Goal: Task Accomplishment & Management: Complete application form

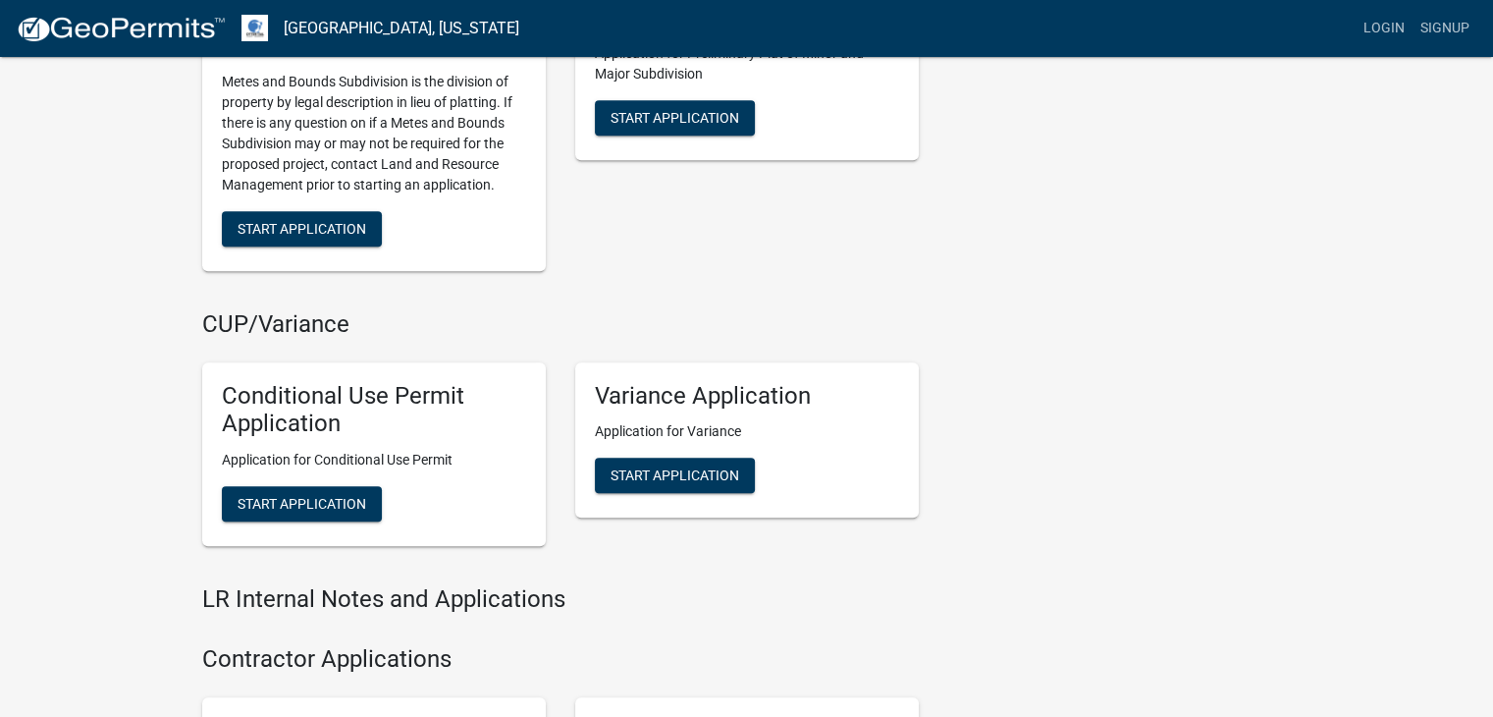
scroll to position [1963, 0]
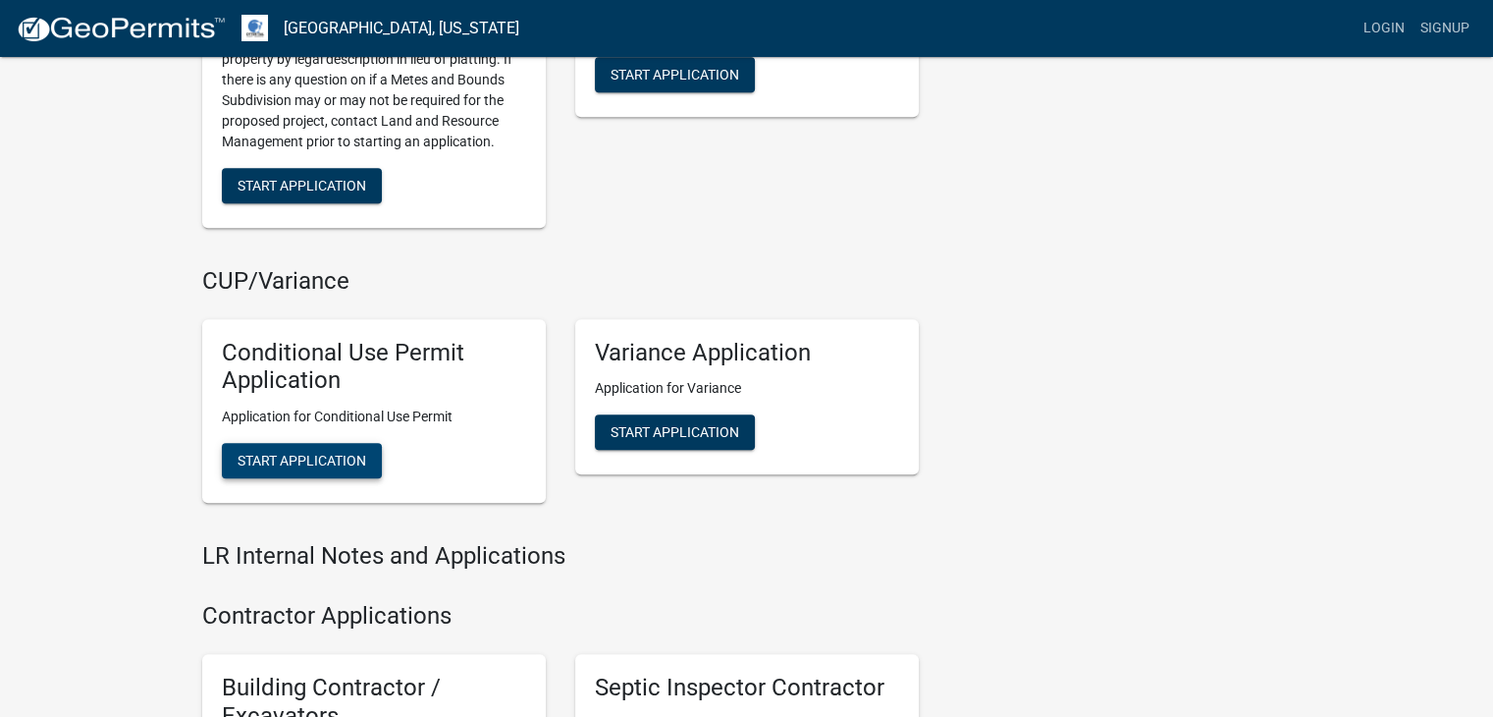
click at [324, 460] on span "Start Application" at bounding box center [302, 460] width 129 height 16
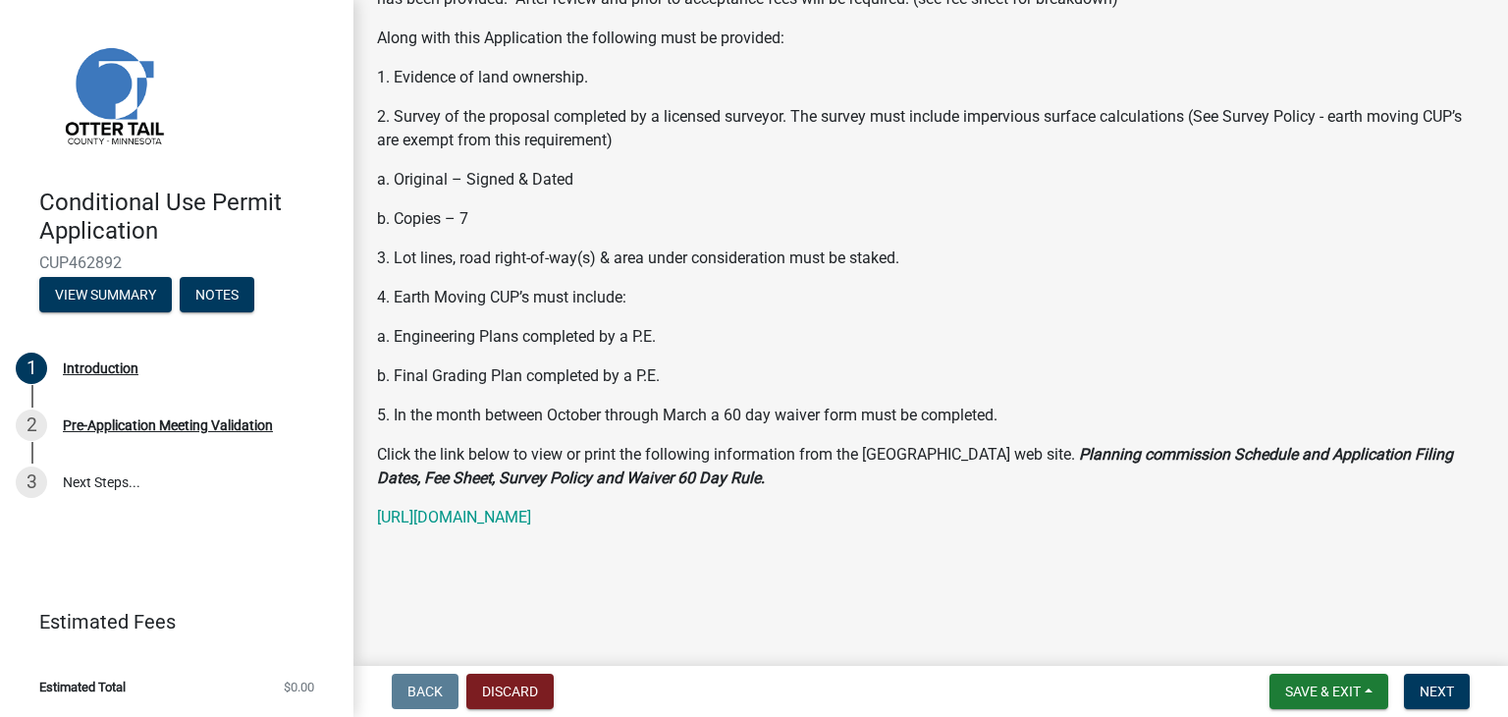
scroll to position [423, 0]
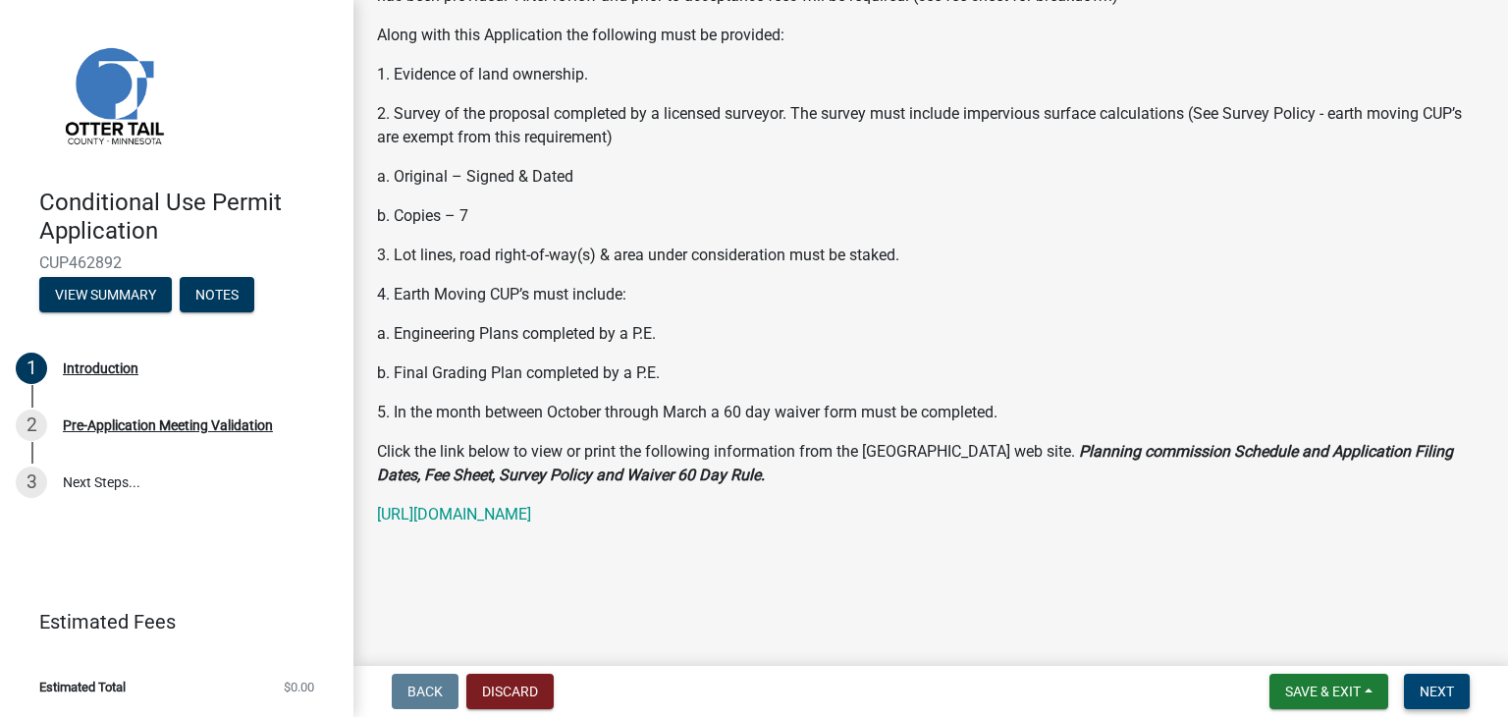
click at [1445, 683] on span "Next" at bounding box center [1436, 691] width 34 height 16
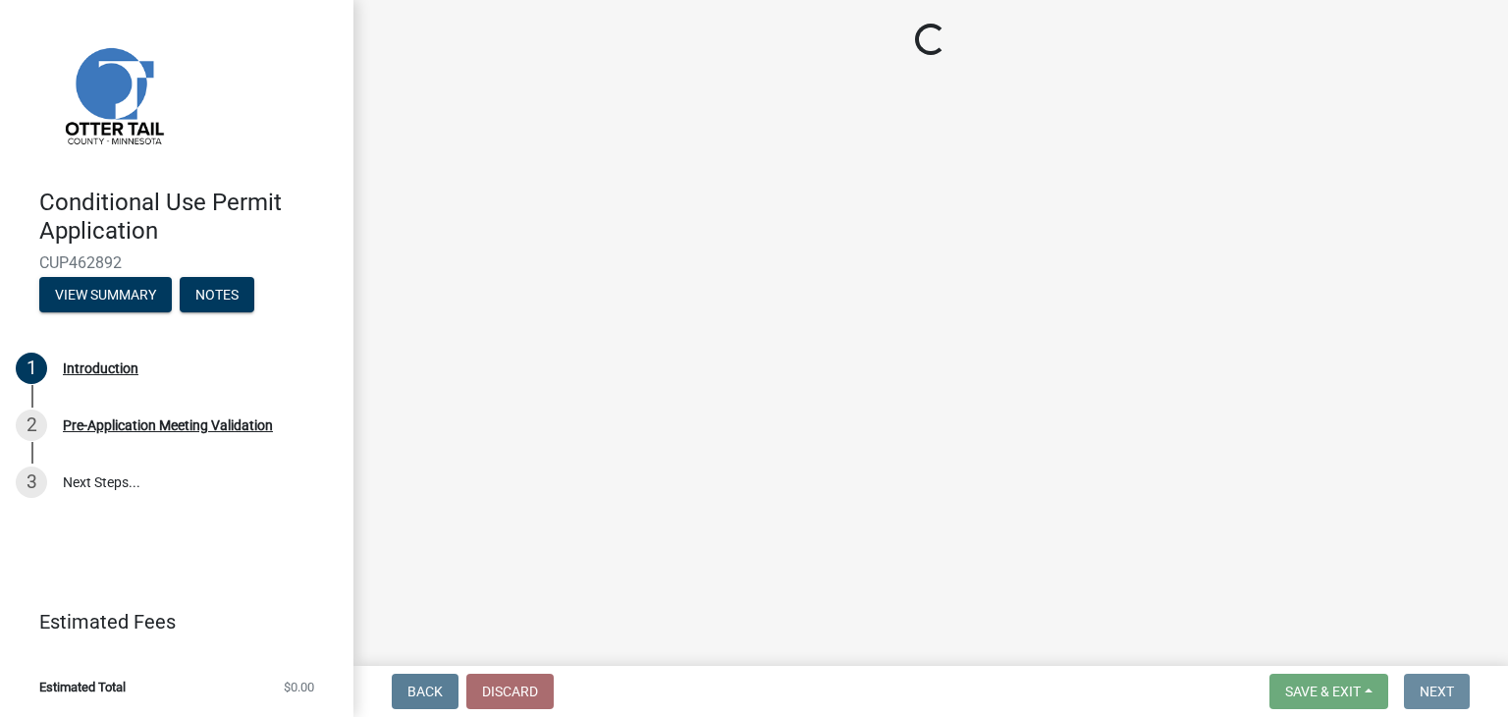
scroll to position [0, 0]
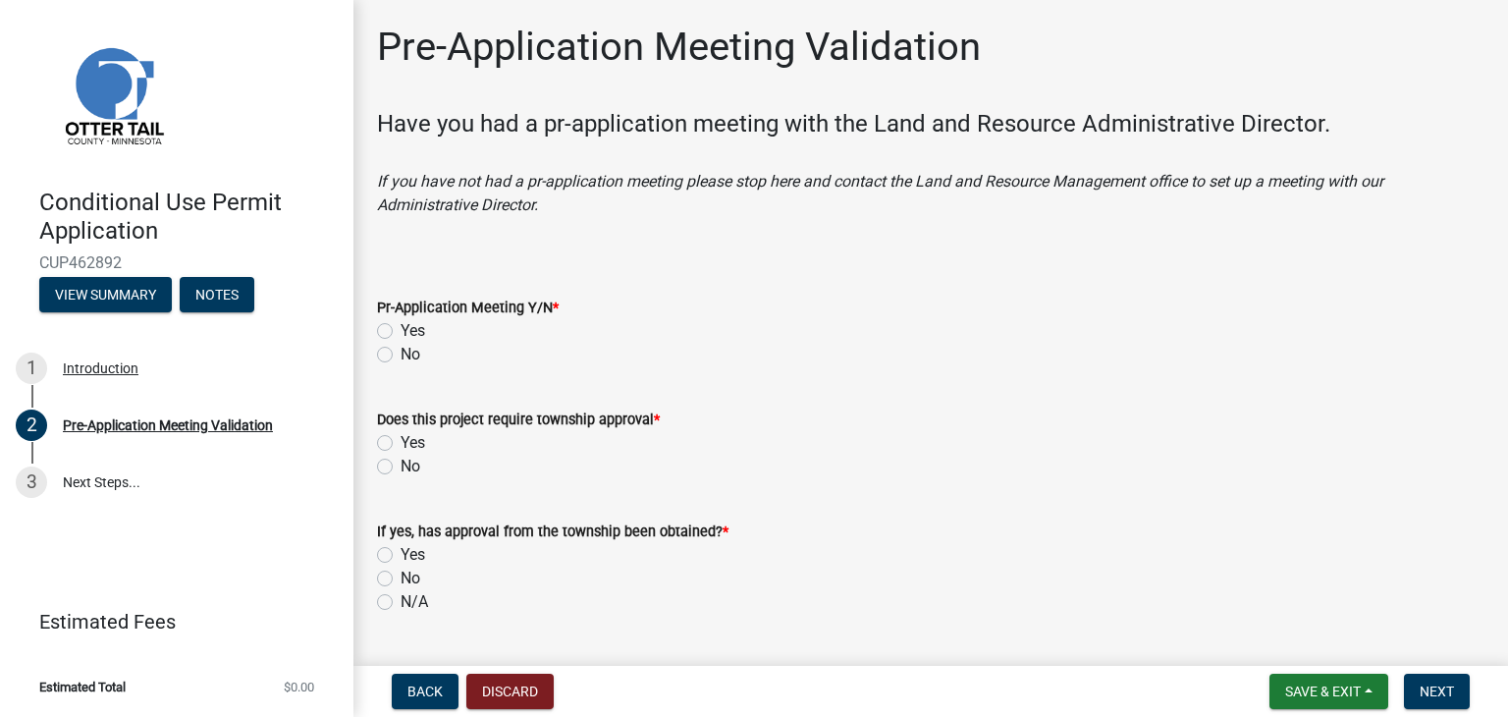
click at [400, 333] on label "Yes" at bounding box center [412, 331] width 25 height 24
click at [400, 332] on input "Yes" at bounding box center [406, 325] width 13 height 13
radio input "true"
click at [400, 468] on label "No" at bounding box center [410, 466] width 20 height 24
click at [400, 467] on input "No" at bounding box center [406, 460] width 13 height 13
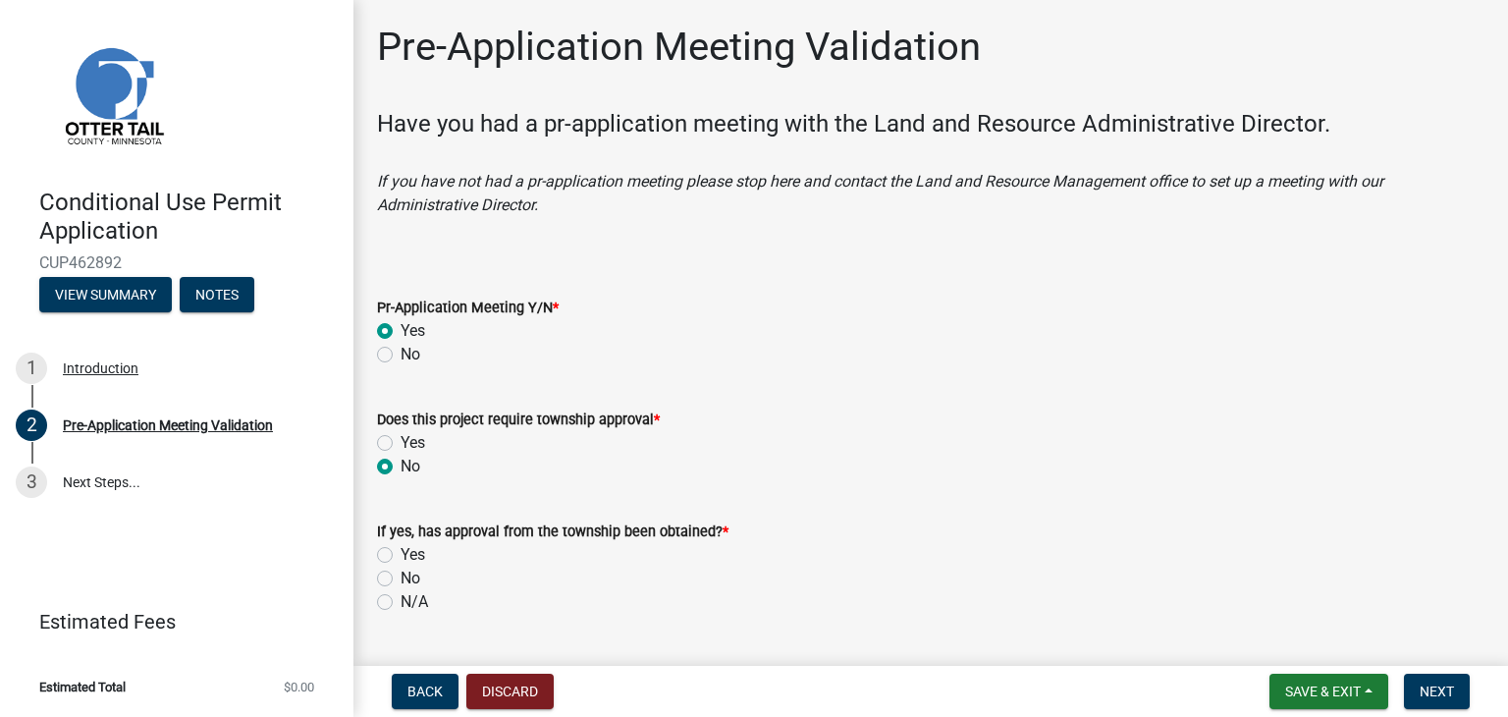
radio input "true"
click at [400, 602] on label "N/A" at bounding box center [413, 602] width 27 height 24
click at [400, 602] on input "N/A" at bounding box center [406, 596] width 13 height 13
radio input "true"
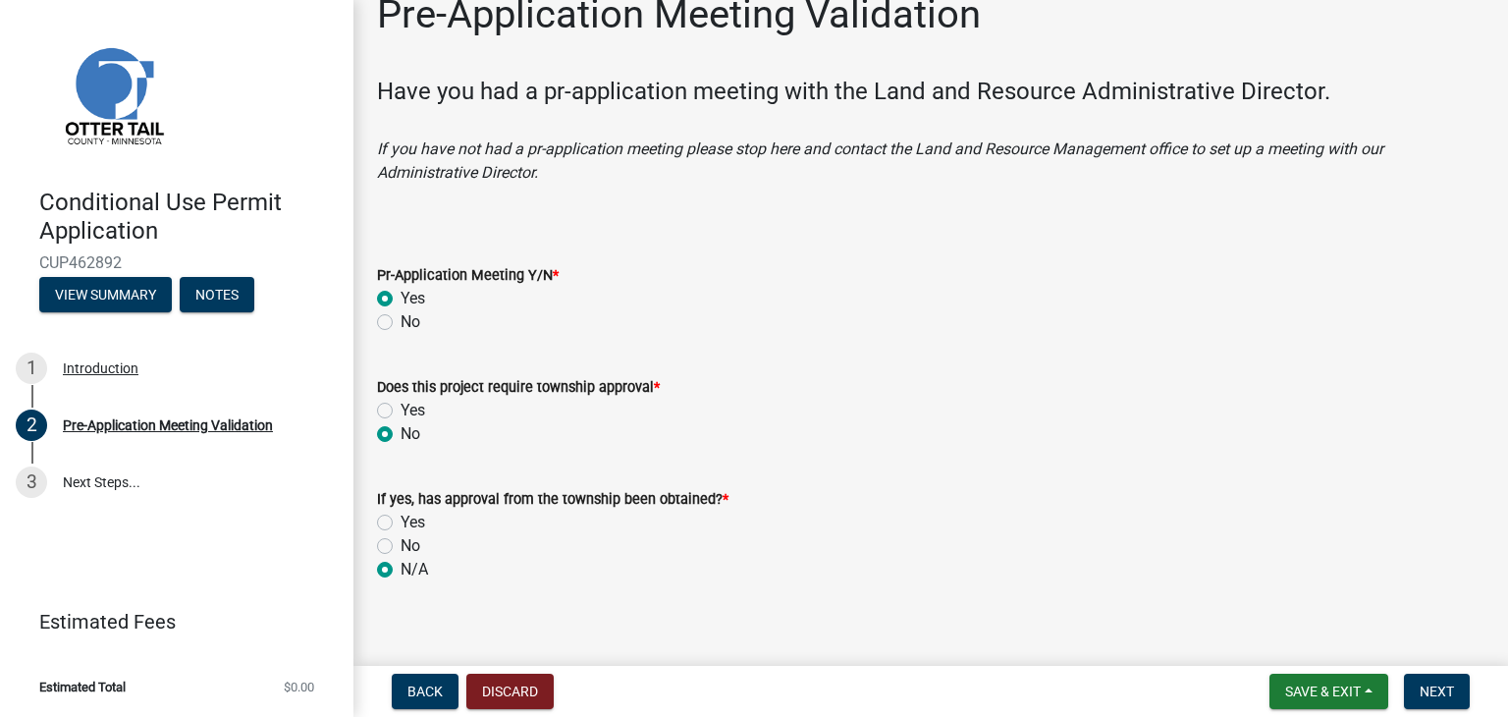
scroll to position [50, 0]
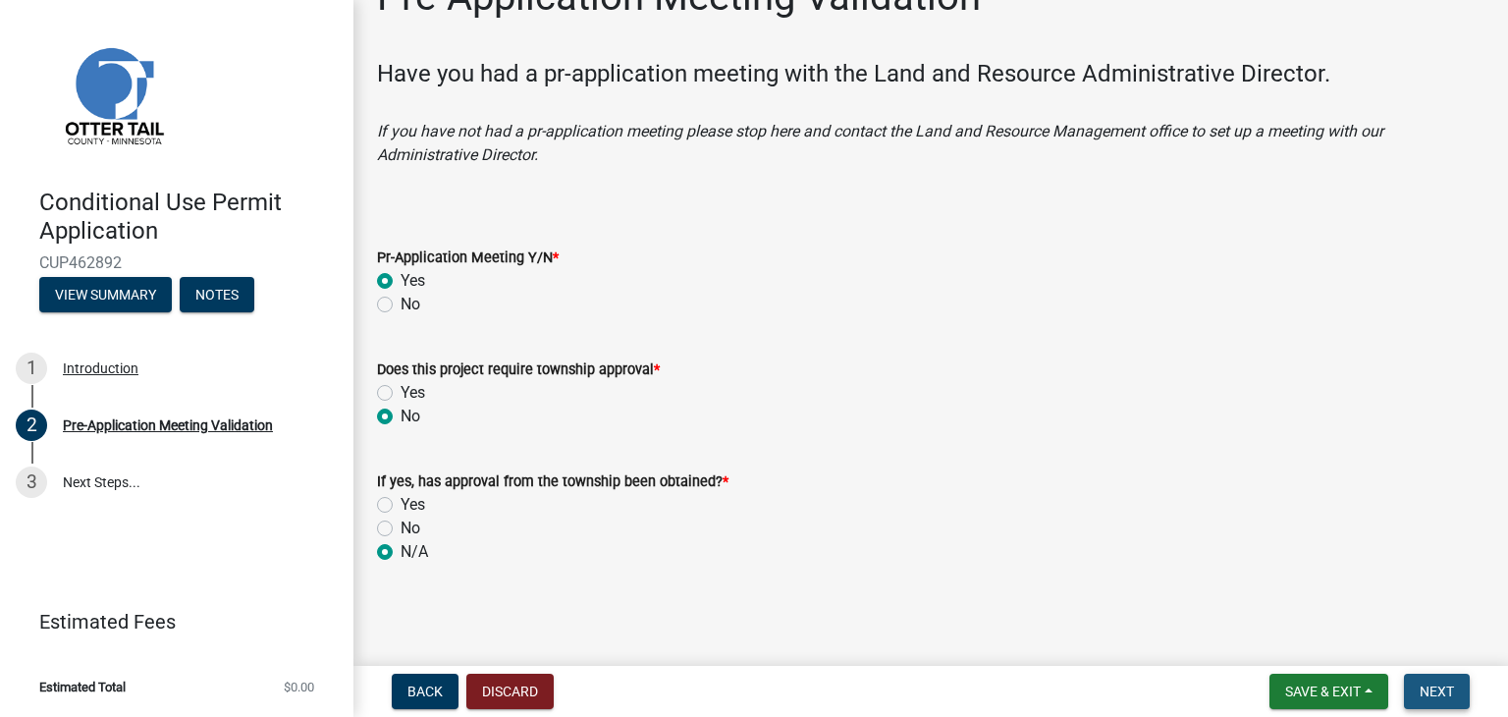
click at [1443, 685] on span "Next" at bounding box center [1436, 691] width 34 height 16
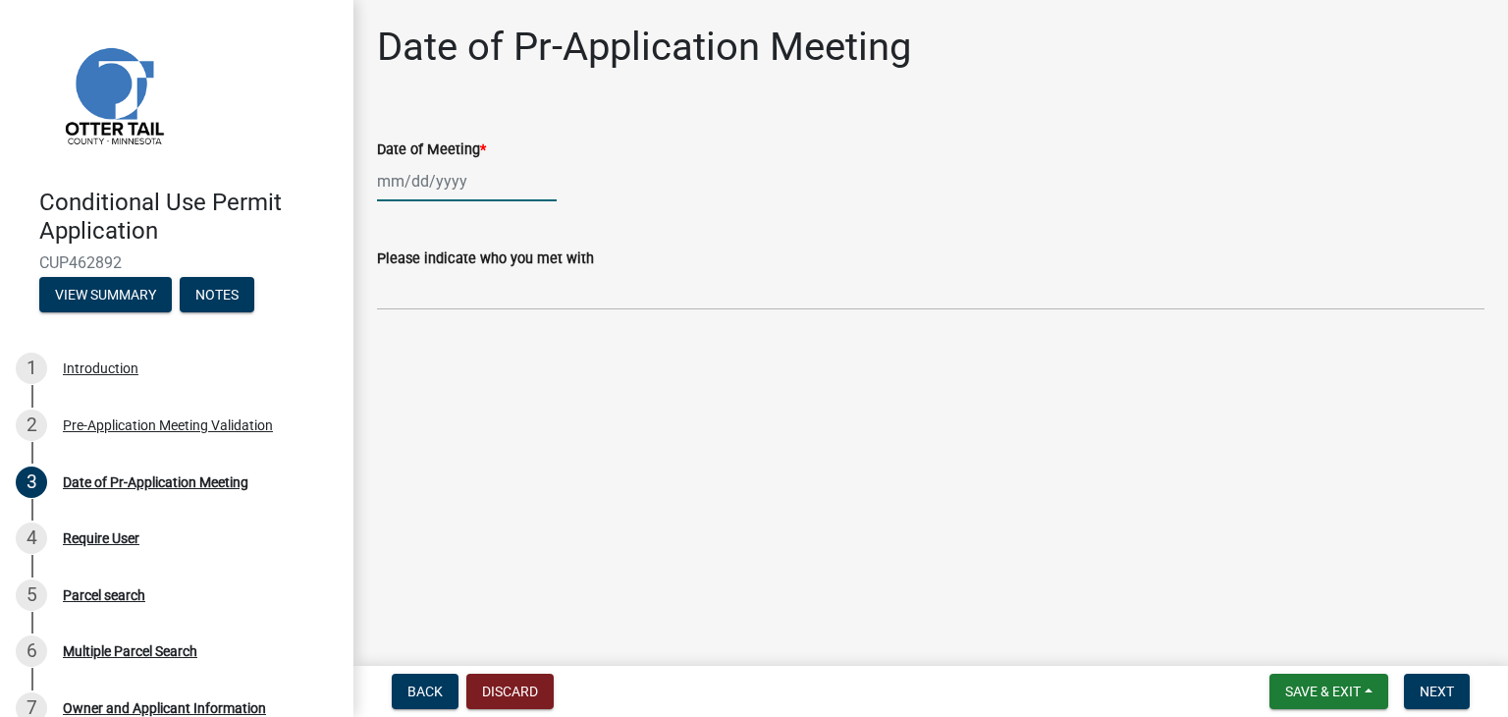
click at [479, 179] on div at bounding box center [467, 181] width 180 height 40
select select "8"
select select "2025"
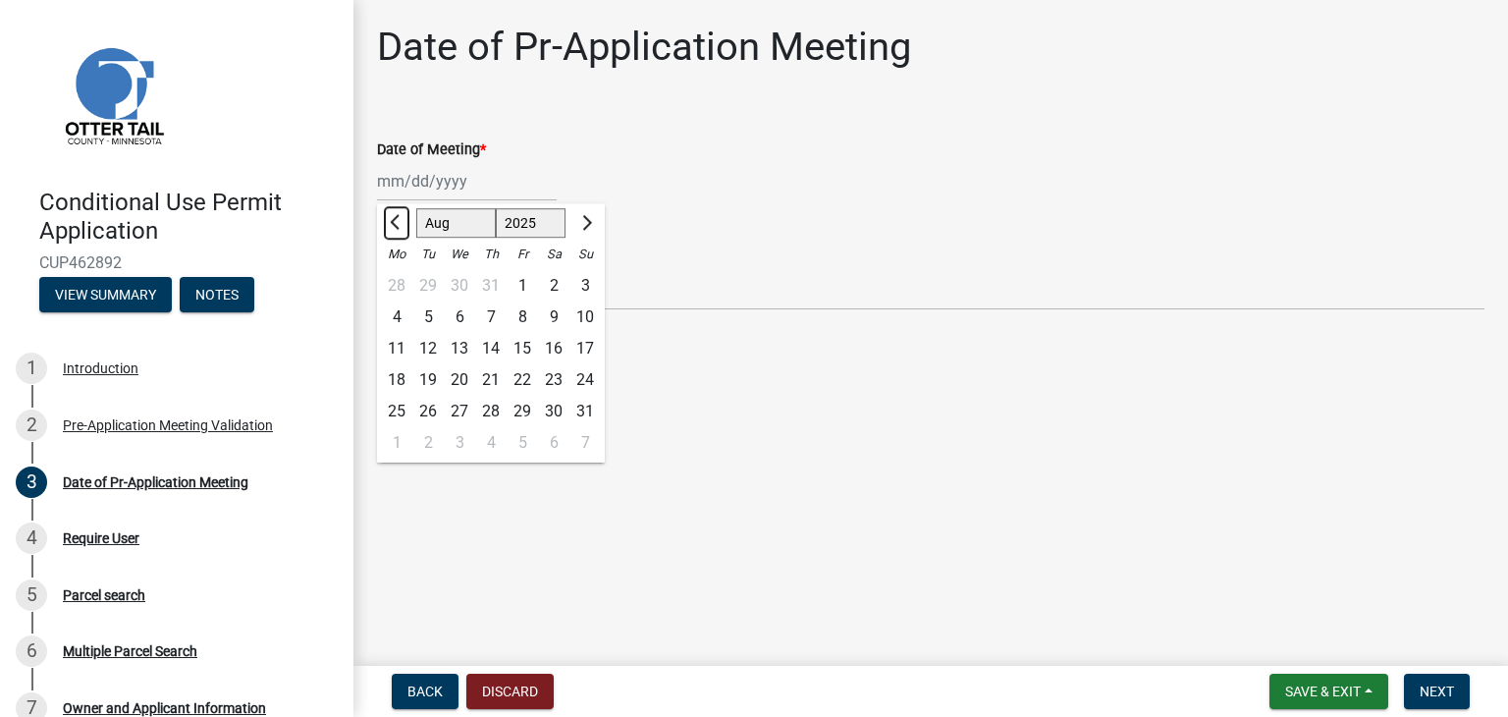
click at [395, 220] on span "Previous month" at bounding box center [397, 222] width 15 height 15
select select "7"
click at [399, 409] on div "28" at bounding box center [396, 411] width 31 height 31
type input "[DATE]"
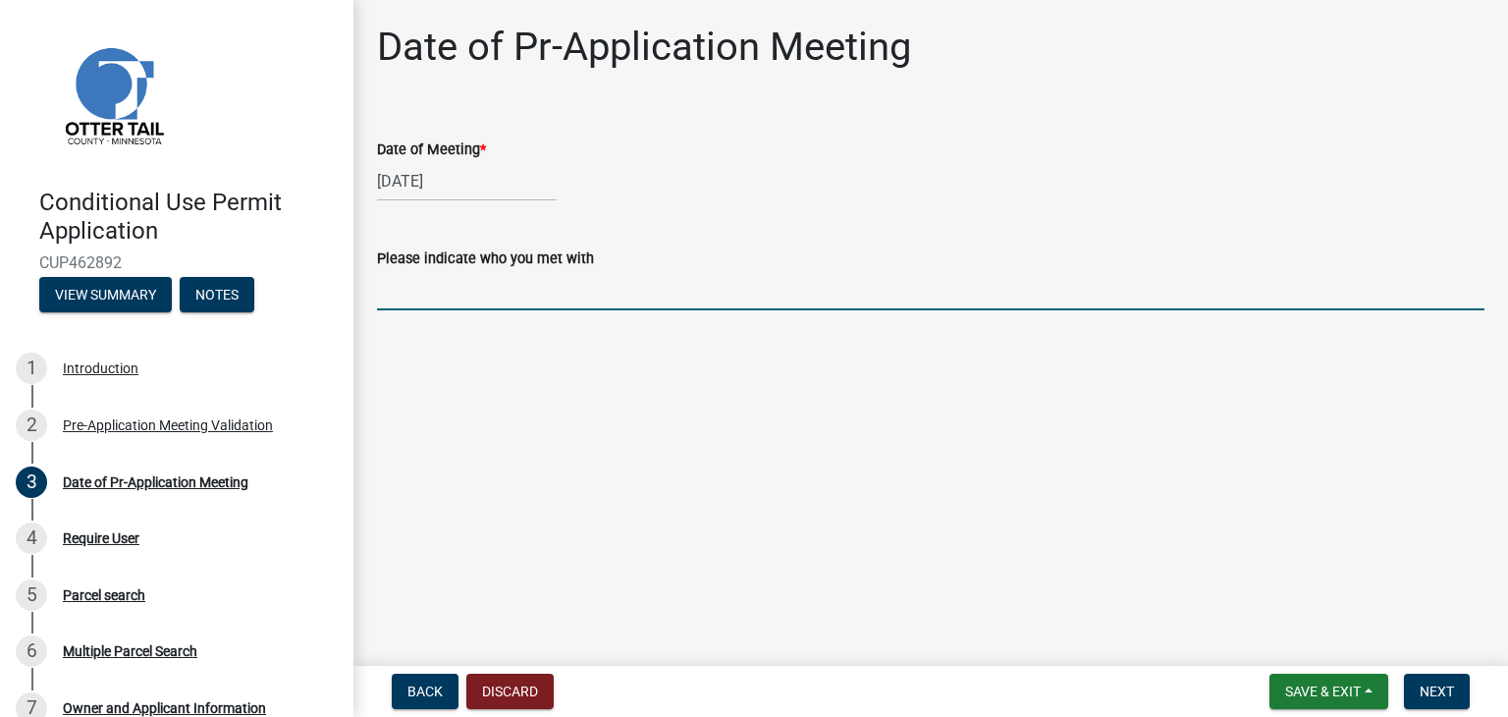
click at [460, 294] on input "Please indicate who you met with" at bounding box center [930, 290] width 1107 height 40
type input "[PERSON_NAME]"
click at [1437, 684] on span "Next" at bounding box center [1436, 691] width 34 height 16
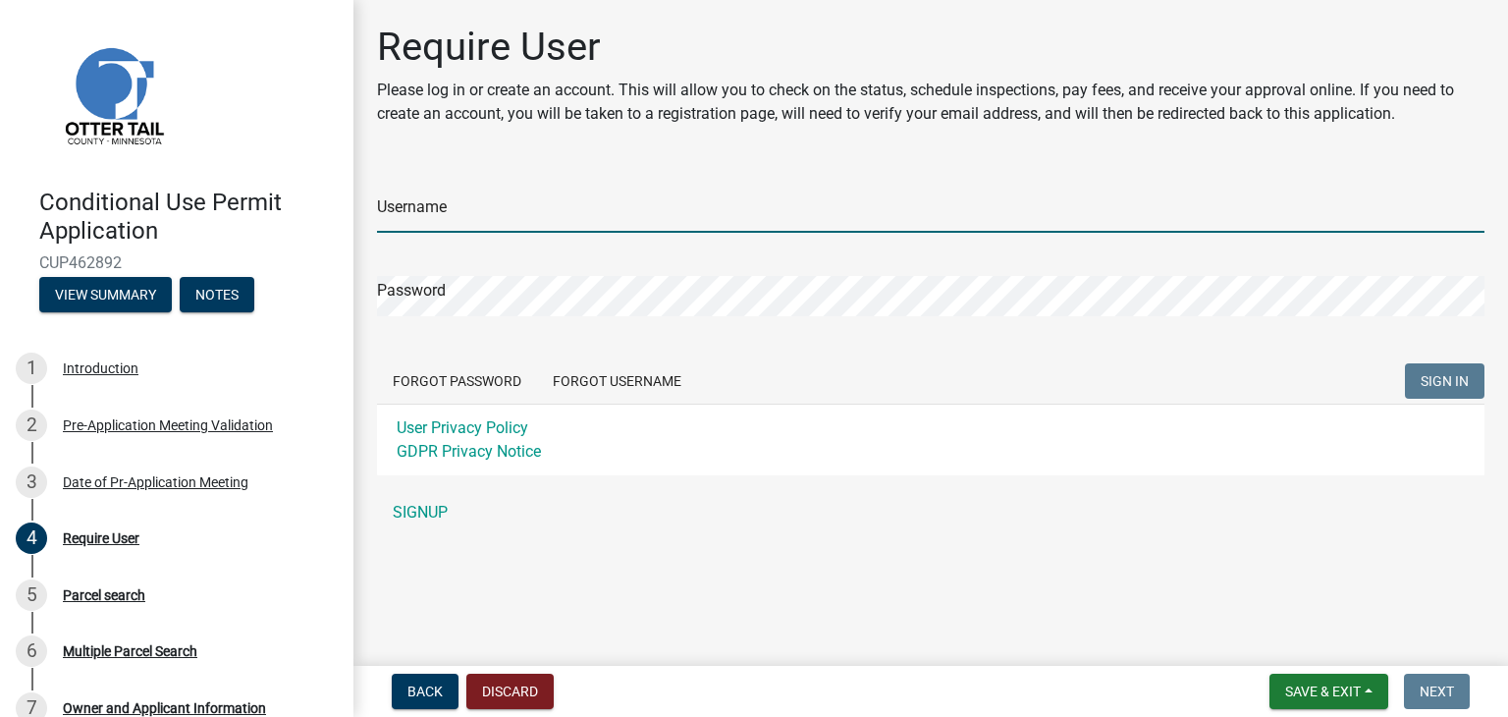
type input "jakridgeranch"
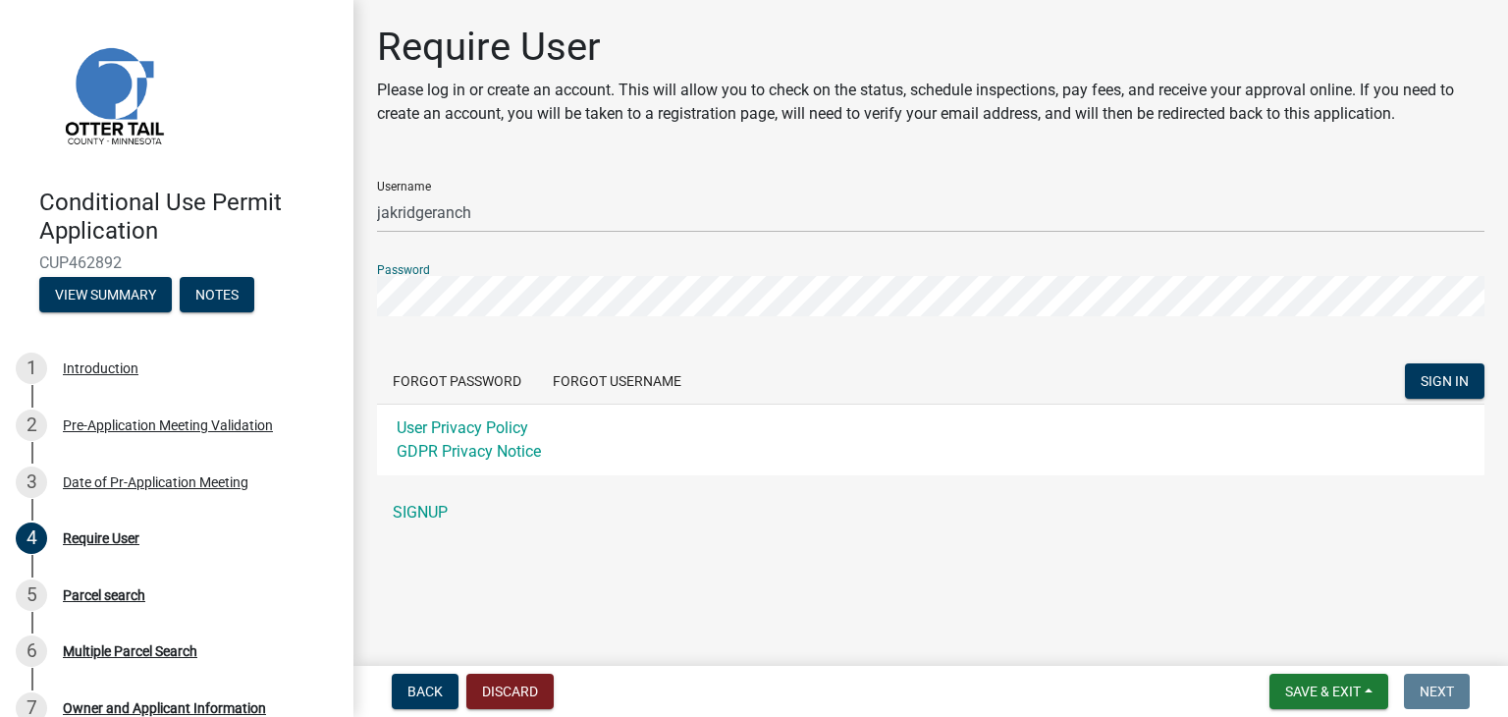
click at [803, 379] on div "Forgot Password Forgot Username SIGN IN" at bounding box center [930, 383] width 1107 height 40
click at [1445, 374] on span "SIGN IN" at bounding box center [1444, 381] width 48 height 16
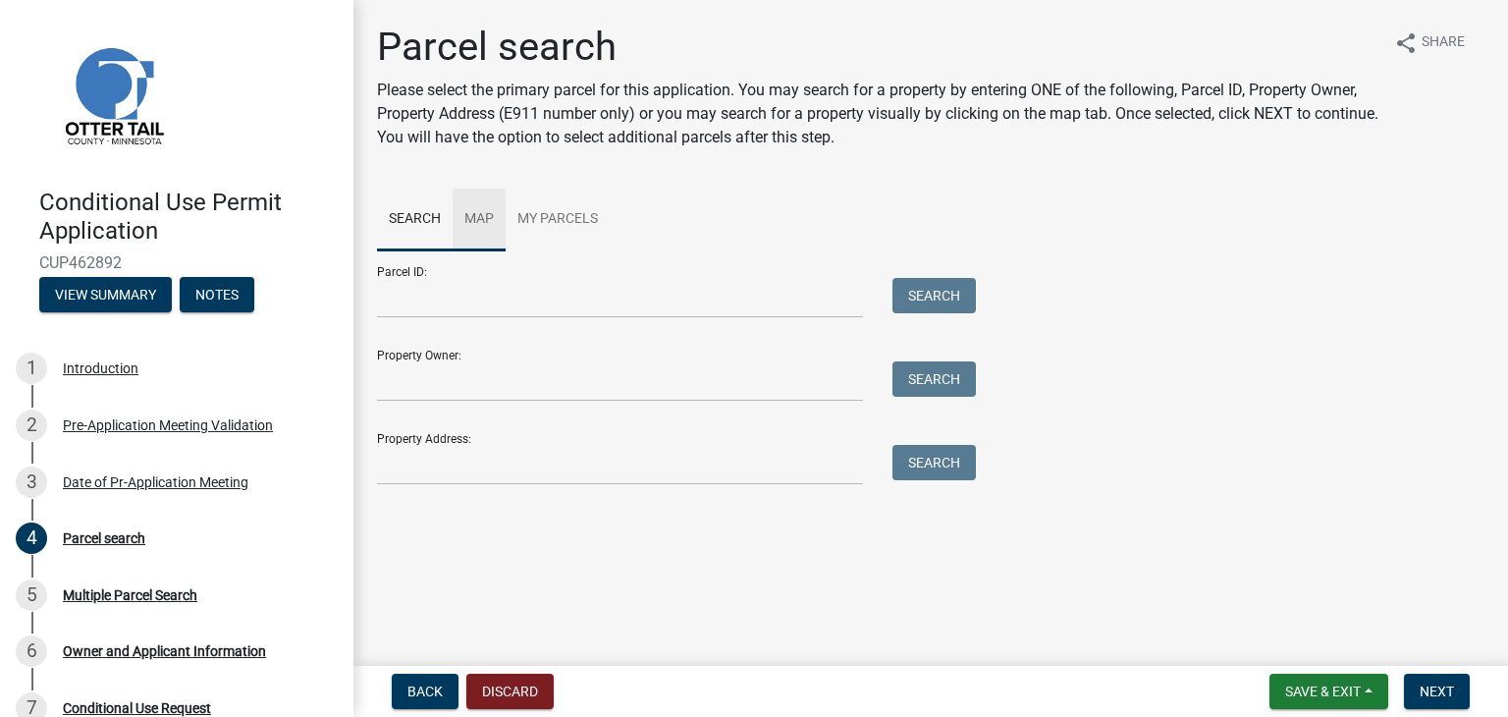
click at [481, 215] on link "Map" at bounding box center [478, 219] width 53 height 63
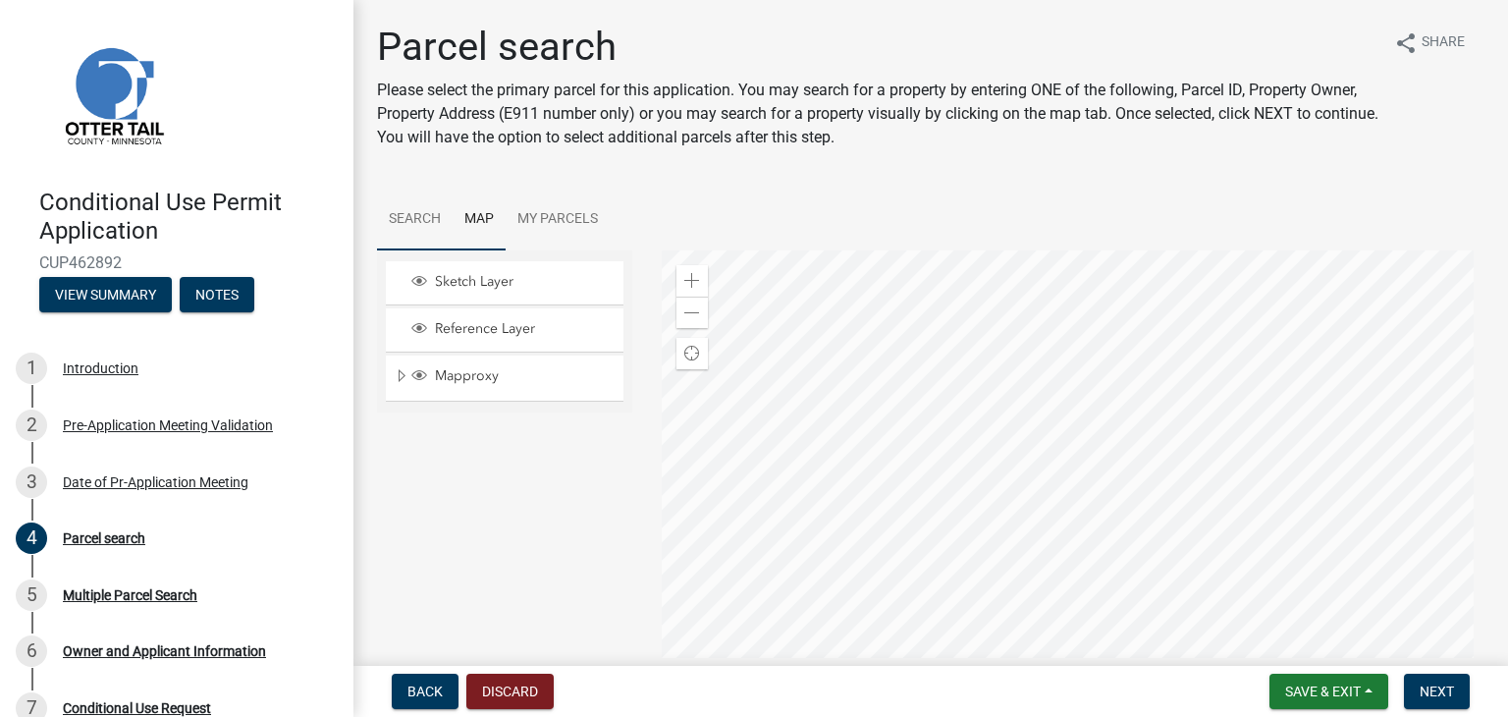
click at [415, 214] on link "Search" at bounding box center [415, 219] width 76 height 63
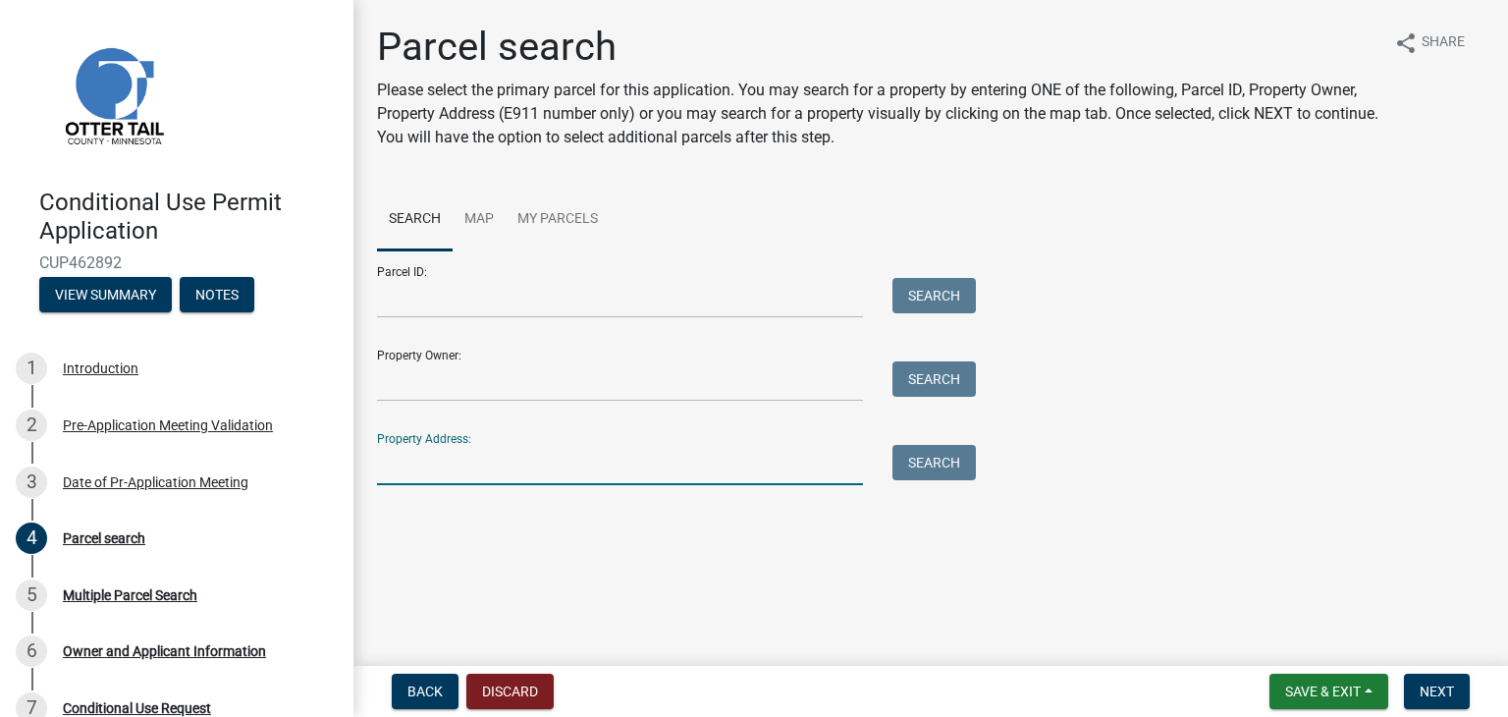
click at [419, 462] on input "Property Address:" at bounding box center [620, 465] width 486 height 40
type input "[STREET_ADDRESS][PERSON_NAME]"
click at [910, 464] on button "Search" at bounding box center [933, 462] width 83 height 35
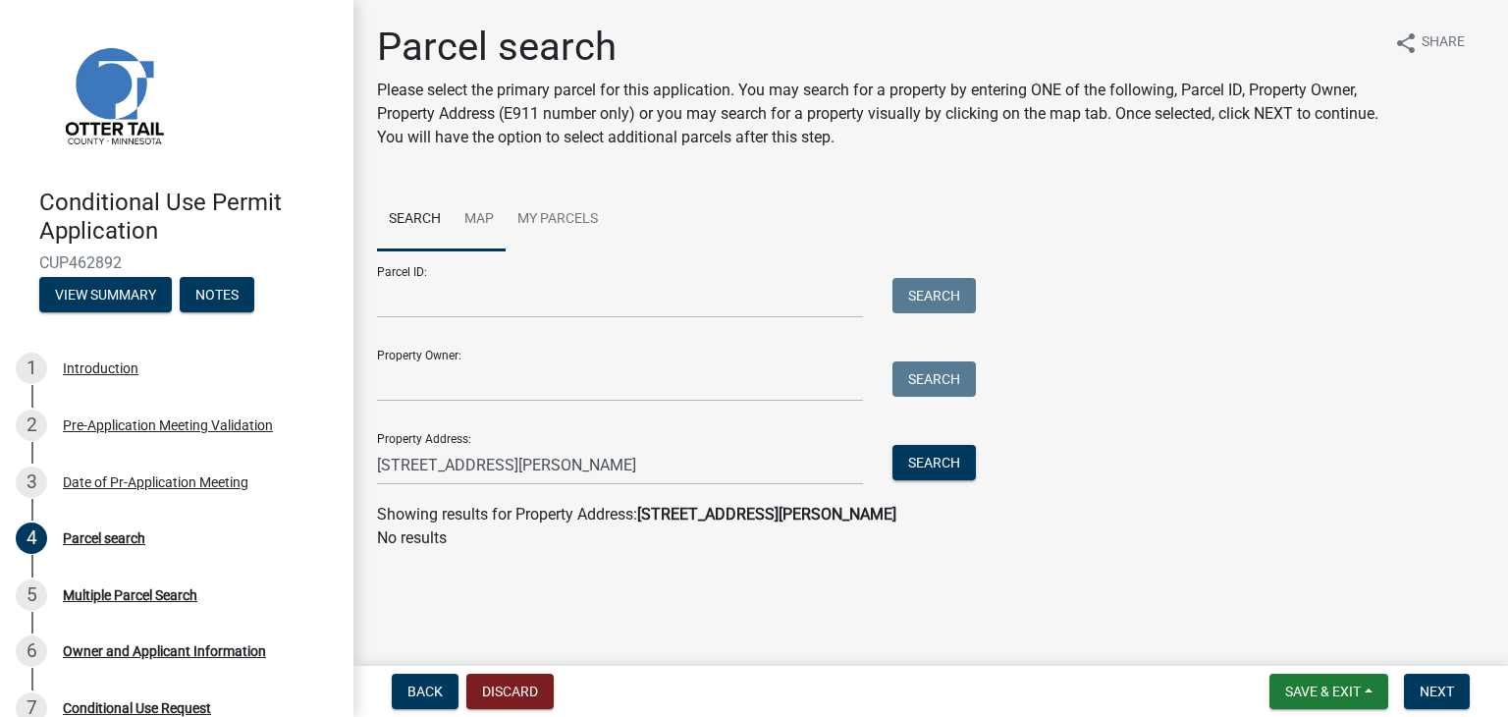
click at [484, 215] on link "Map" at bounding box center [478, 219] width 53 height 63
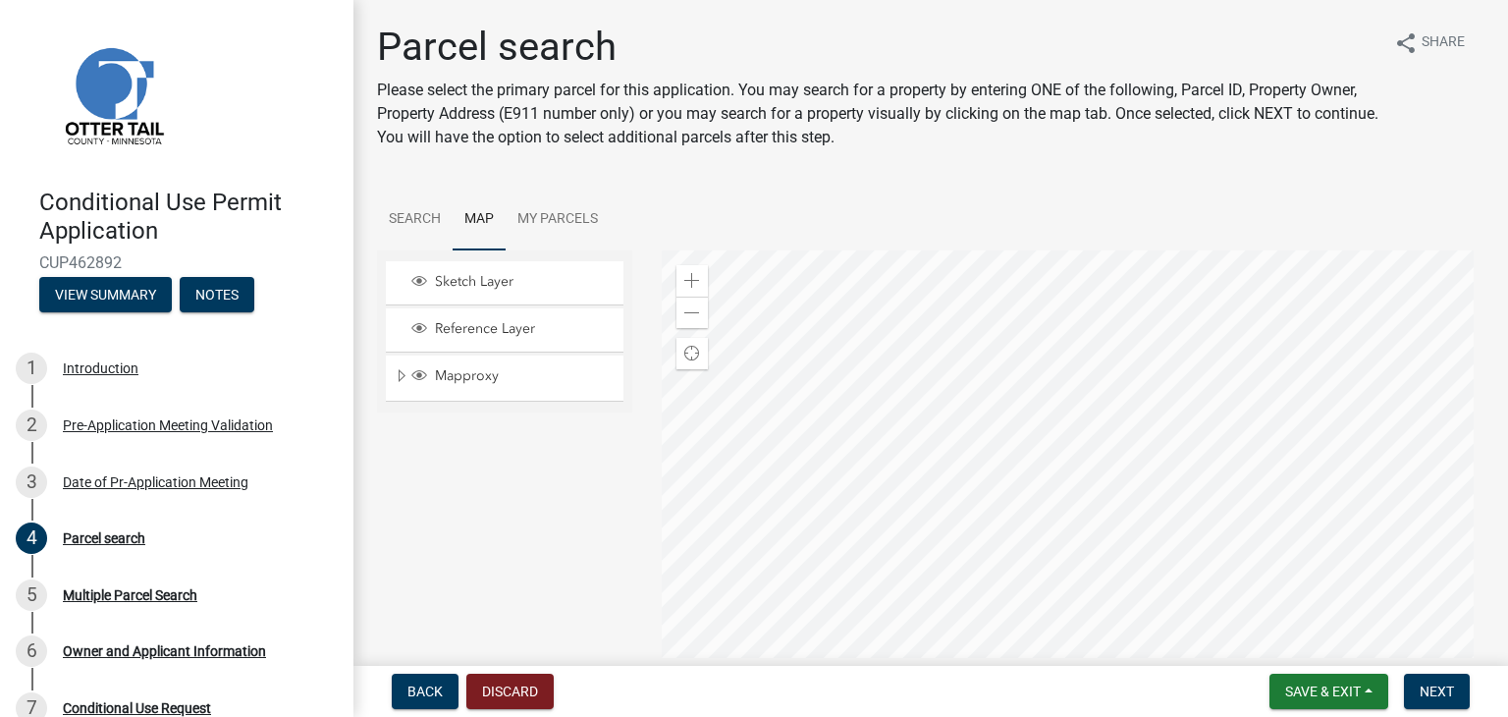
click at [961, 443] on div at bounding box center [1074, 495] width 824 height 491
click at [686, 279] on span at bounding box center [692, 281] width 16 height 16
click at [946, 319] on div at bounding box center [1074, 495] width 824 height 491
click at [1004, 490] on div at bounding box center [1074, 495] width 824 height 491
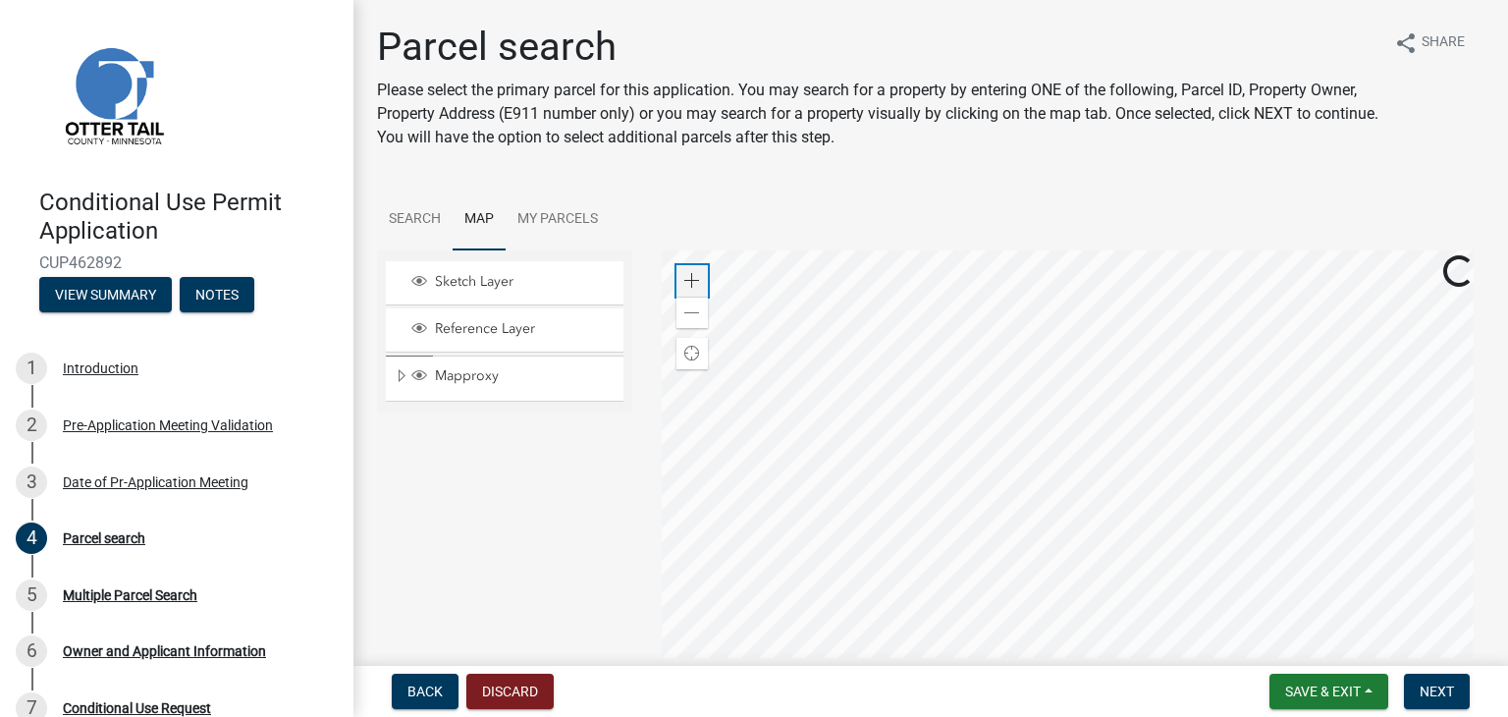
click at [684, 278] on span at bounding box center [692, 281] width 16 height 16
click at [1012, 504] on div at bounding box center [1074, 495] width 824 height 491
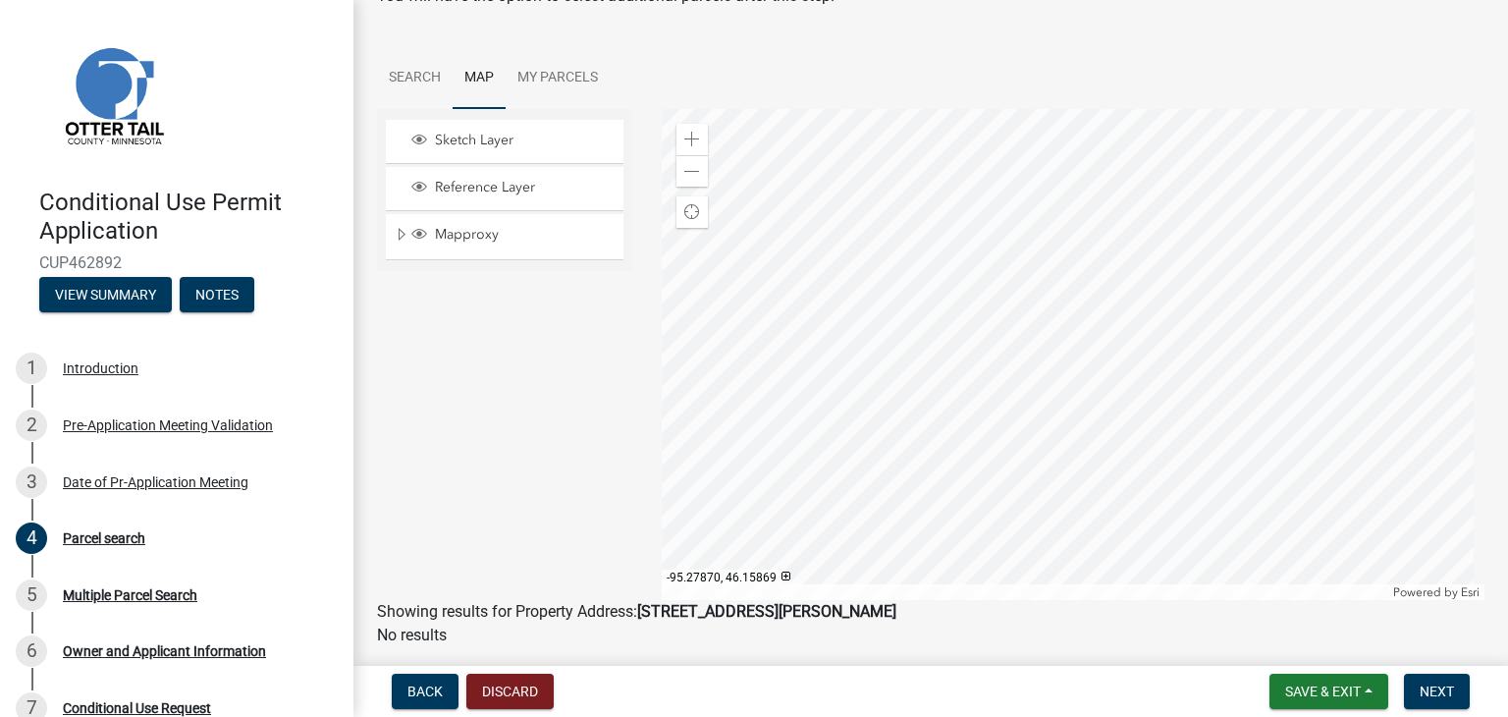
scroll to position [110, 0]
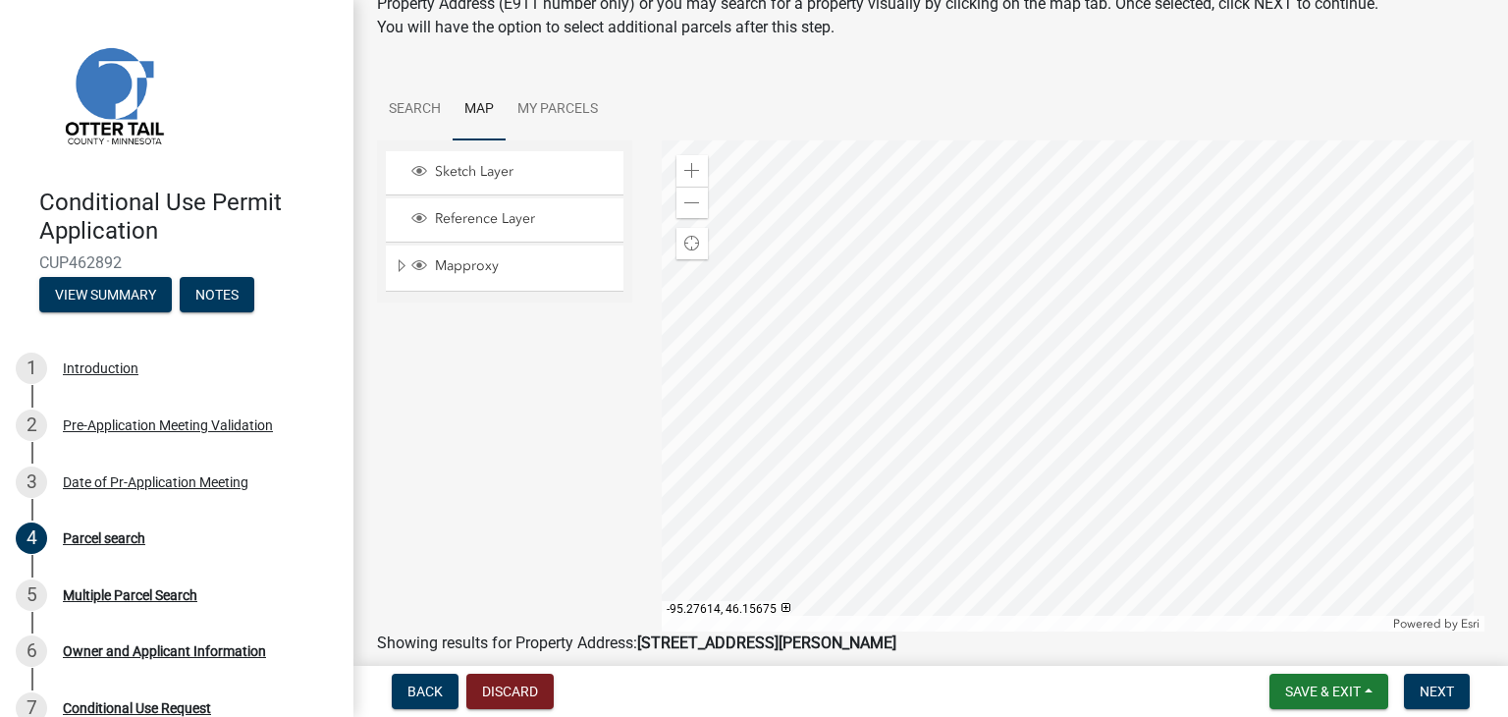
click at [750, 317] on div at bounding box center [1074, 385] width 824 height 491
click at [662, 334] on div at bounding box center [1074, 385] width 824 height 491
click at [662, 446] on div at bounding box center [1074, 385] width 824 height 491
click at [1128, 511] on div at bounding box center [1074, 385] width 824 height 491
click at [687, 204] on span at bounding box center [692, 203] width 16 height 16
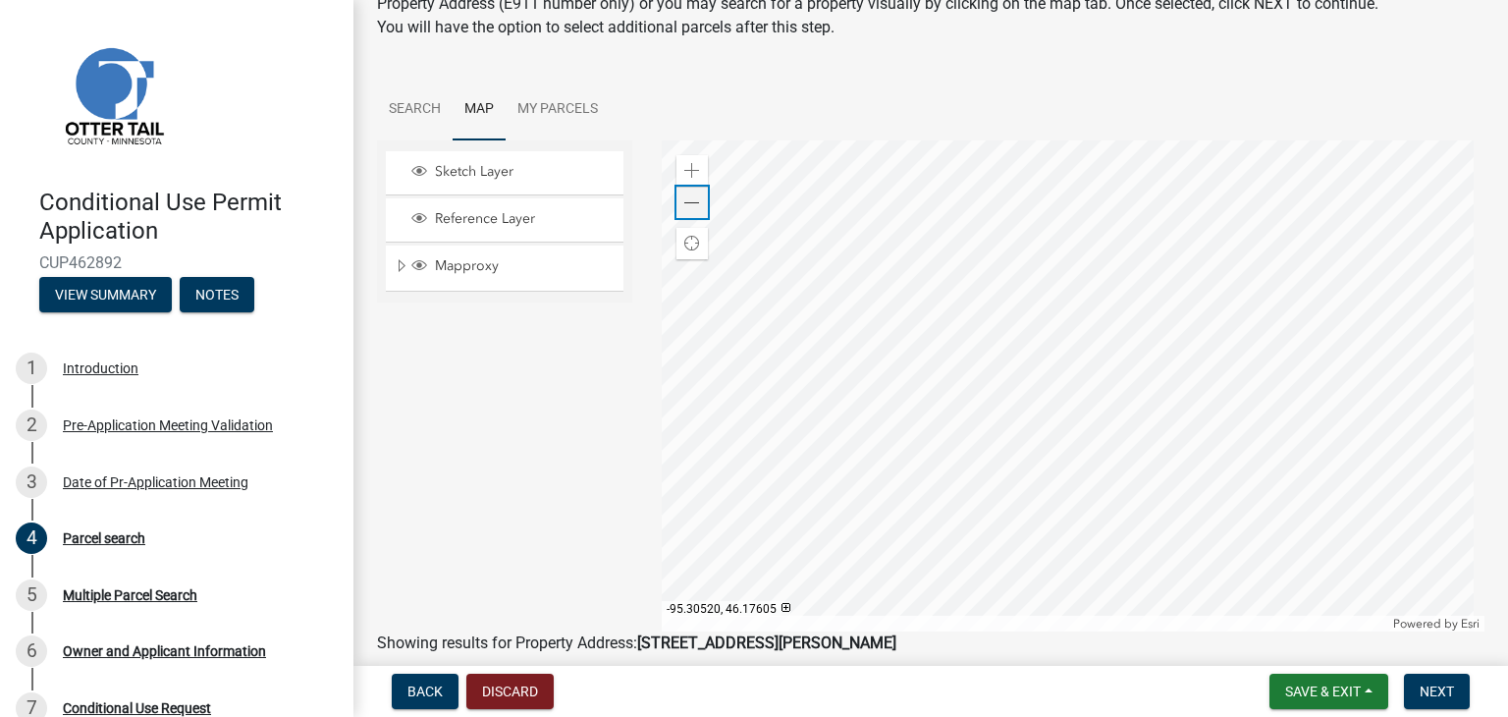
click at [695, 200] on div "Zoom out" at bounding box center [691, 201] width 31 height 31
click at [1009, 374] on div at bounding box center [1074, 385] width 824 height 491
click at [1108, 452] on div at bounding box center [1074, 385] width 824 height 491
click at [407, 107] on link "Search" at bounding box center [415, 110] width 76 height 63
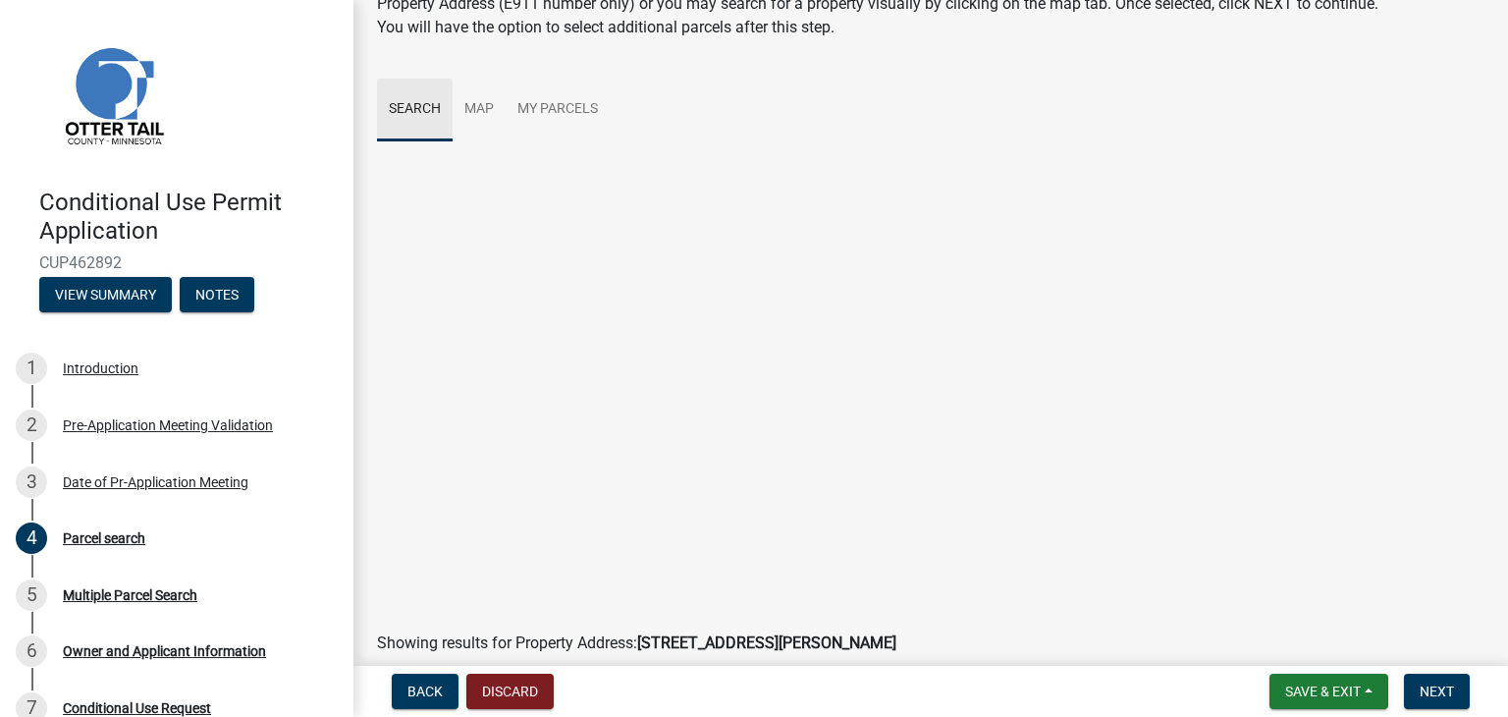
scroll to position [0, 0]
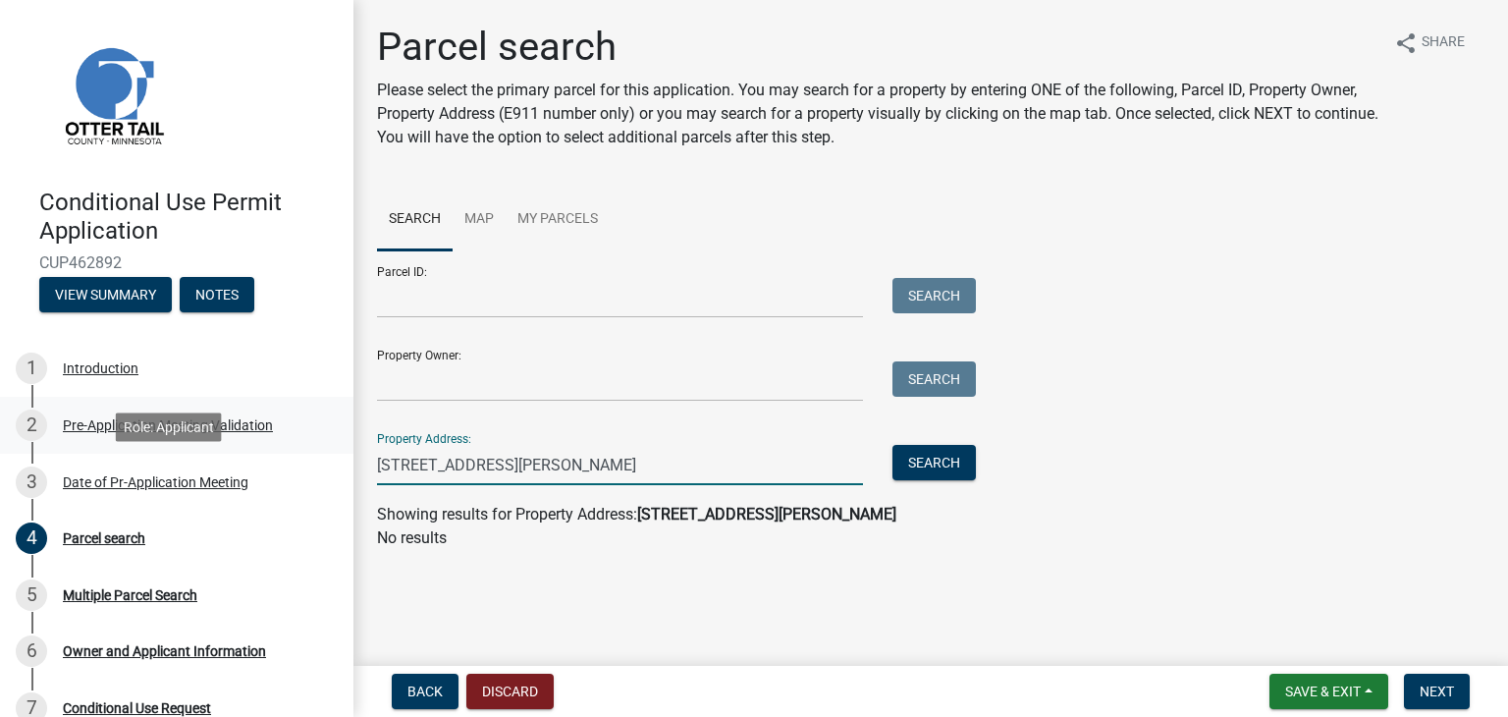
drag, startPoint x: 651, startPoint y: 465, endPoint x: 173, endPoint y: 441, distance: 478.6
click at [176, 442] on div "Conditional Use Permit Application CUP462892 View Summary Notes 1 Introduction …" at bounding box center [754, 358] width 1508 height 717
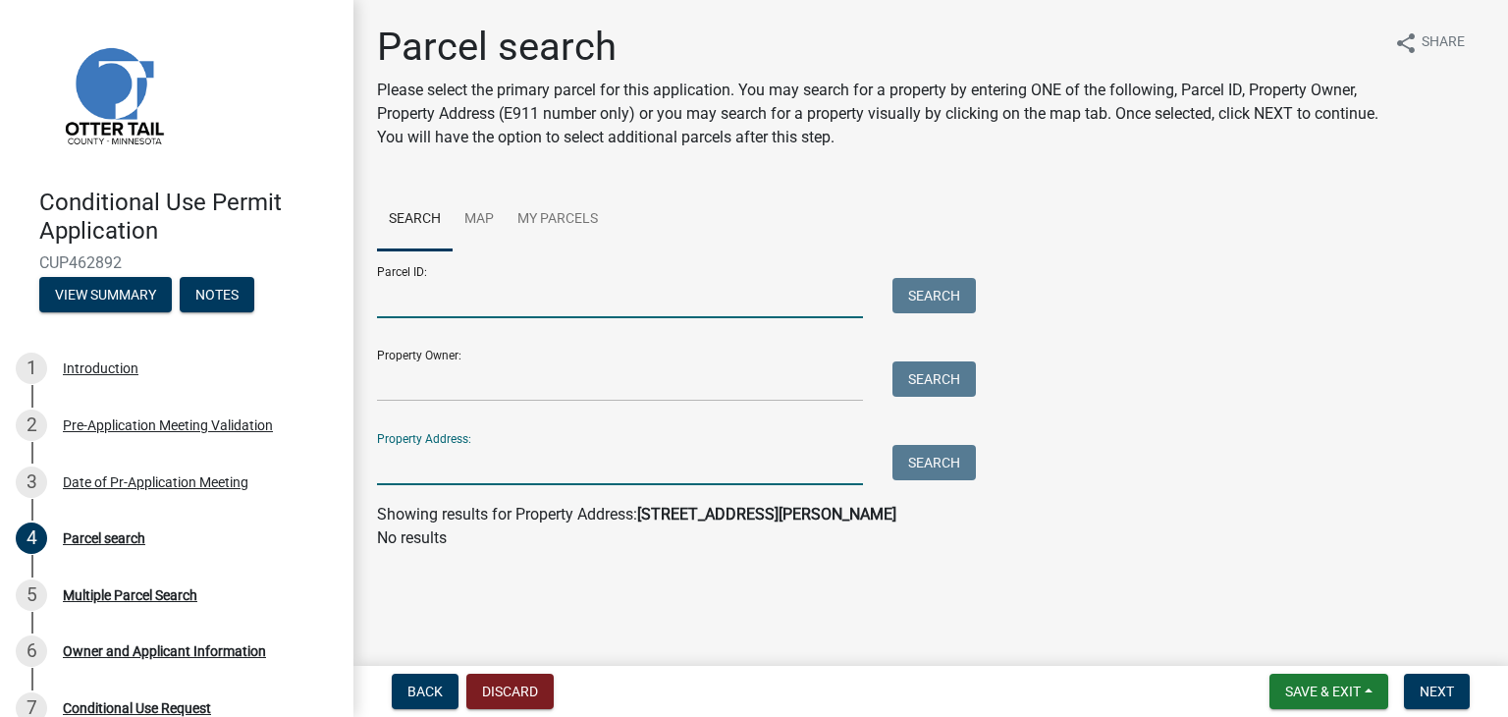
click at [410, 303] on input "Parcel ID:" at bounding box center [620, 298] width 486 height 40
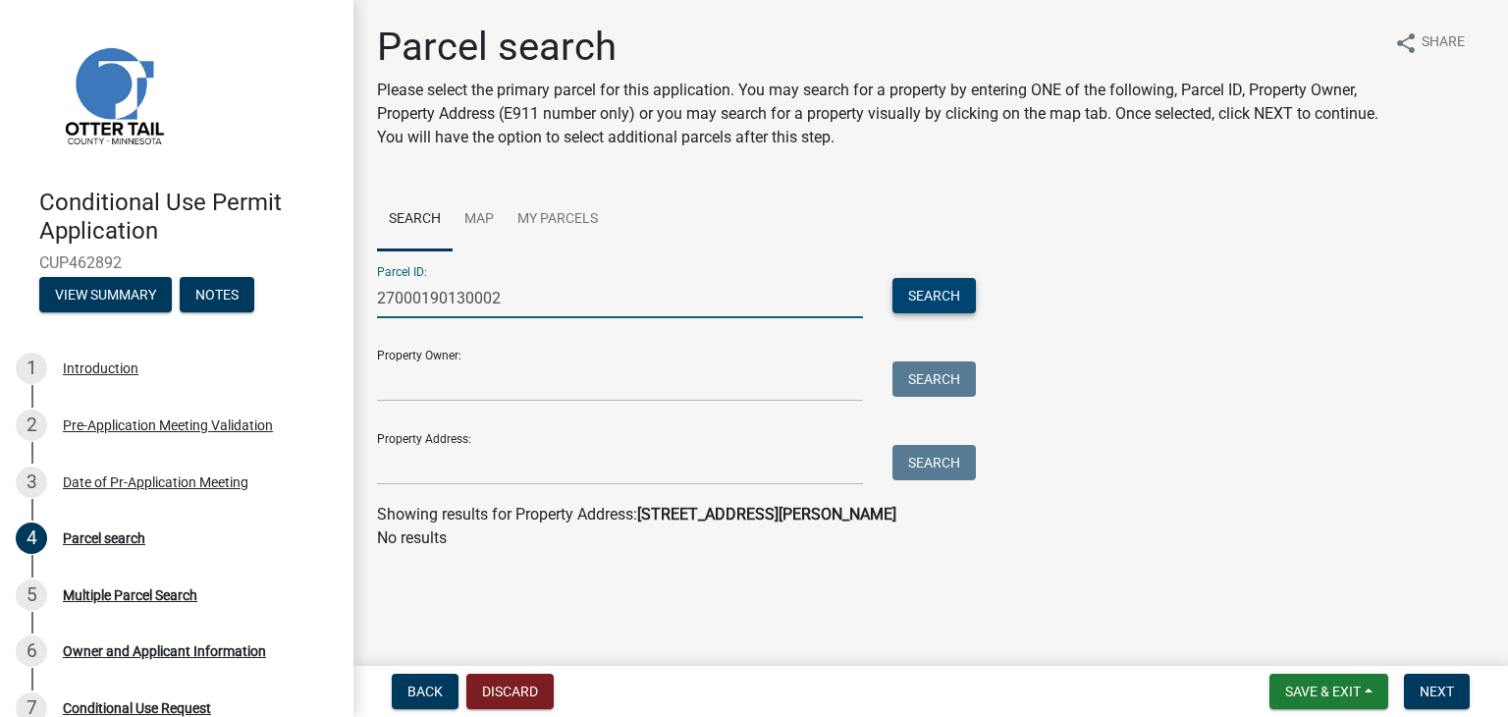
type input "27000190130002"
click at [946, 289] on button "Search" at bounding box center [933, 295] width 83 height 35
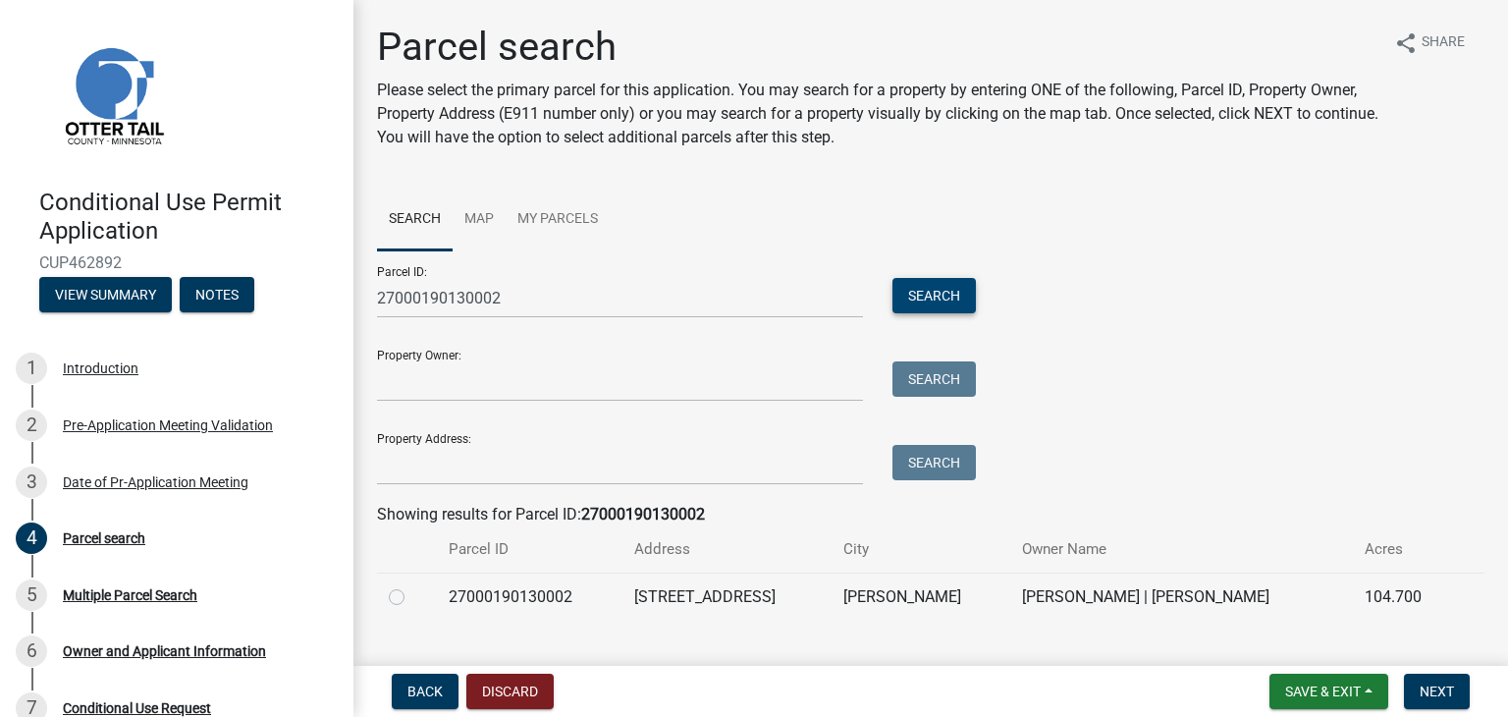
scroll to position [39, 0]
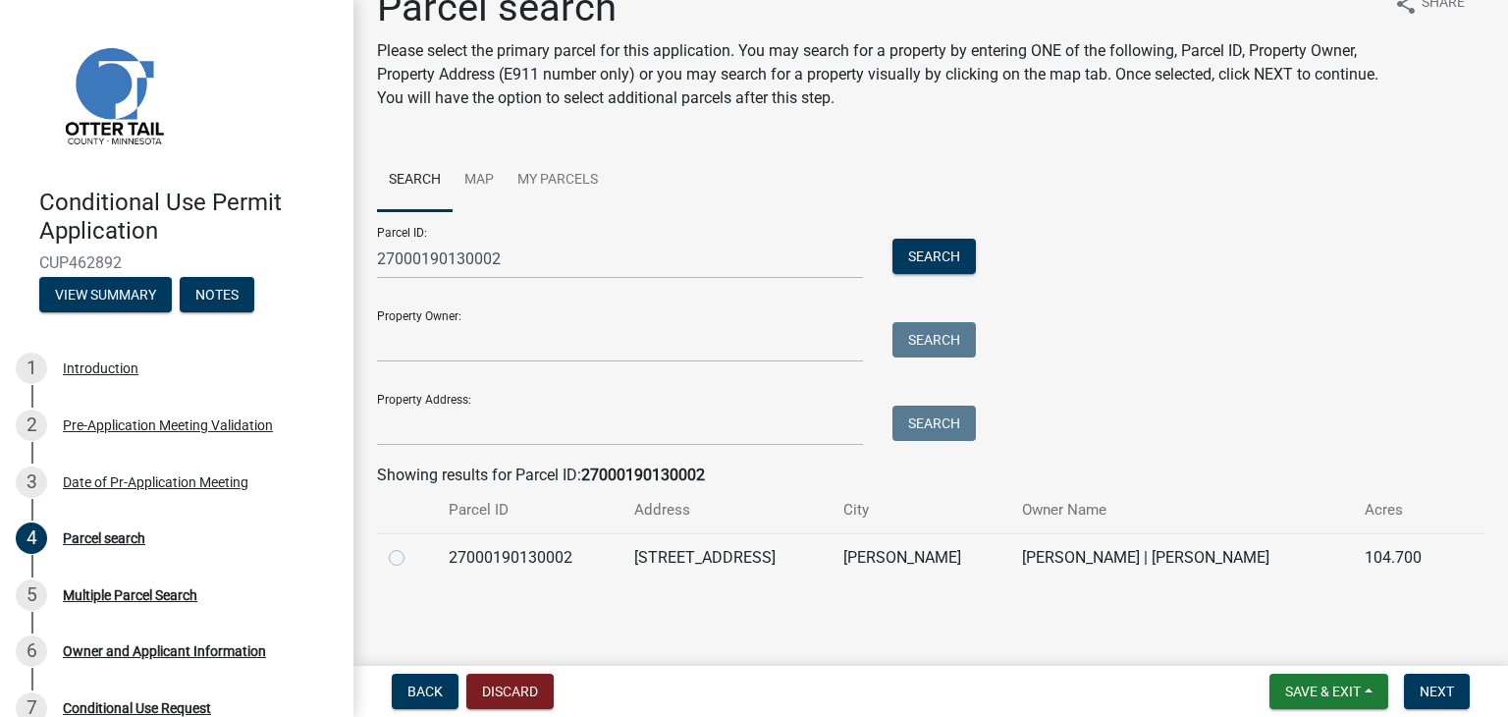
click at [412, 546] on label at bounding box center [412, 546] width 0 height 0
click at [412, 558] on input "radio" at bounding box center [418, 552] width 13 height 13
radio input "true"
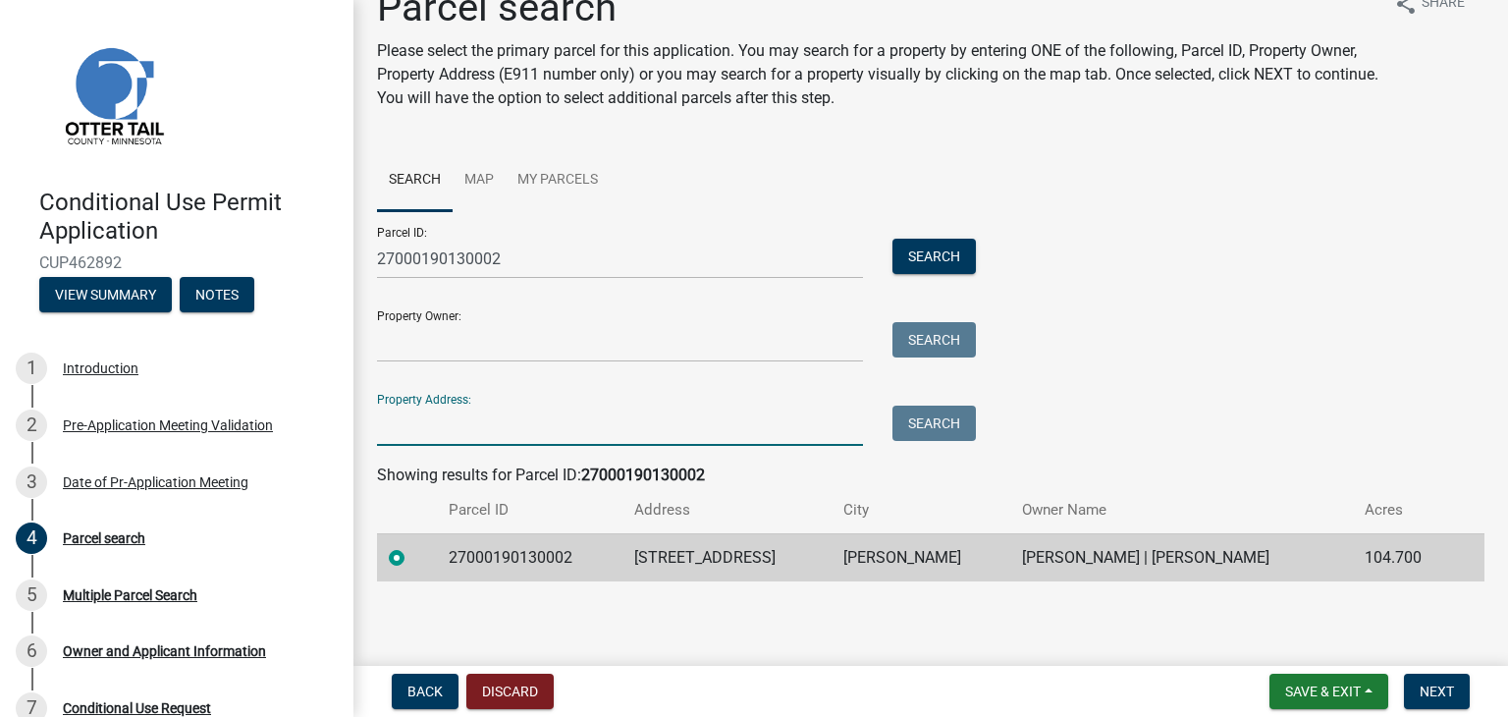
click at [410, 430] on input "Property Address:" at bounding box center [620, 425] width 486 height 40
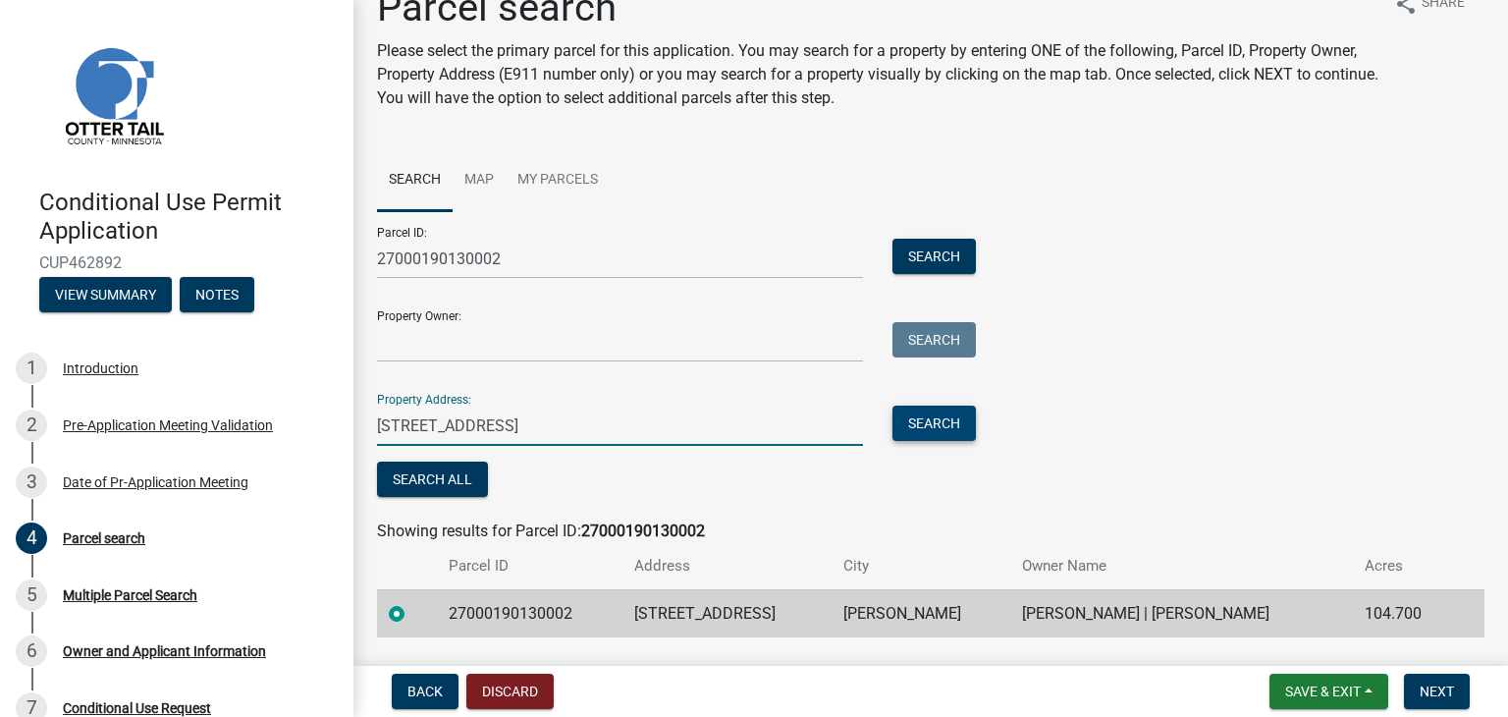
type input "[STREET_ADDRESS]"
click at [925, 421] on button "Search" at bounding box center [933, 422] width 83 height 35
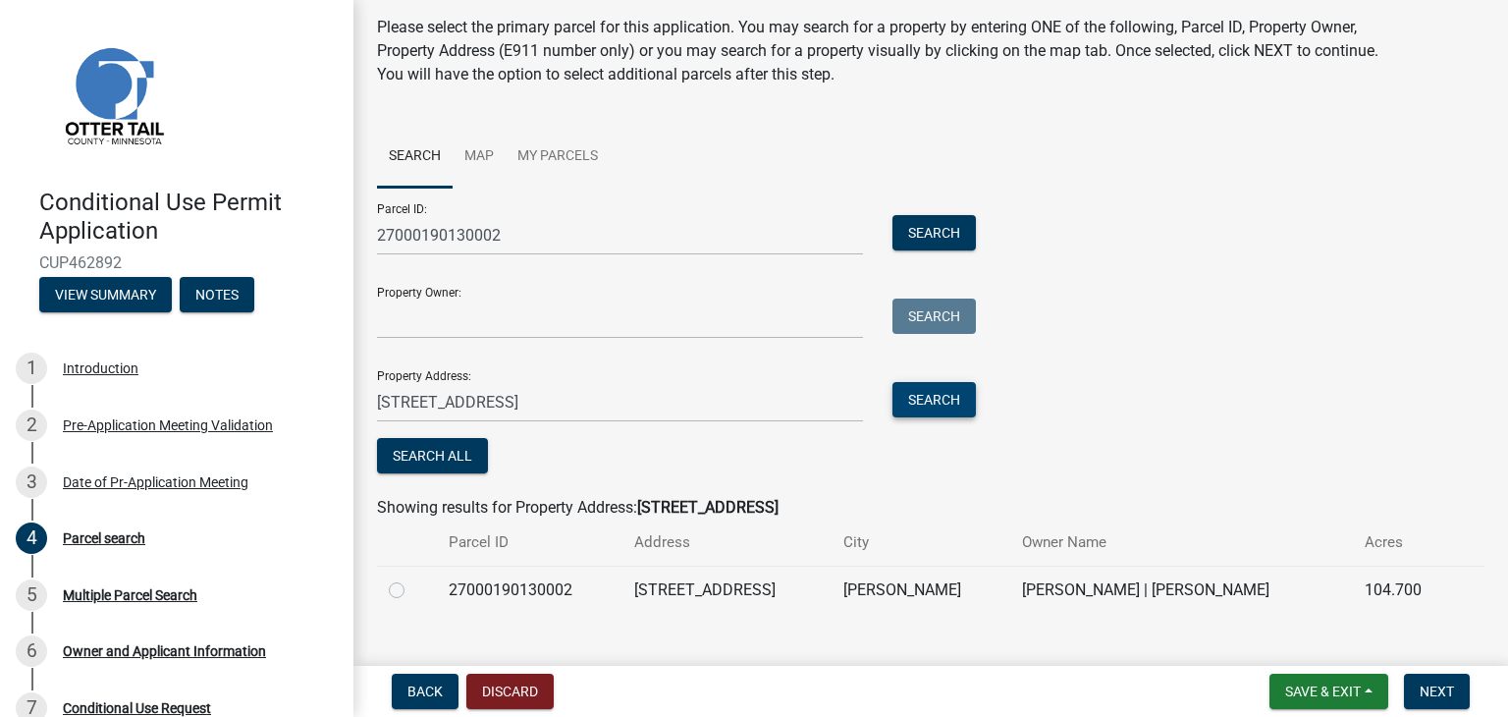
scroll to position [95, 0]
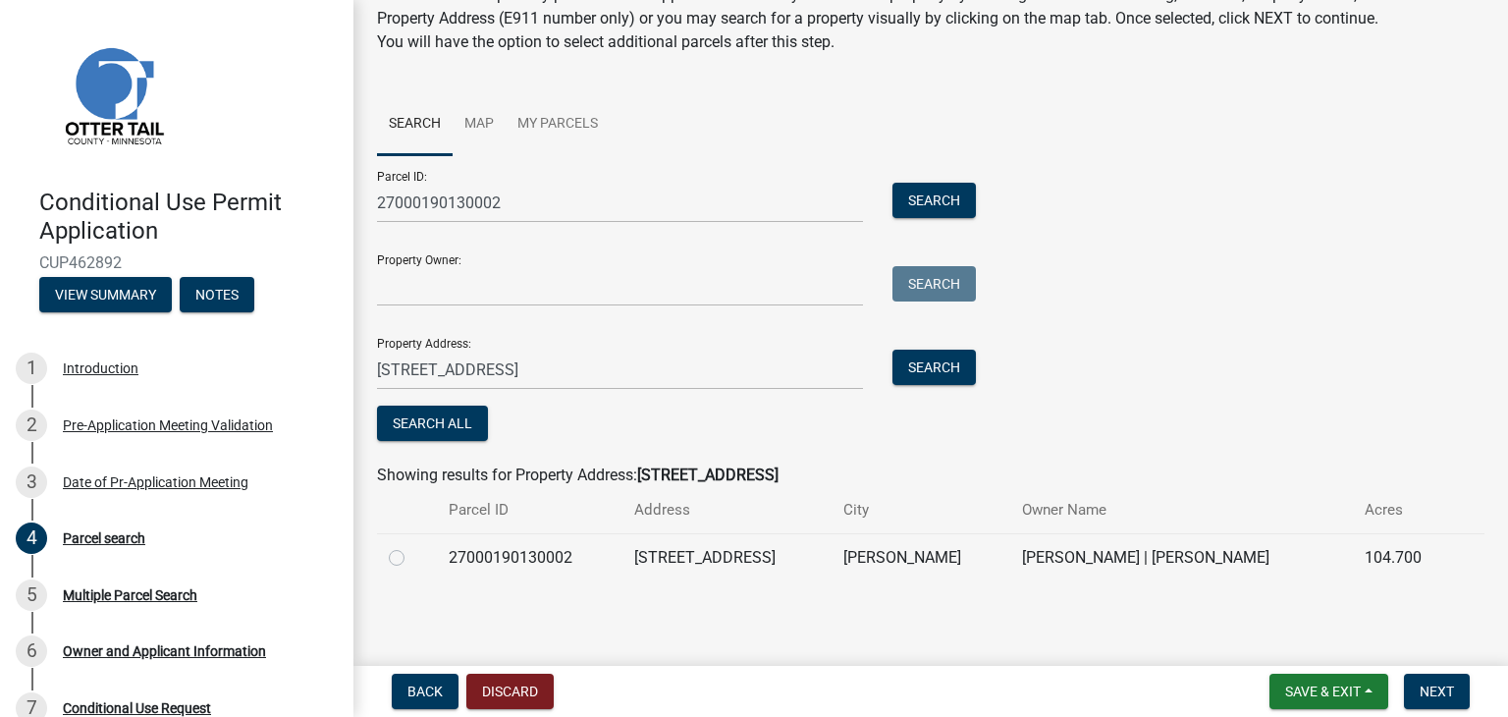
click at [412, 546] on label at bounding box center [412, 546] width 0 height 0
click at [412, 555] on input "radio" at bounding box center [418, 552] width 13 height 13
radio input "true"
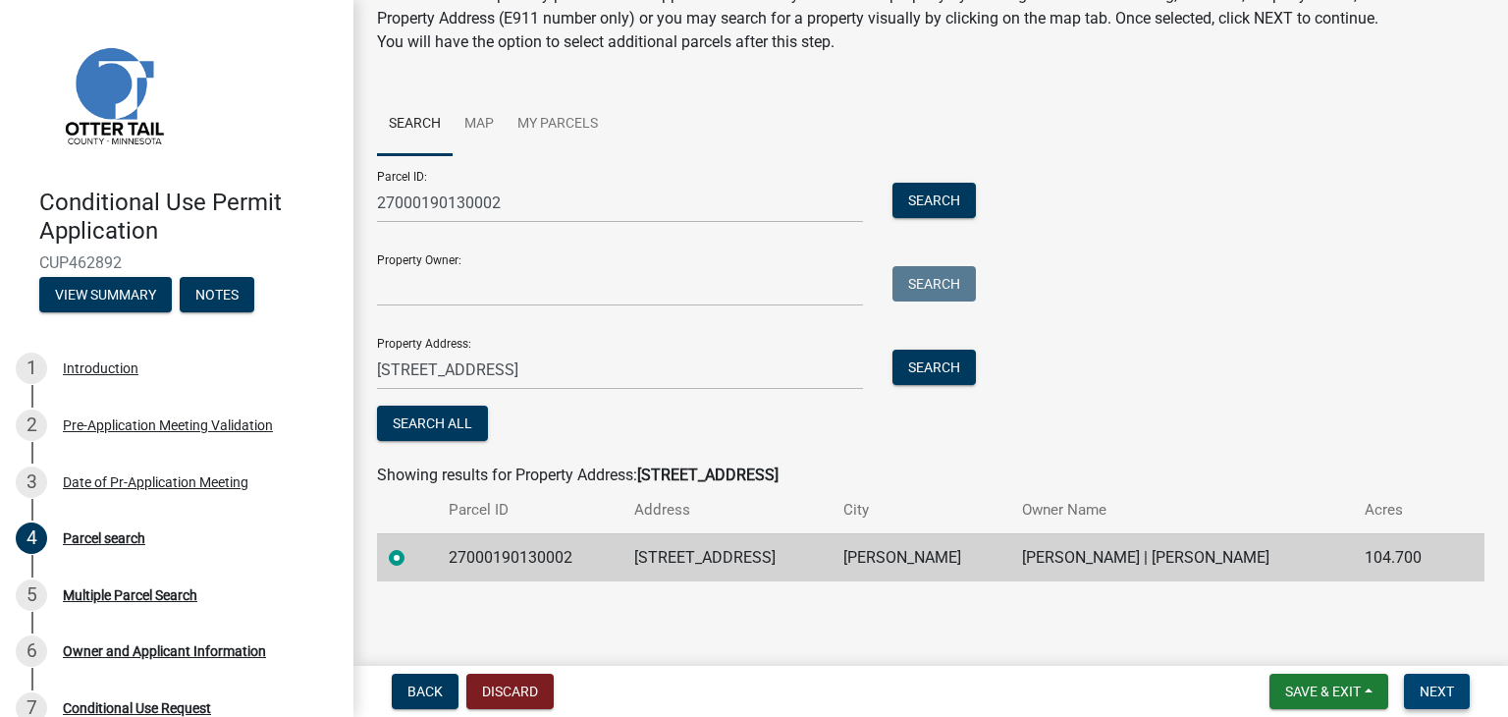
click at [1441, 691] on span "Next" at bounding box center [1436, 691] width 34 height 16
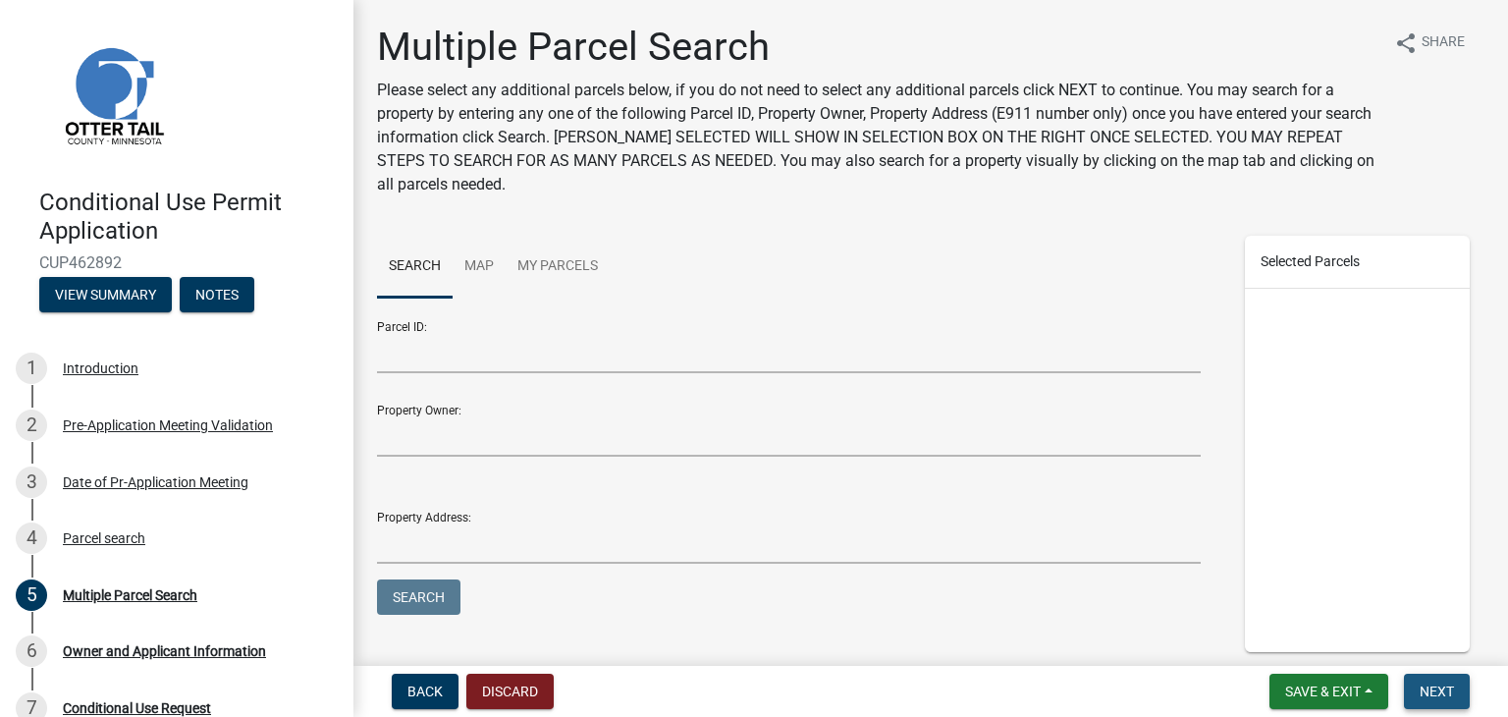
click at [1447, 689] on span "Next" at bounding box center [1436, 691] width 34 height 16
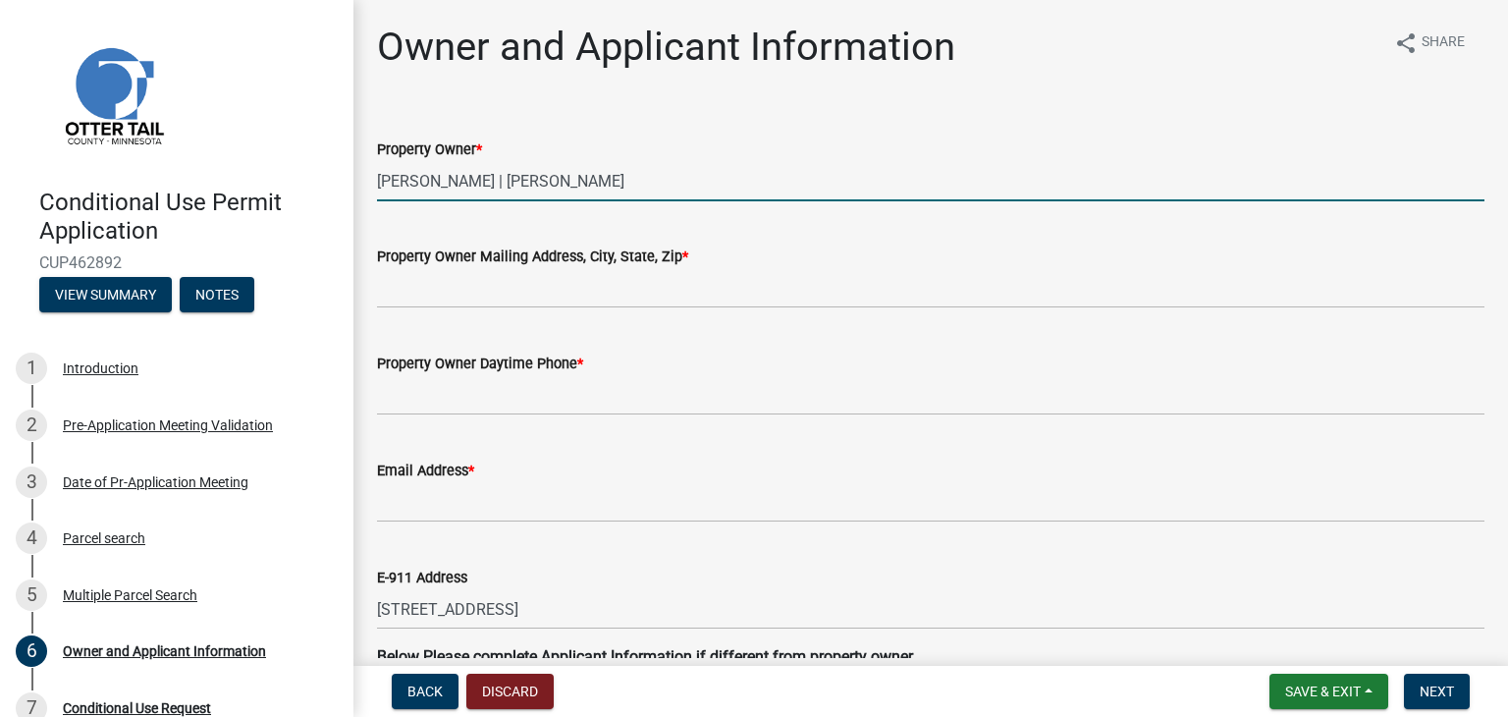
drag, startPoint x: 680, startPoint y: 180, endPoint x: 330, endPoint y: 194, distance: 350.7
click at [330, 194] on div "Conditional Use Permit Application CUP462892 View Summary Notes 1 Introduction …" at bounding box center [754, 358] width 1508 height 717
type input "A"
type input "[PERSON_NAME] Holdings, LLC"
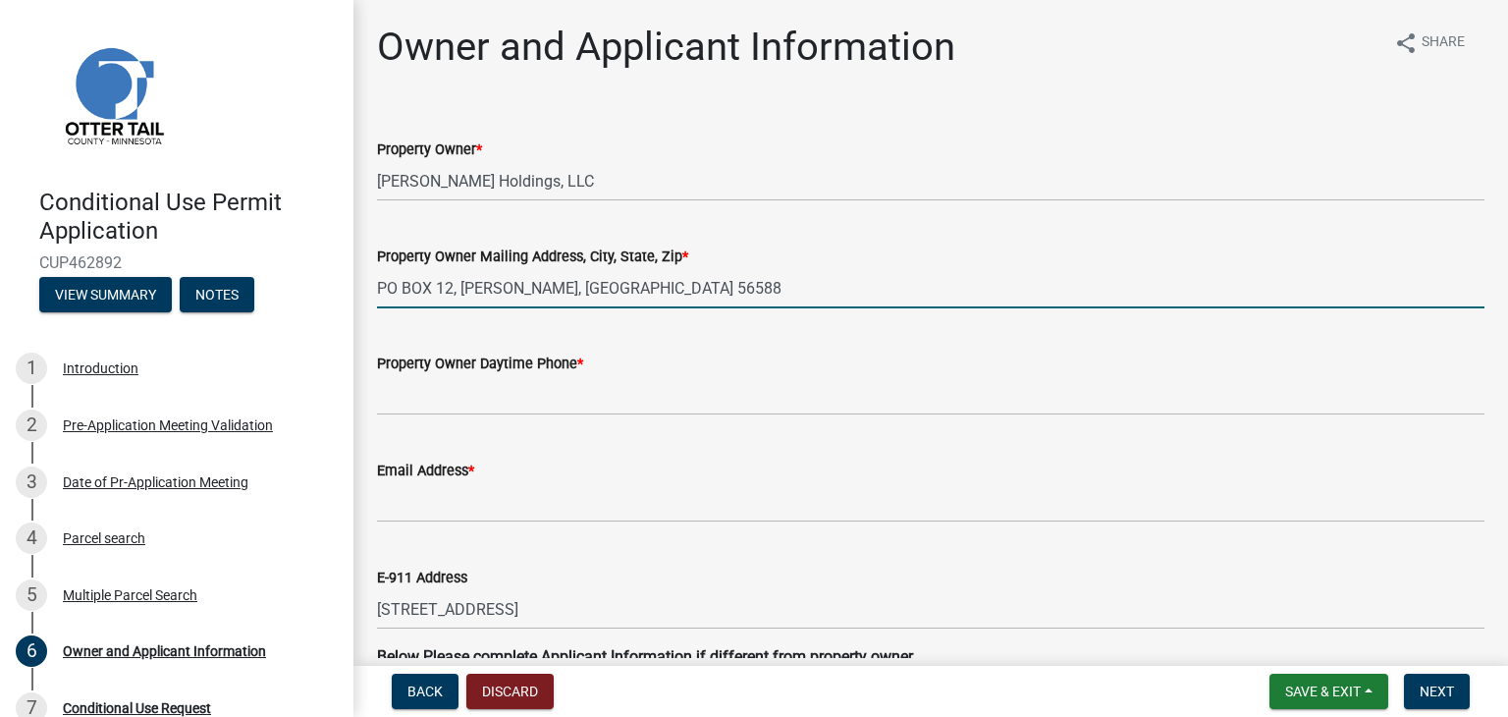
type input "PO BOX 12, [PERSON_NAME], [GEOGRAPHIC_DATA] 56588"
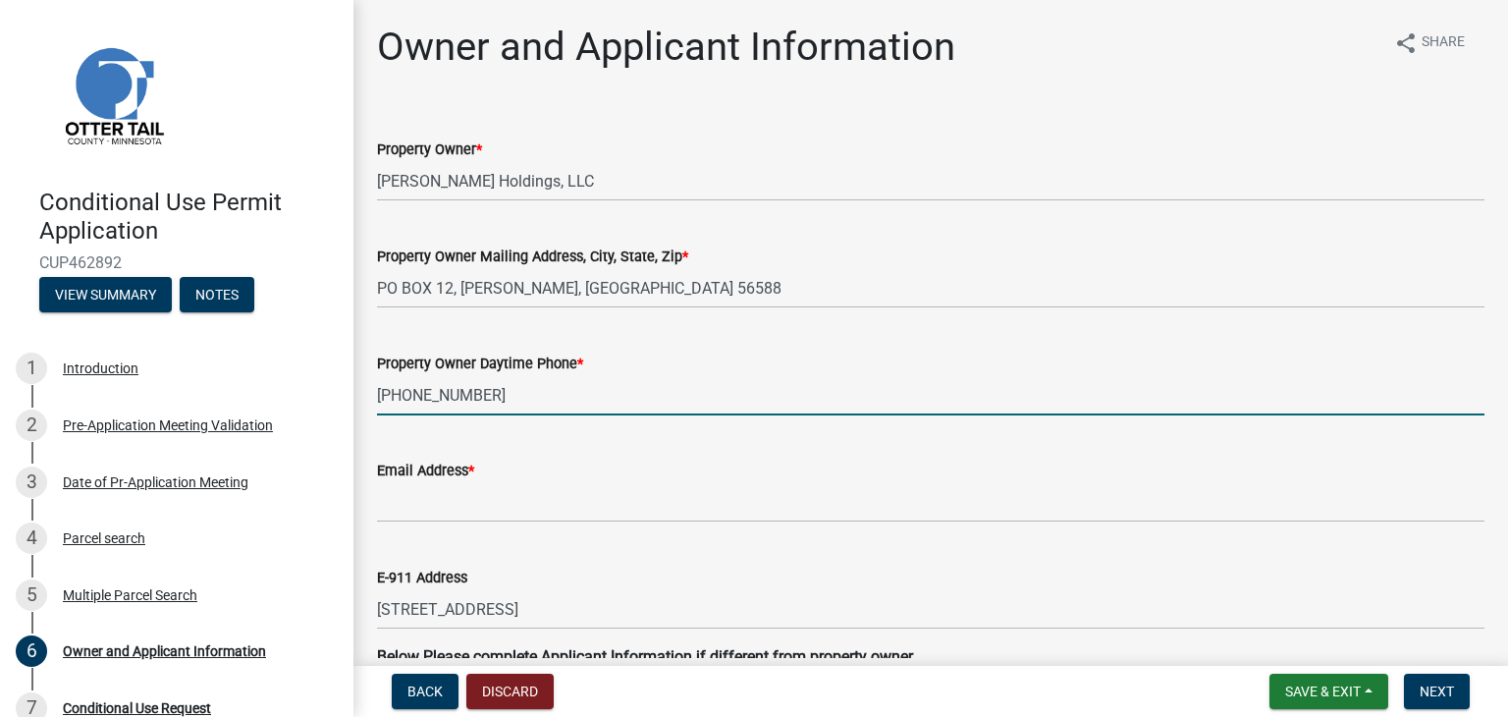
type input "[PHONE_NUMBER]"
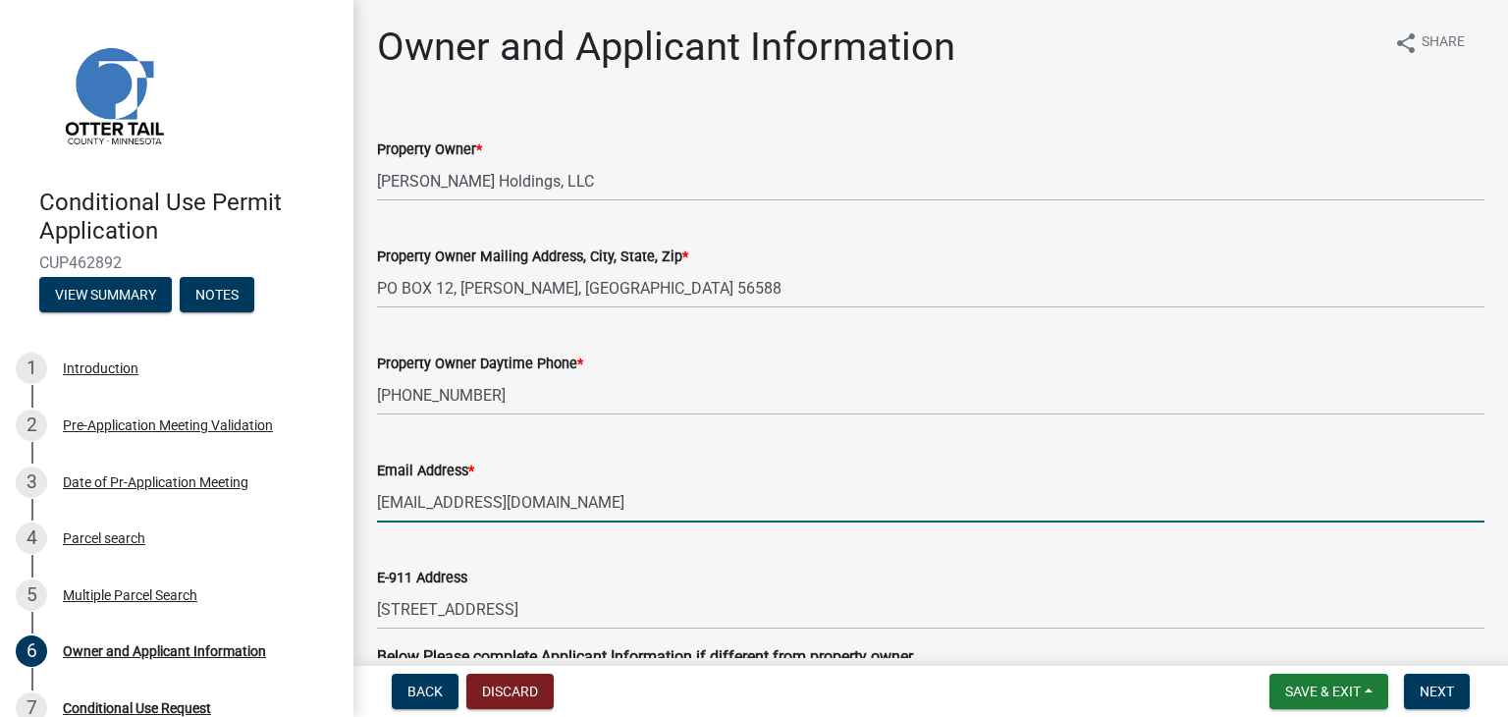
type input "[EMAIL_ADDRESS][DOMAIN_NAME]"
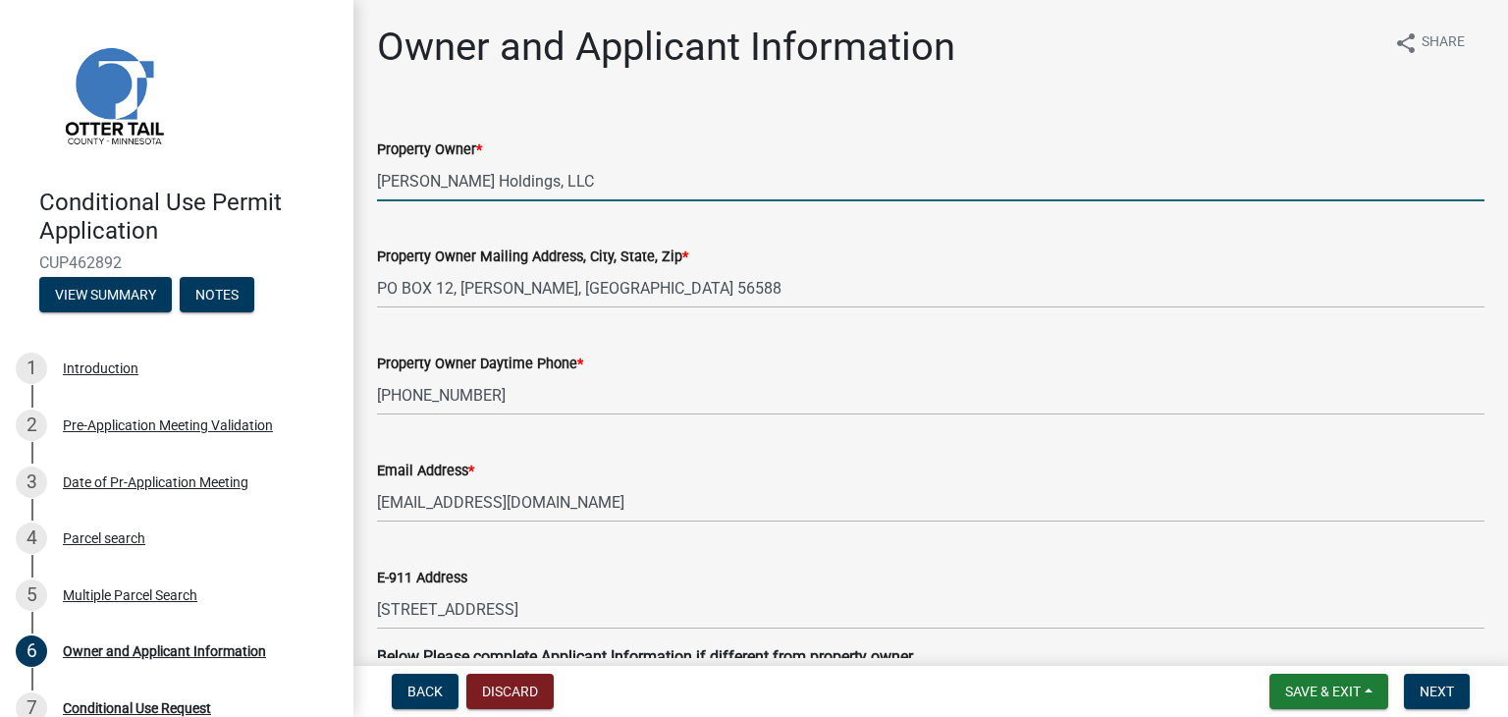
drag, startPoint x: 575, startPoint y: 175, endPoint x: 317, endPoint y: 166, distance: 258.3
click at [321, 166] on div "Conditional Use Permit Application CUP462892 View Summary Notes 1 Introduction …" at bounding box center [754, 358] width 1508 height 717
type input "P"
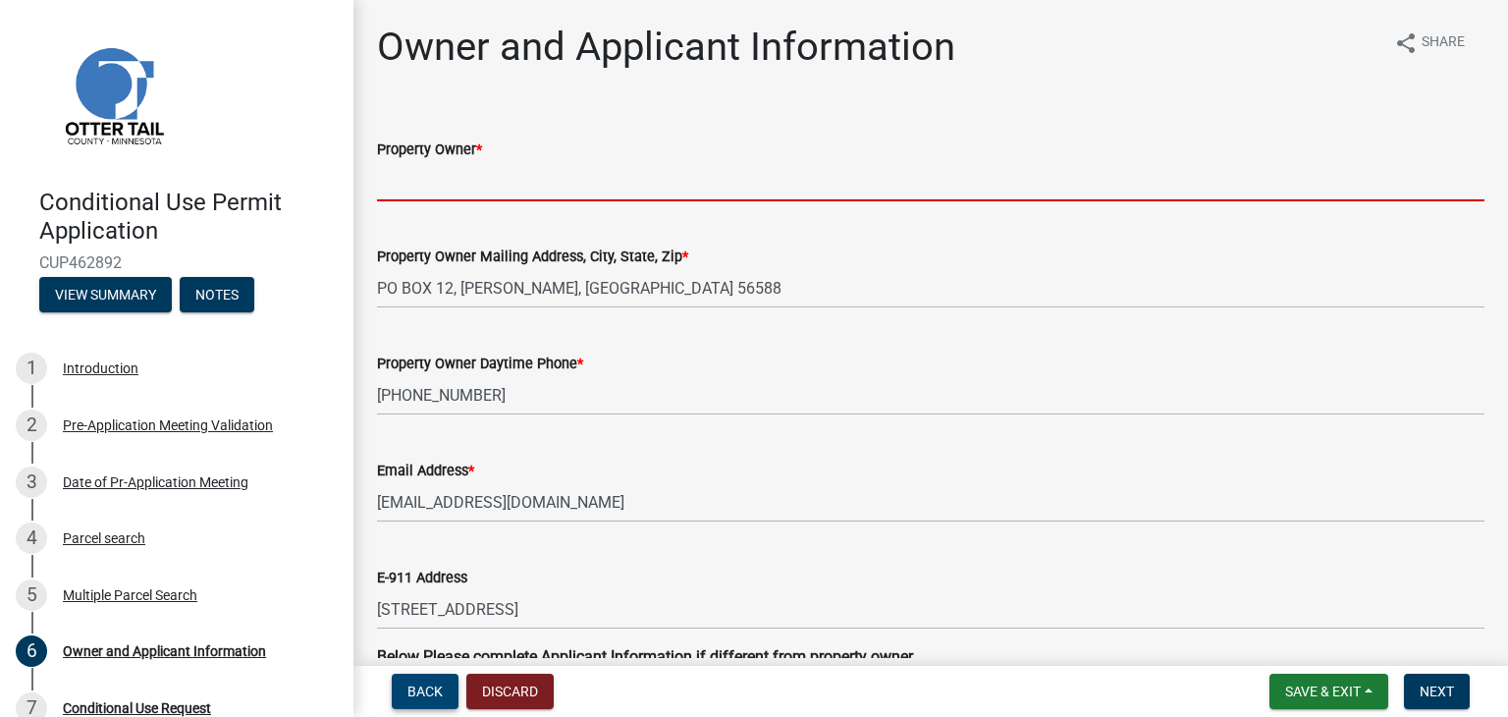
click at [440, 687] on span "Back" at bounding box center [424, 691] width 35 height 16
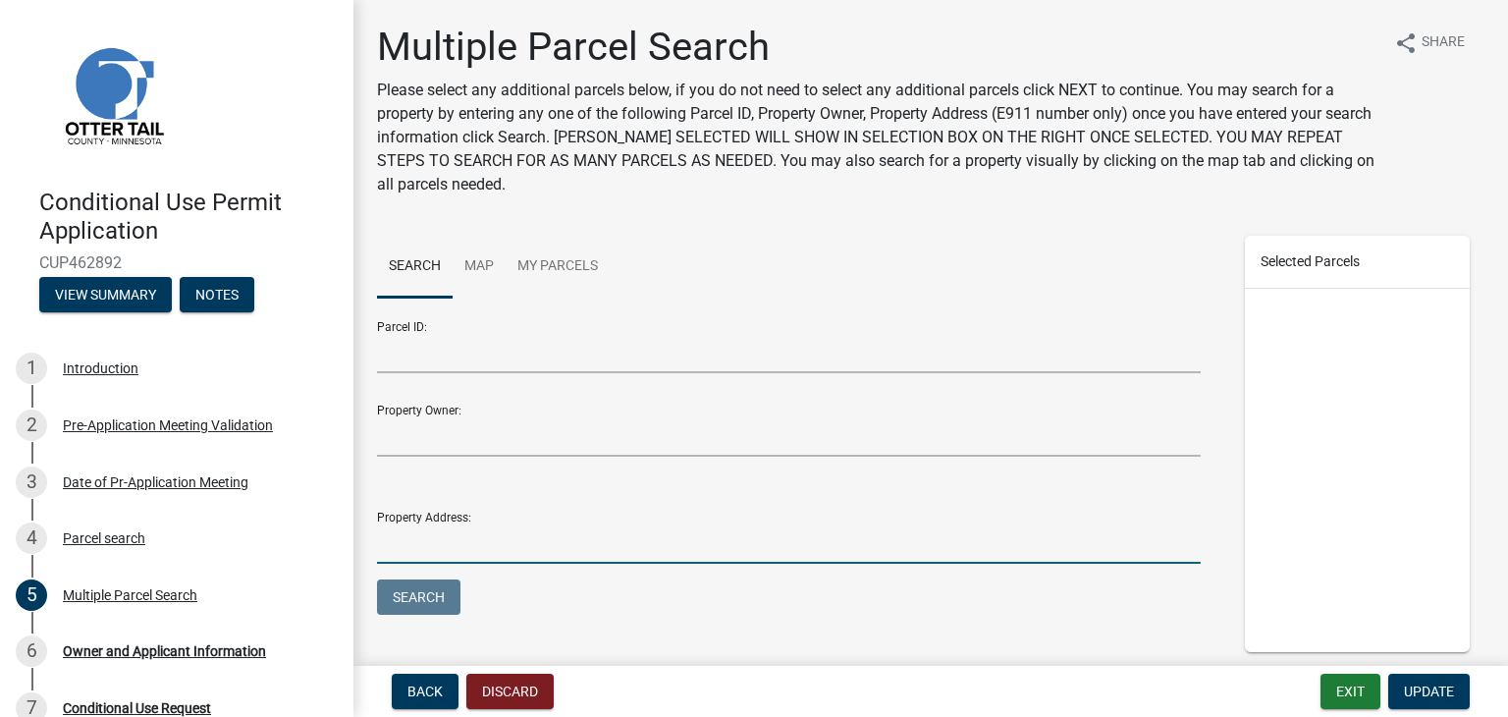
click at [418, 535] on input "Property Address:" at bounding box center [789, 543] width 824 height 40
click at [454, 543] on input "[STREET_ADDRESS][PERSON_NAME]" at bounding box center [789, 543] width 824 height 40
click at [411, 598] on button "Search" at bounding box center [418, 596] width 83 height 35
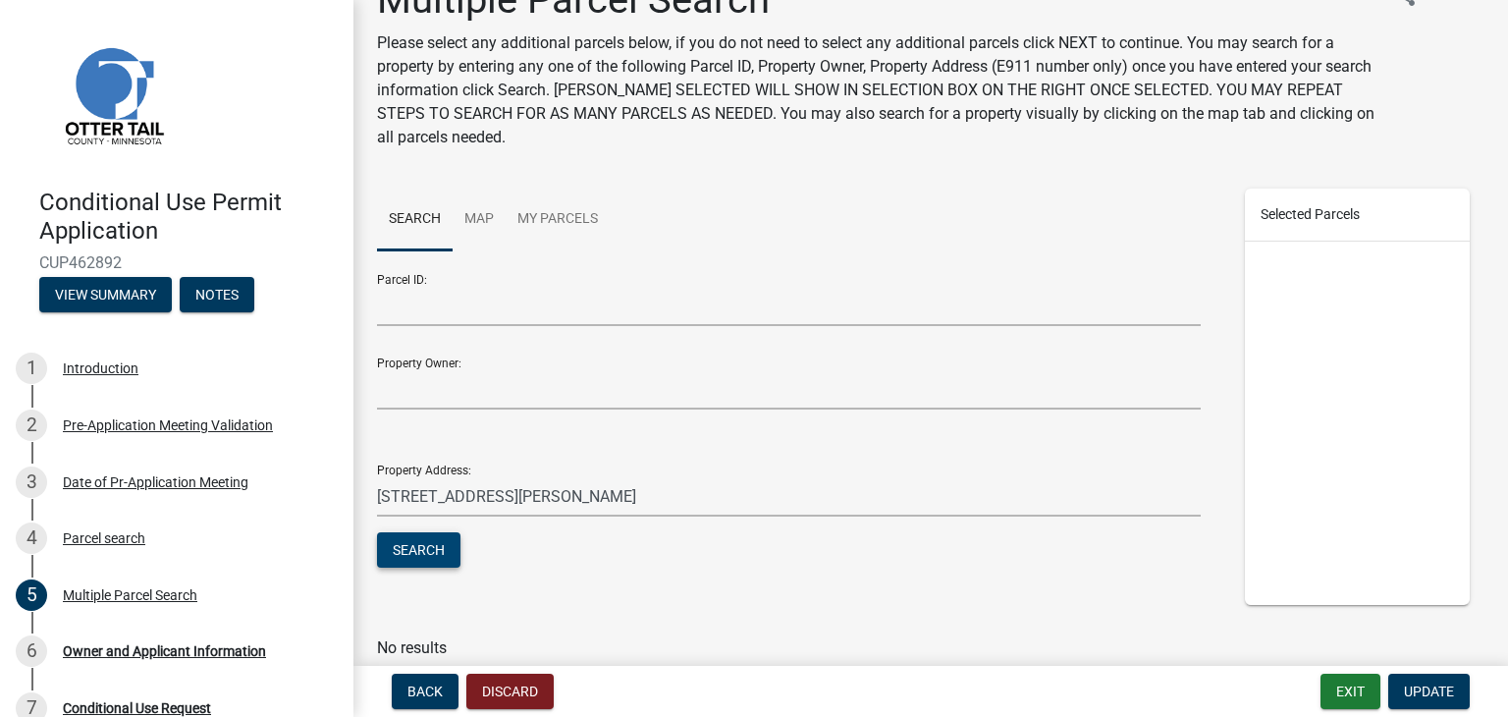
scroll to position [126, 0]
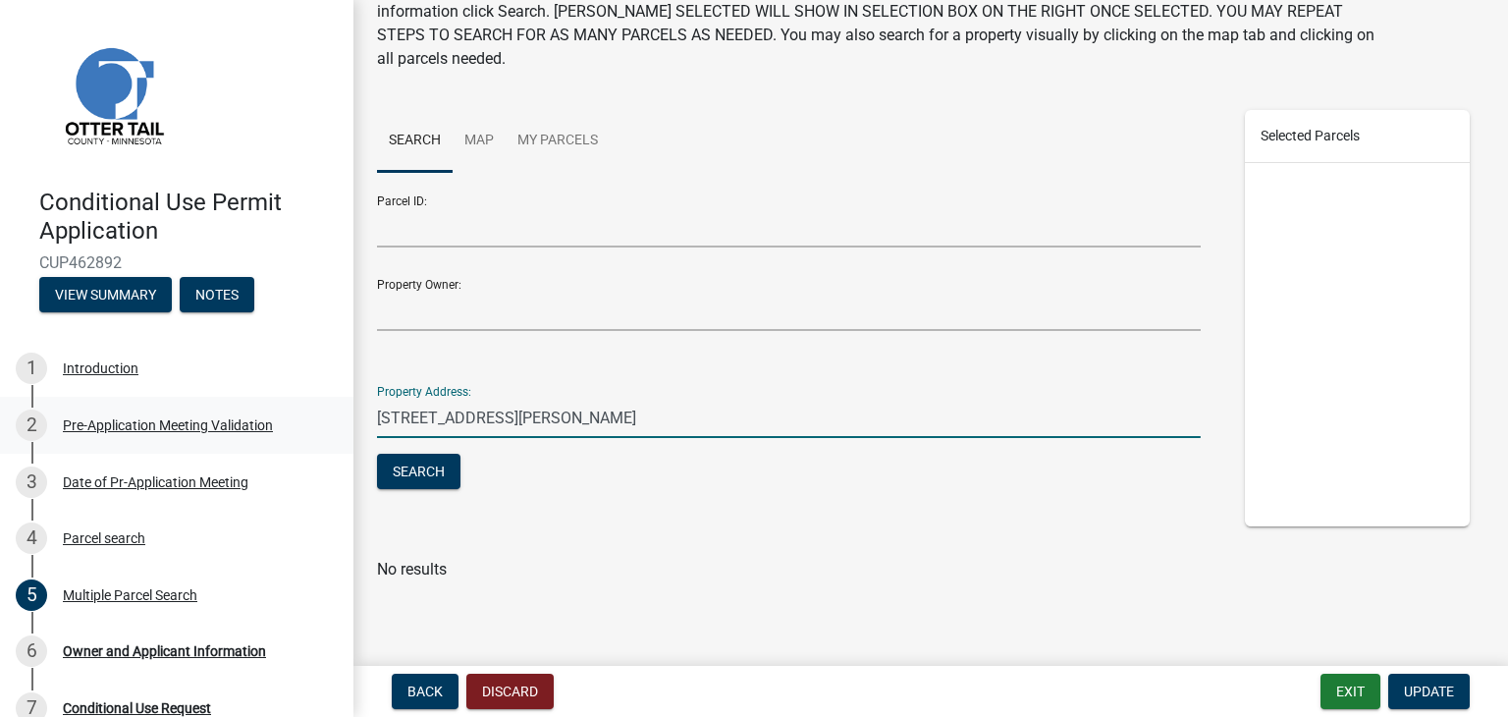
drag, startPoint x: 633, startPoint y: 415, endPoint x: 302, endPoint y: 432, distance: 331.2
click at [310, 427] on div "Conditional Use Permit Application CUP462892 View Summary Notes 1 Introduction …" at bounding box center [754, 358] width 1508 height 717
type input "[STREET_ADDRESS]"
click at [435, 468] on button "Search" at bounding box center [418, 470] width 83 height 35
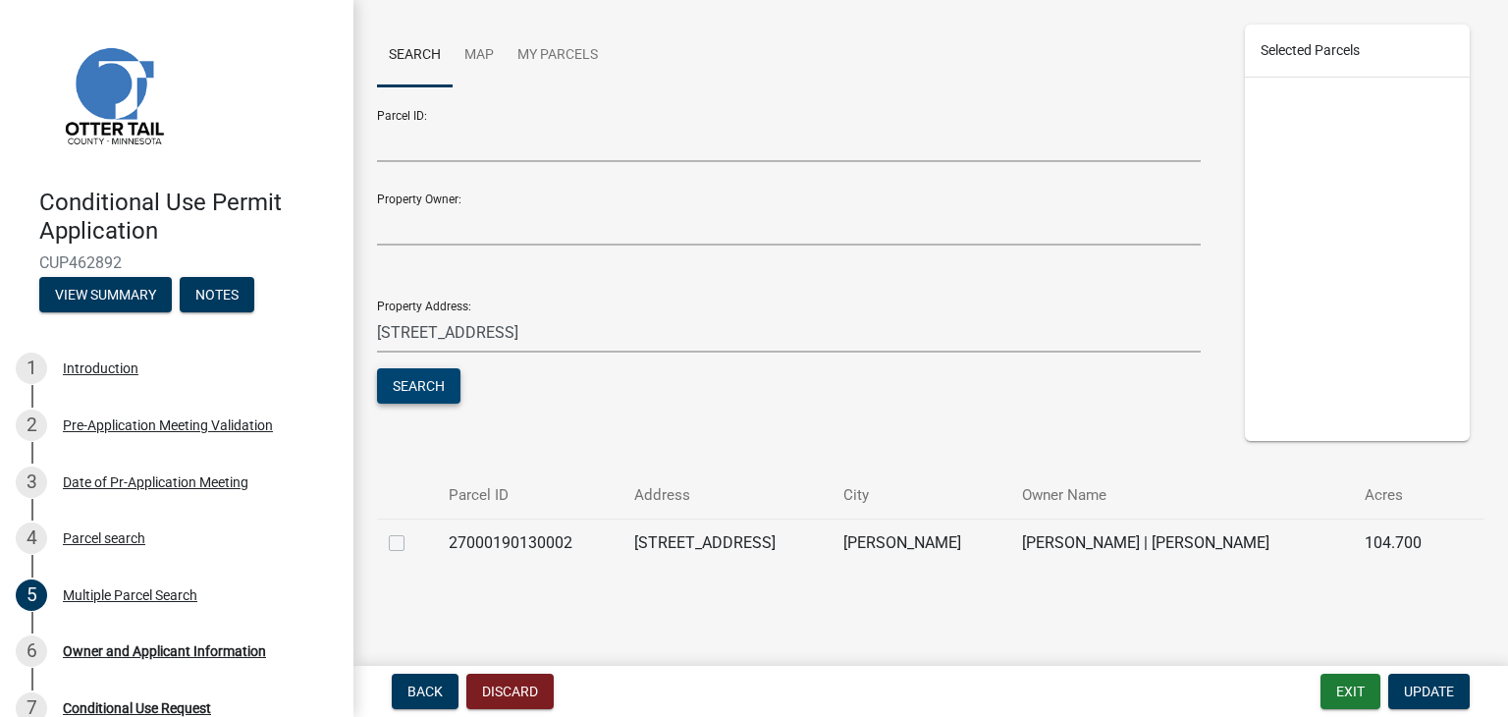
scroll to position [212, 0]
click at [421, 684] on span "Back" at bounding box center [424, 691] width 35 height 16
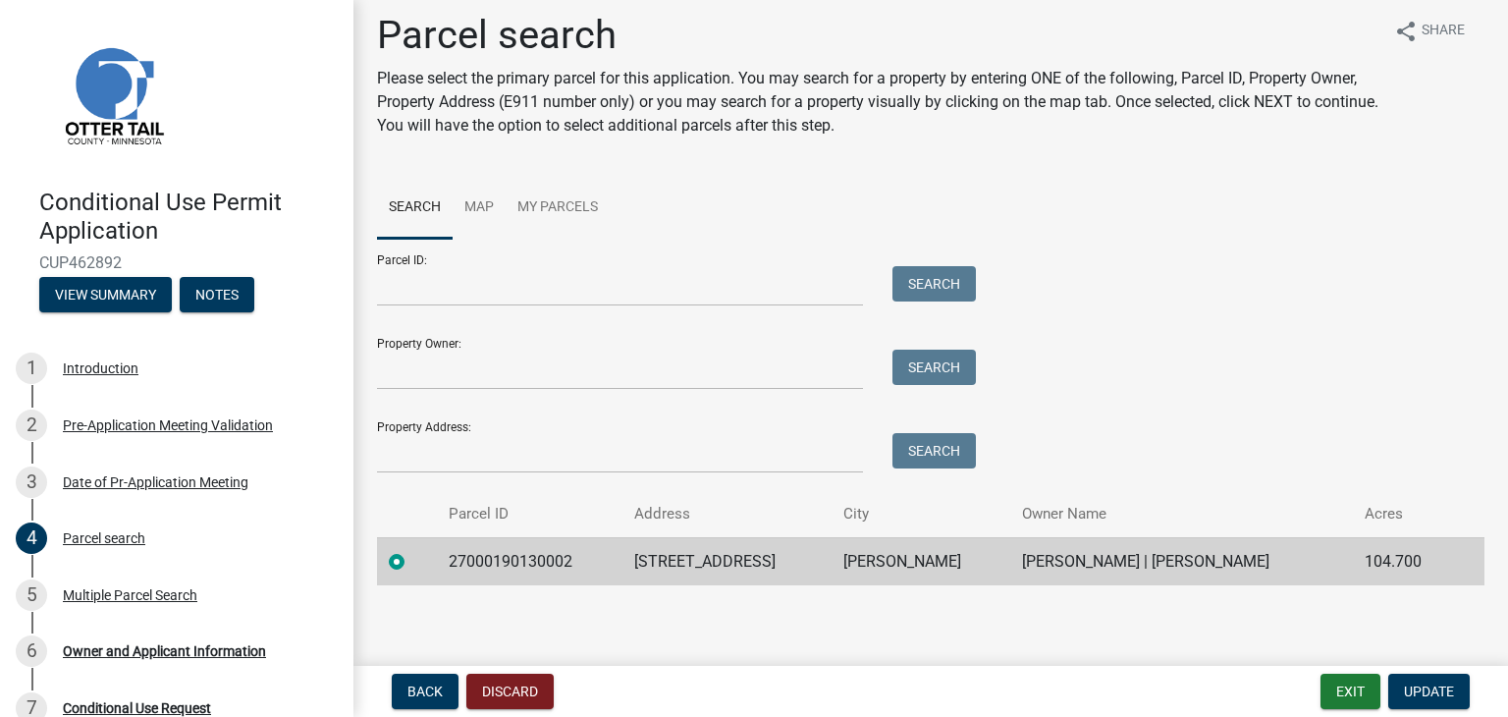
scroll to position [16, 0]
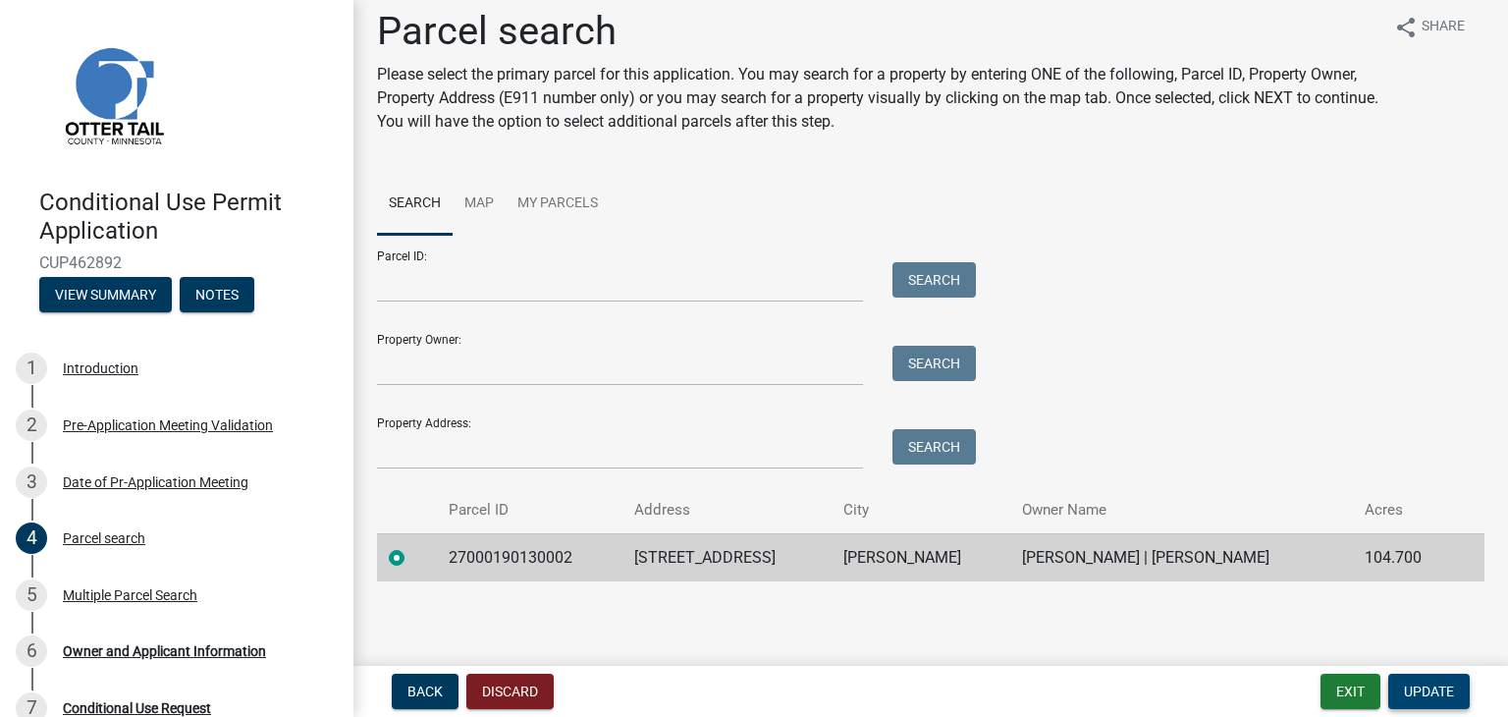
click at [1449, 692] on span "Update" at bounding box center [1429, 691] width 50 height 16
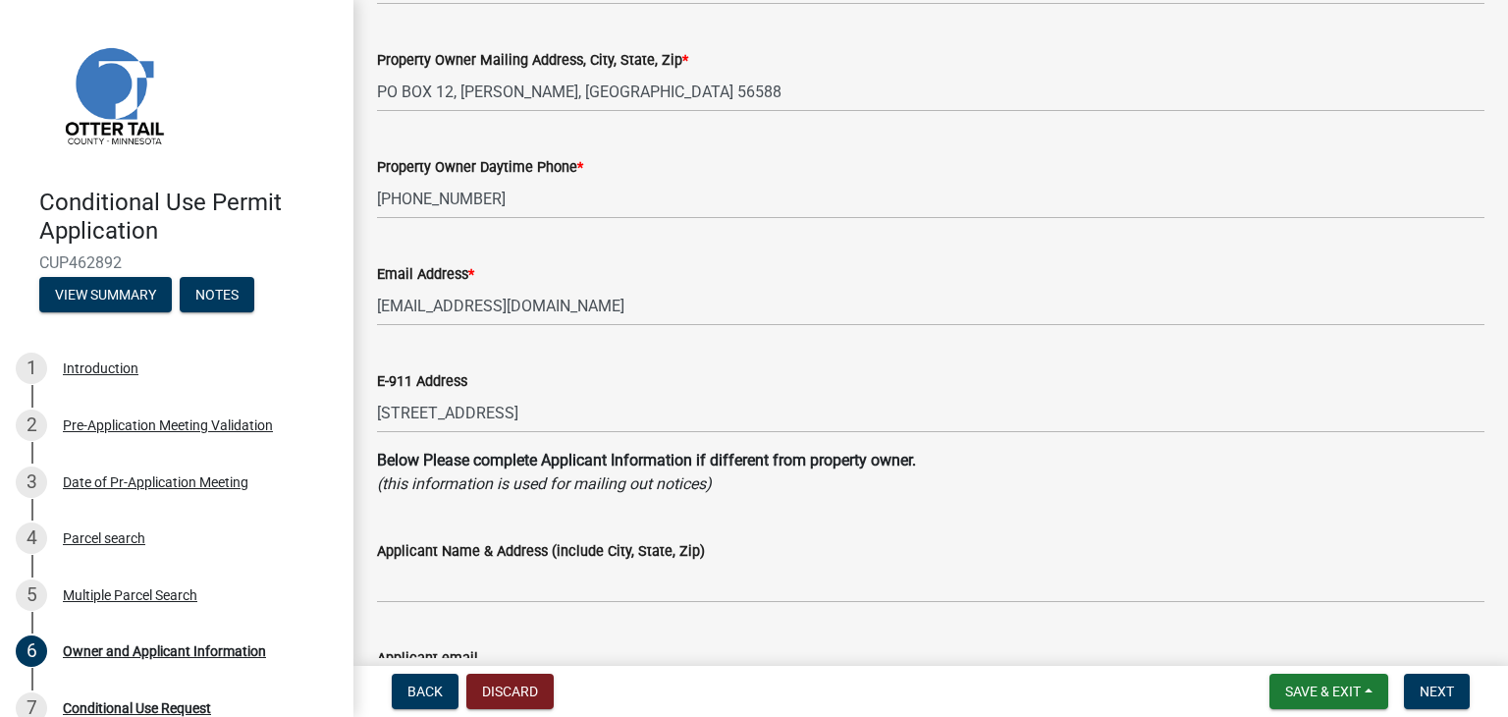
scroll to position [0, 0]
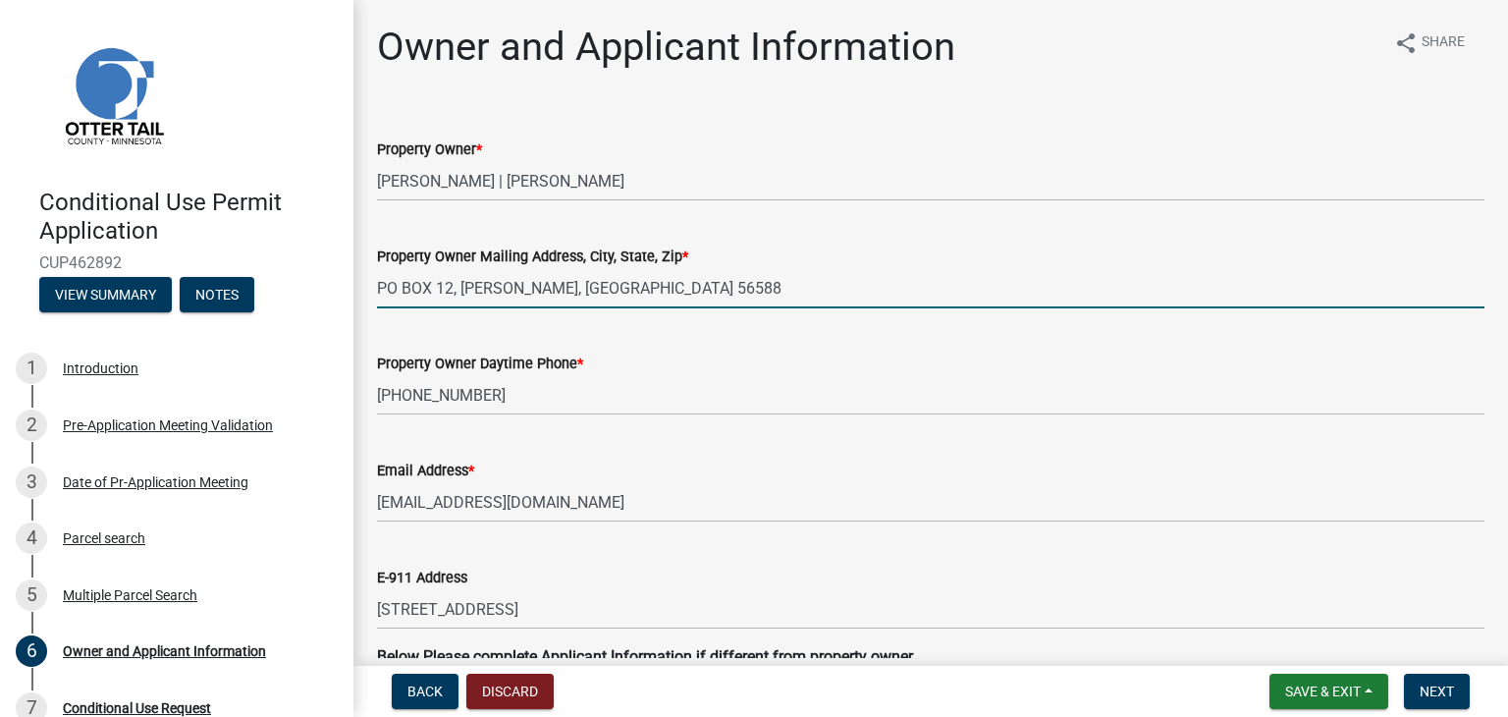
drag, startPoint x: 597, startPoint y: 291, endPoint x: 269, endPoint y: 289, distance: 327.8
click at [275, 288] on div "Conditional Use Permit Application CUP462892 View Summary Notes 1 Introduction …" at bounding box center [754, 358] width 1508 height 717
type input "[STREET_ADDRESS][PERSON_NAME]"
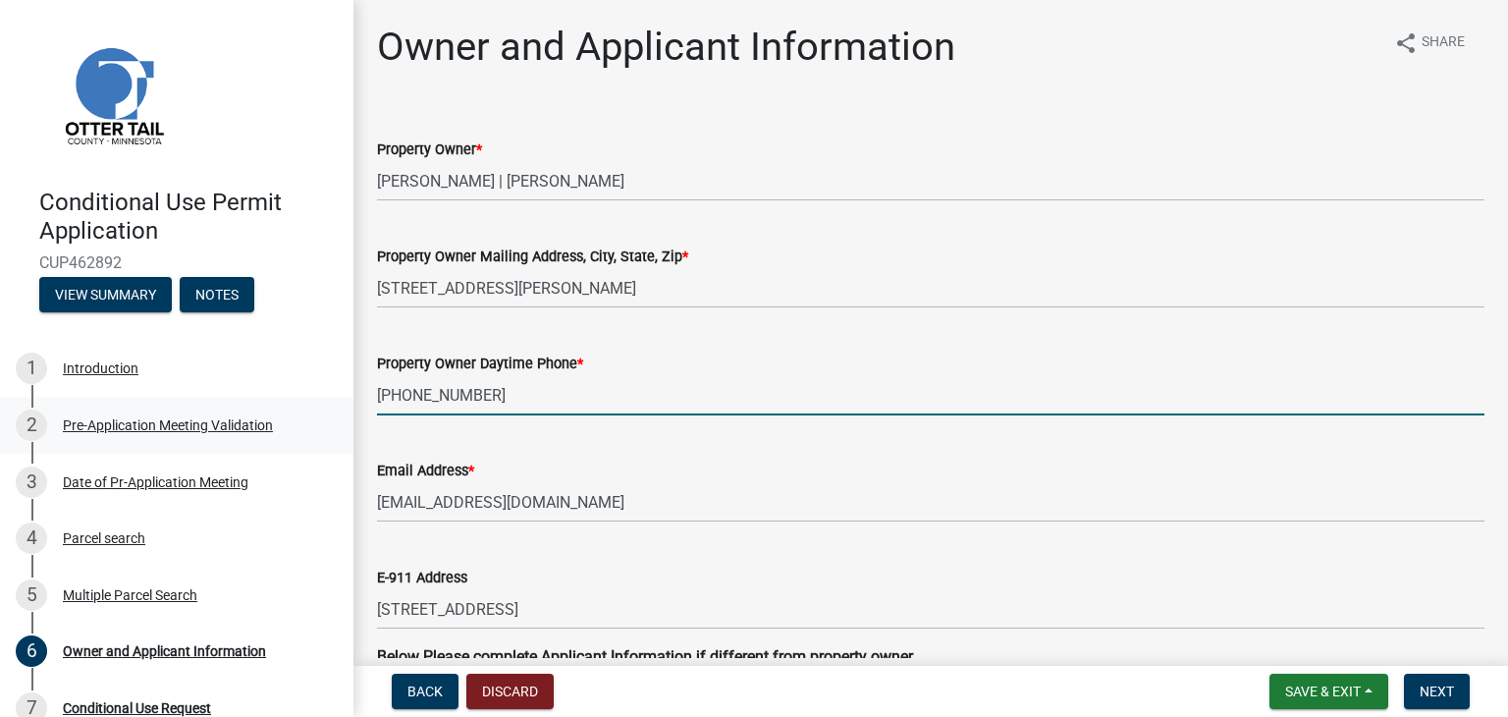
drag, startPoint x: 498, startPoint y: 398, endPoint x: 334, endPoint y: 398, distance: 163.9
click at [334, 398] on div "Conditional Use Permit Application CUP462892 View Summary Notes 1 Introduction …" at bounding box center [754, 358] width 1508 height 717
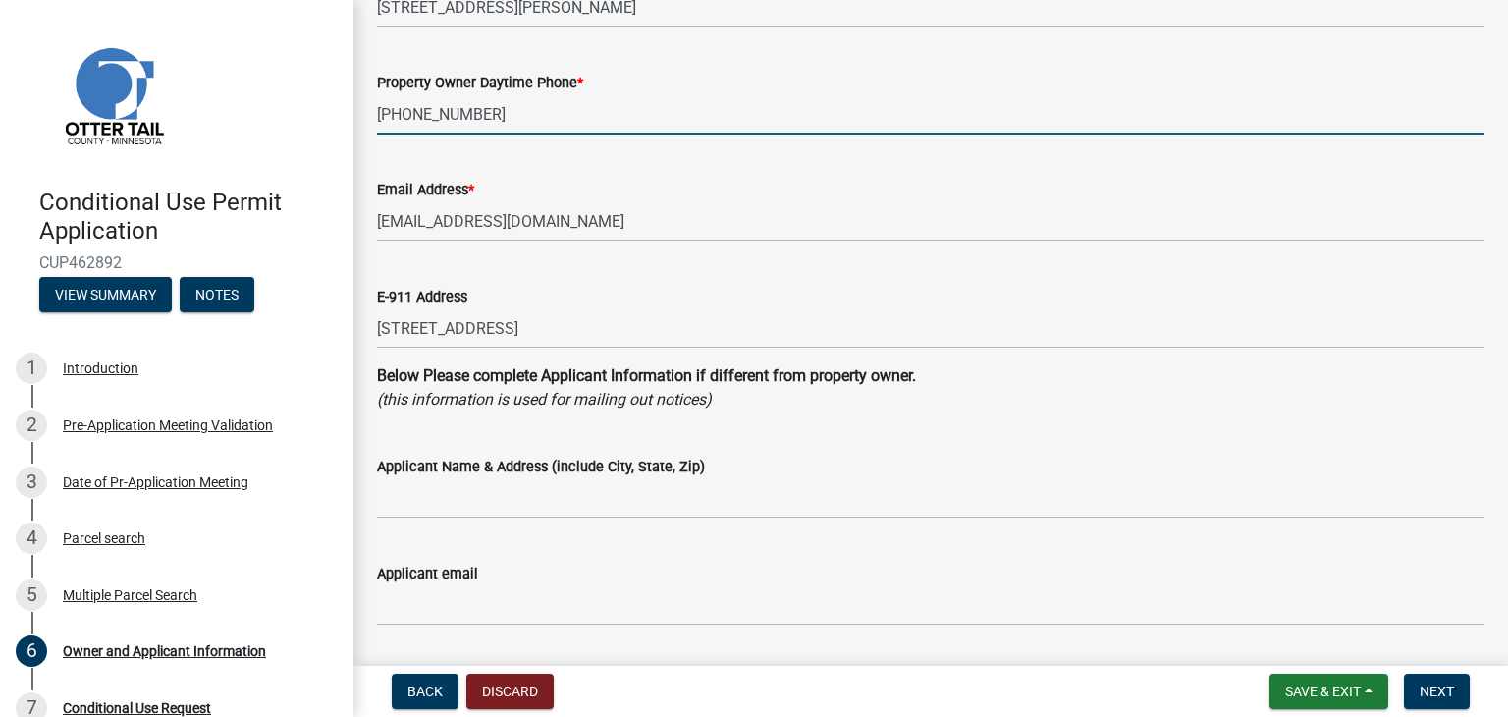
scroll to position [294, 0]
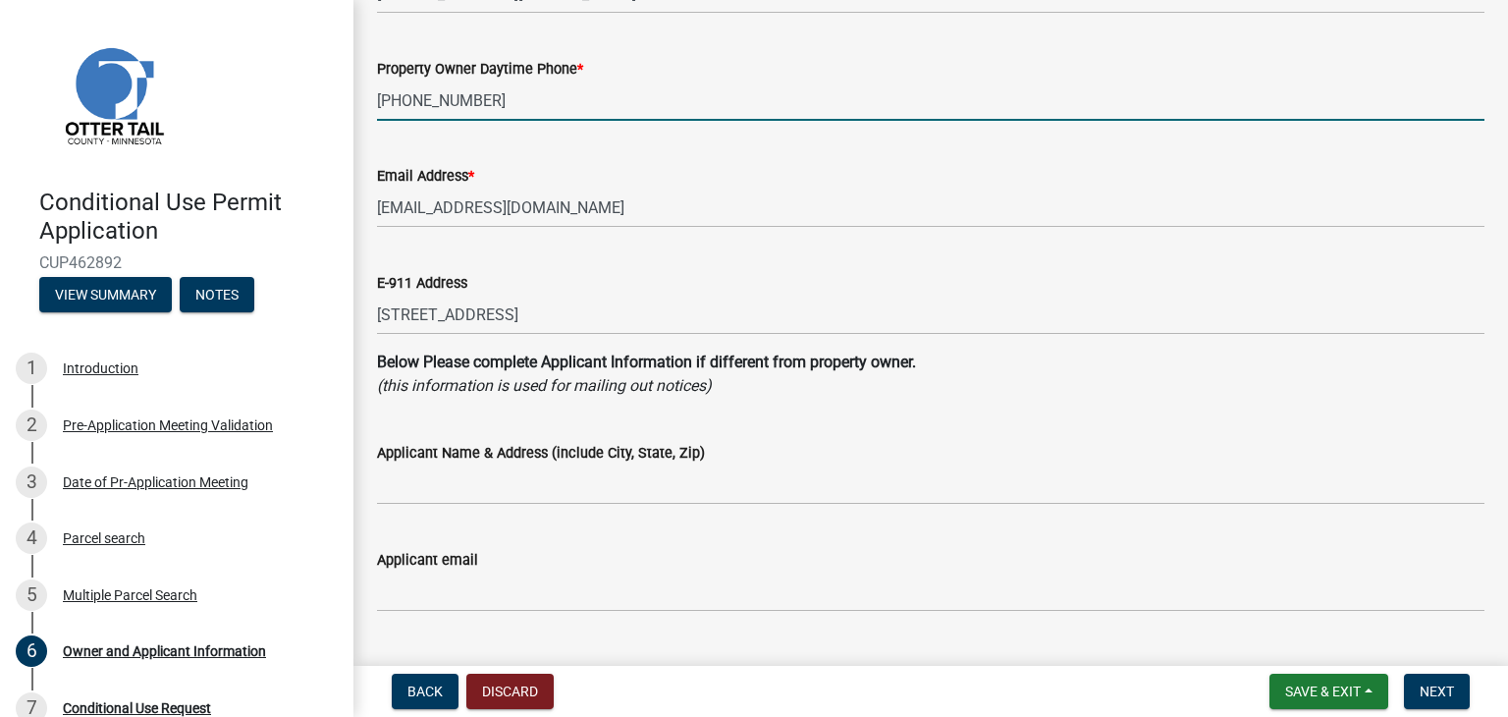
type input "[PHONE_NUMBER]"
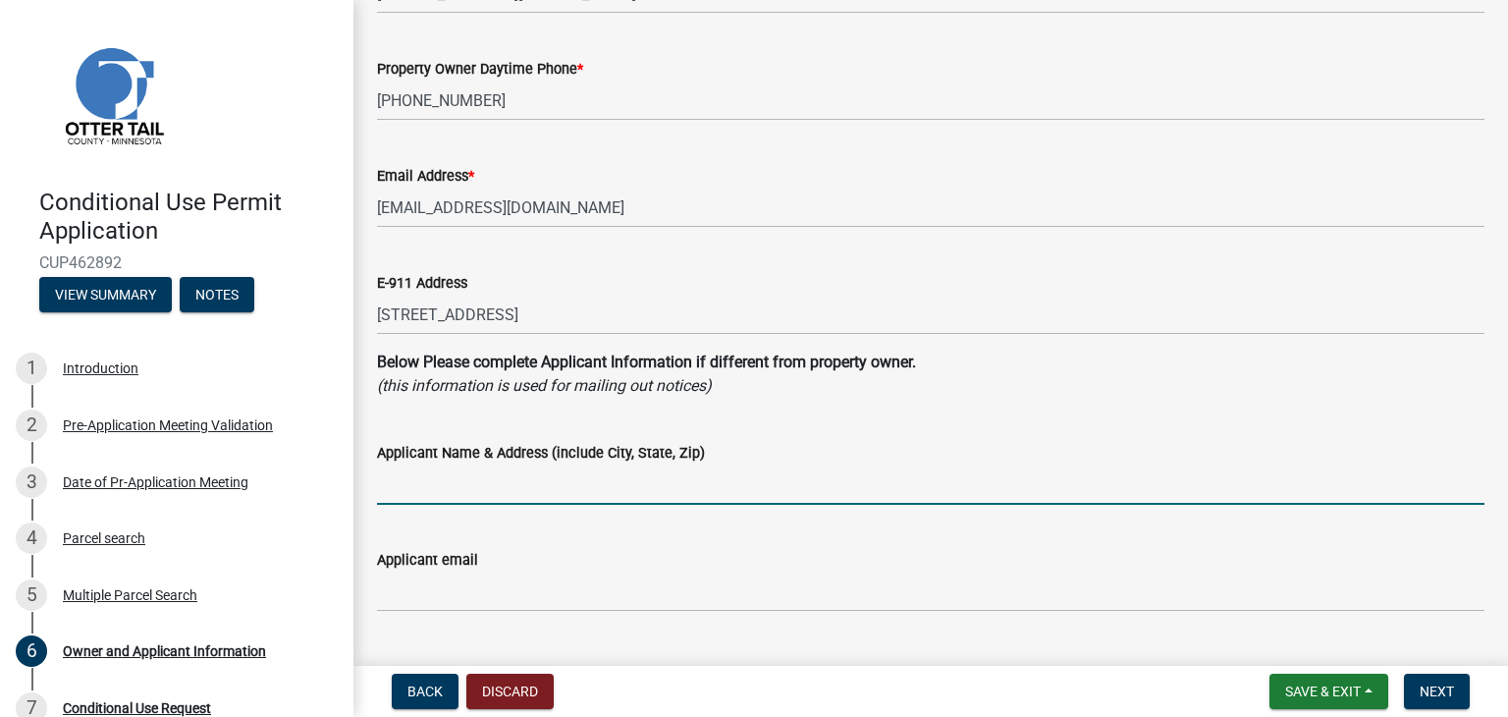
click at [423, 480] on input "Applicant Name & Address (include City, State, Zip)" at bounding box center [930, 484] width 1107 height 40
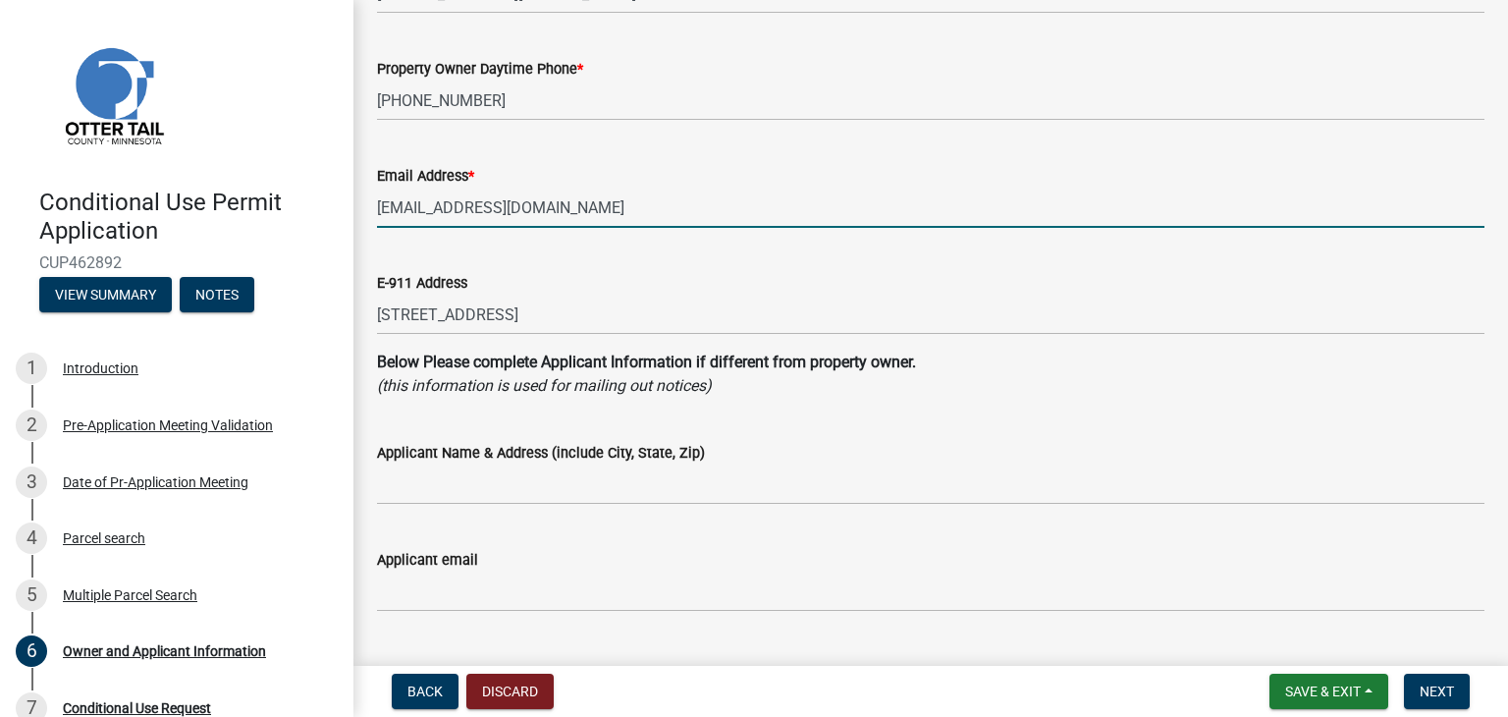
drag, startPoint x: 560, startPoint y: 208, endPoint x: 369, endPoint y: 209, distance: 191.4
click at [369, 209] on div "Email Address * [EMAIL_ADDRESS][DOMAIN_NAME]" at bounding box center [930, 181] width 1137 height 91
type input "[EMAIL_ADDRESS][DOMAIN_NAME]"
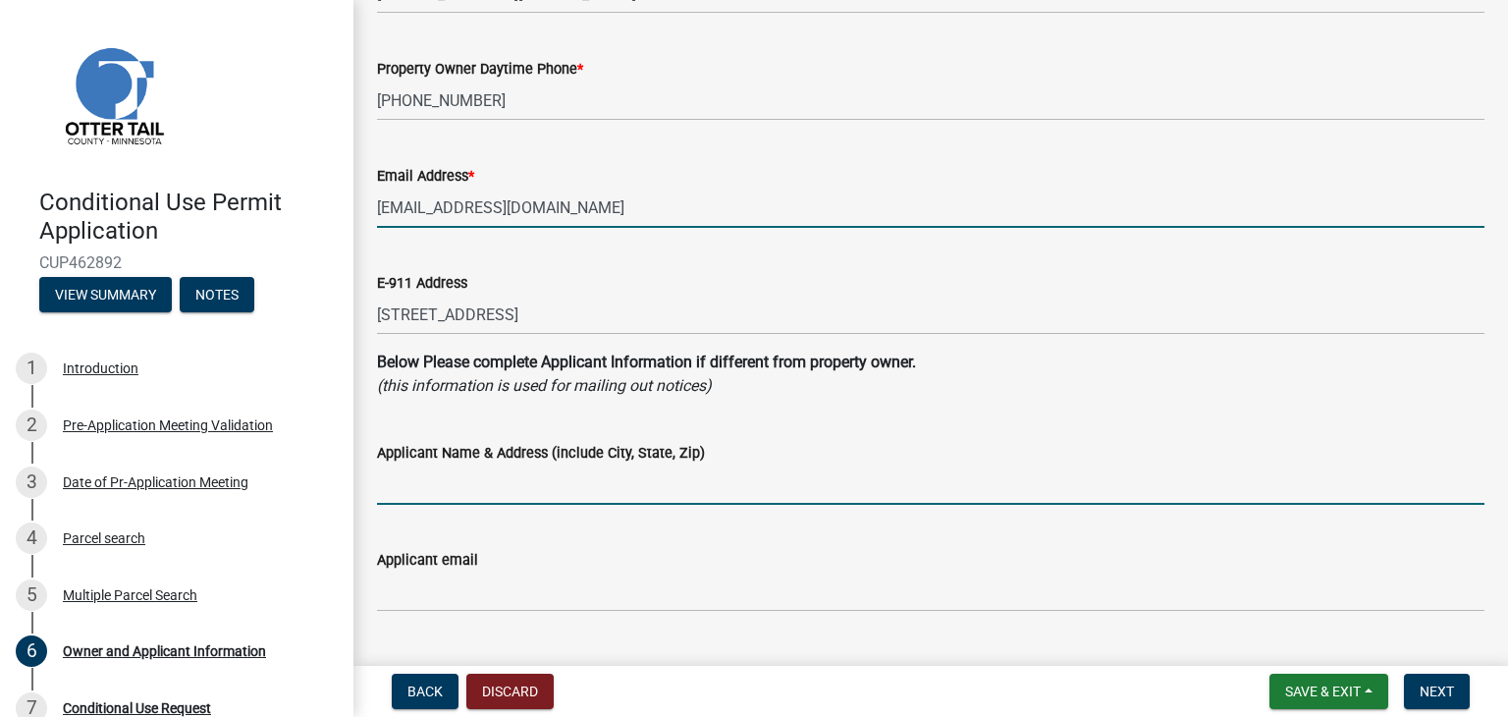
click at [402, 488] on input "Applicant Name & Address (include City, State, Zip)" at bounding box center [930, 484] width 1107 height 40
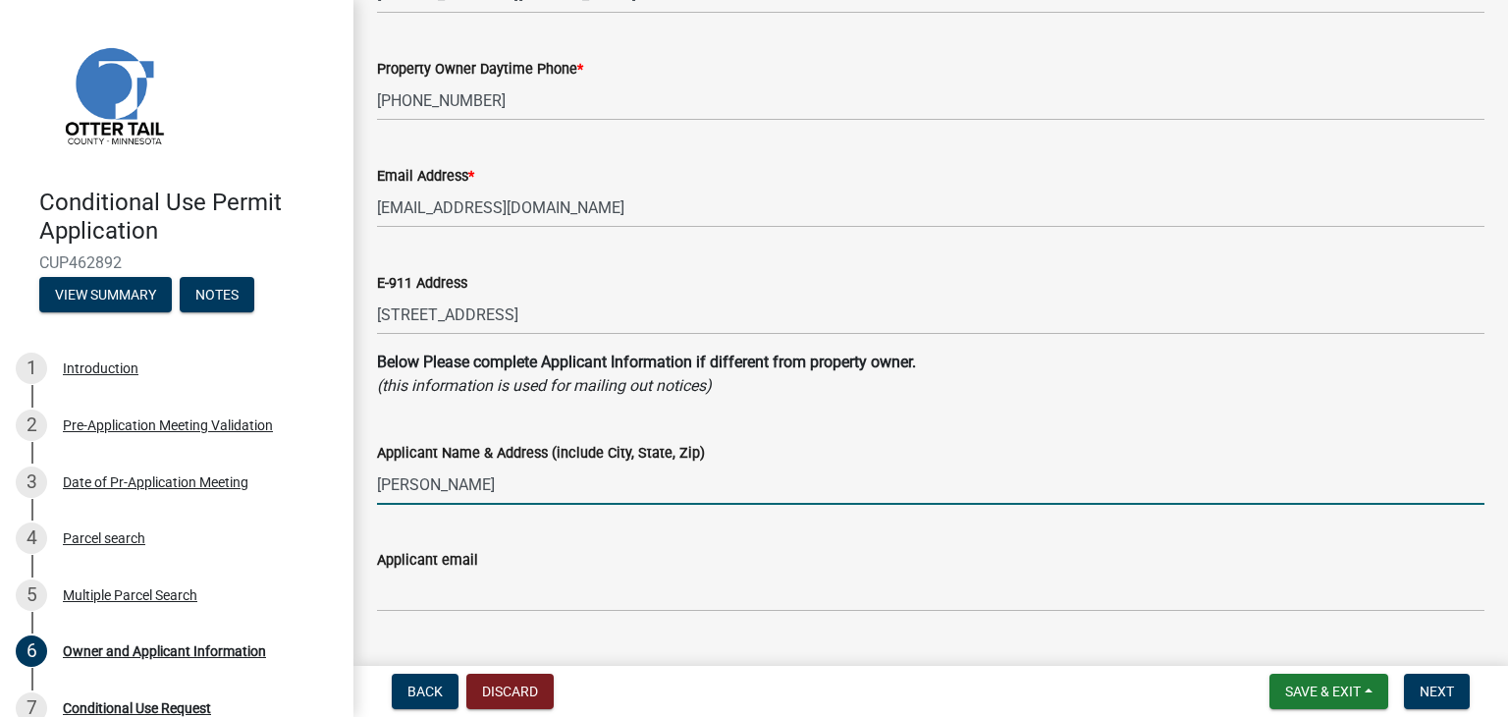
type input "[PERSON_NAME]"
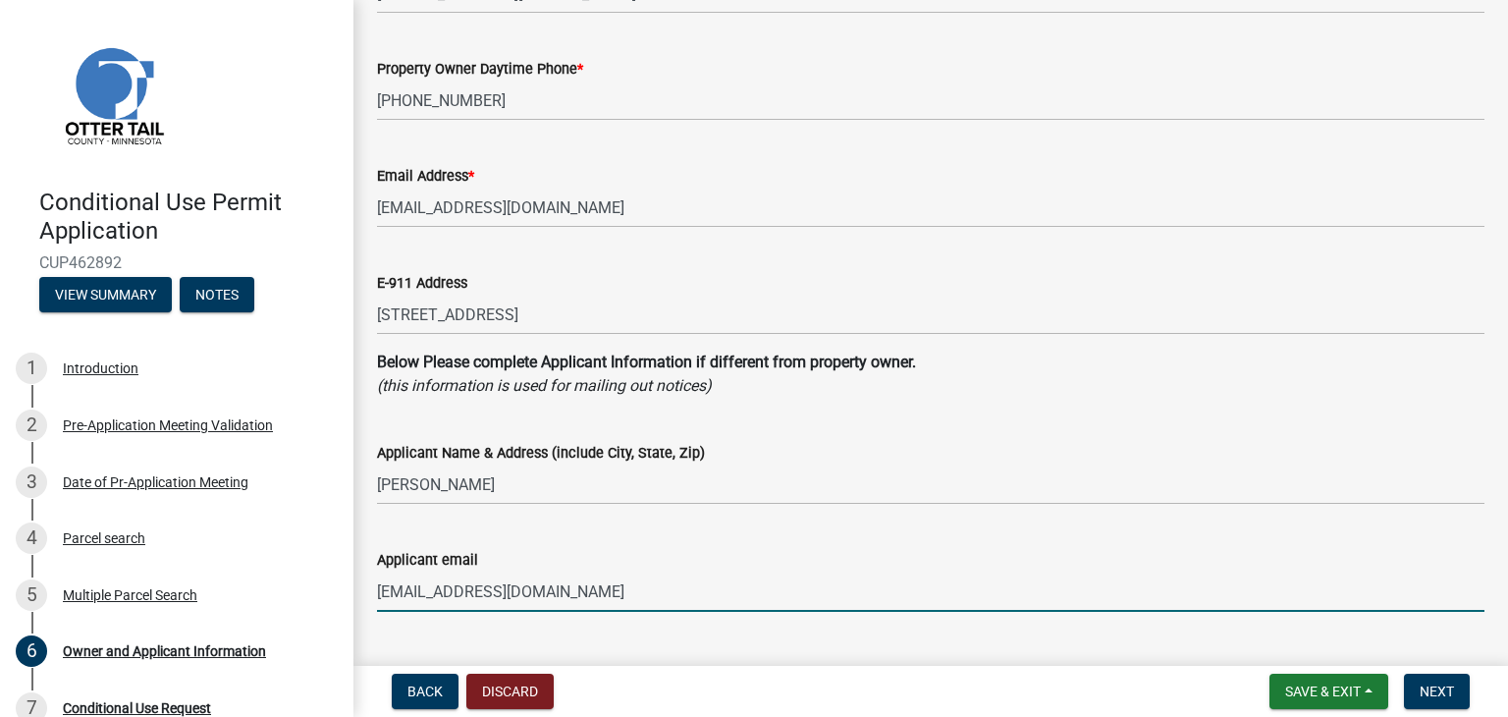
type input "[EMAIL_ADDRESS][DOMAIN_NAME]"
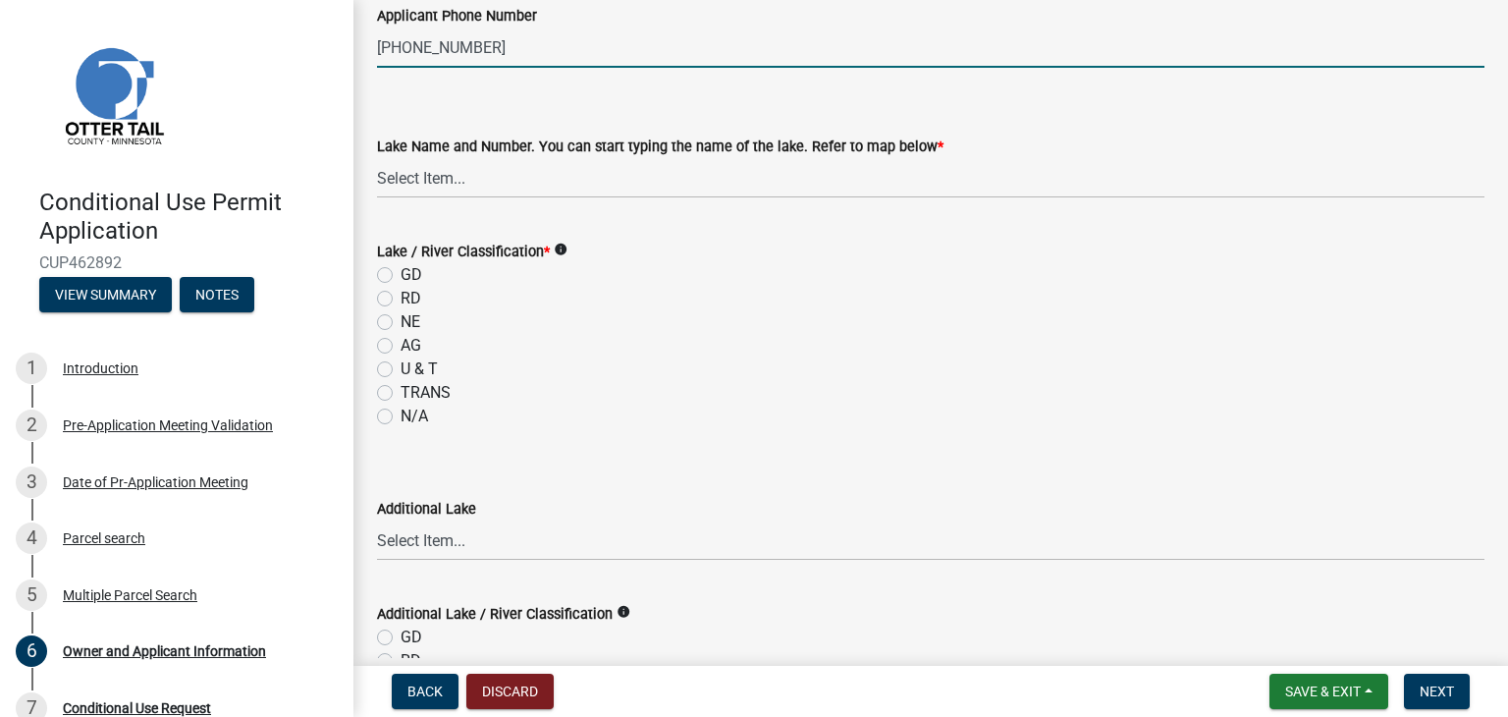
scroll to position [860, 0]
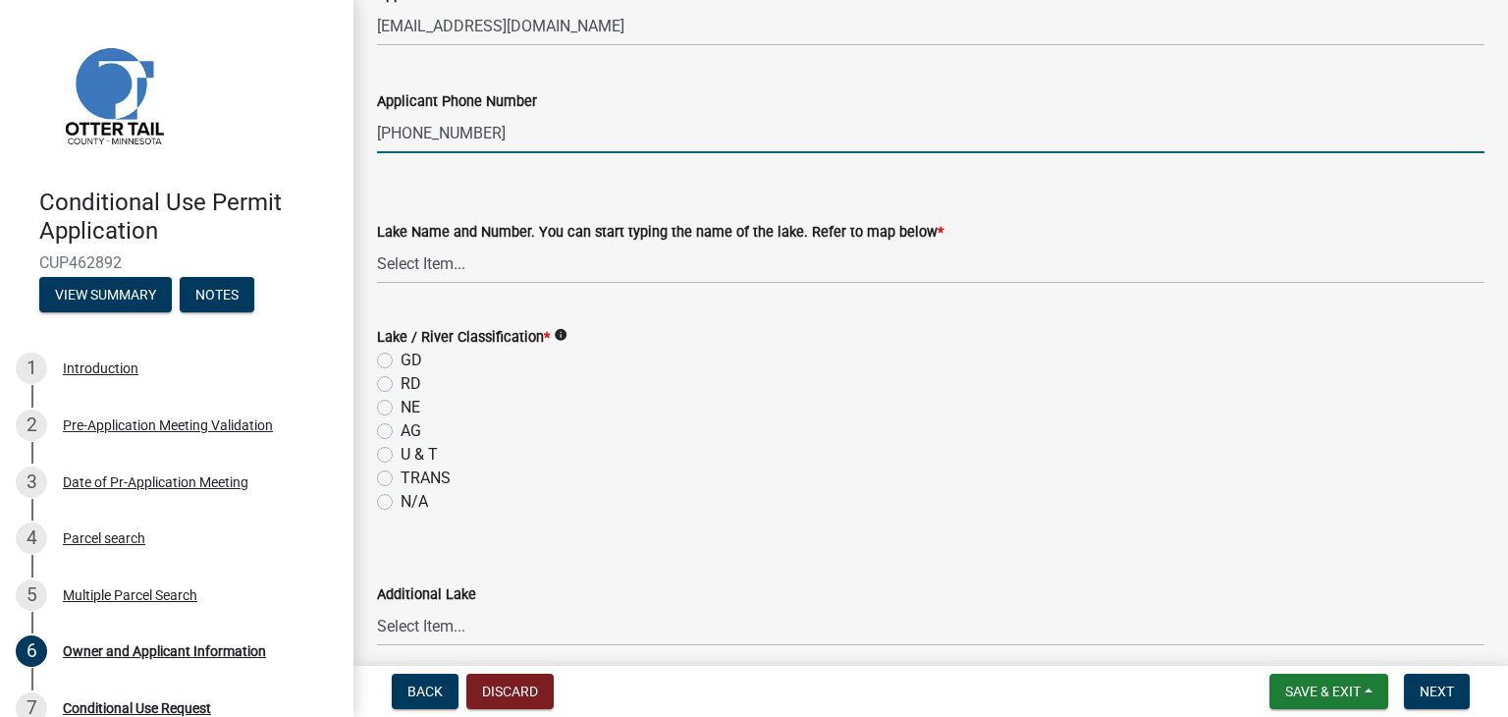
type input "[PHONE_NUMBER]"
click at [434, 254] on select "Select Item... None [PERSON_NAME] 56-031 [PERSON_NAME] 56-118 [PERSON_NAME] 56-…" at bounding box center [930, 263] width 1107 height 40
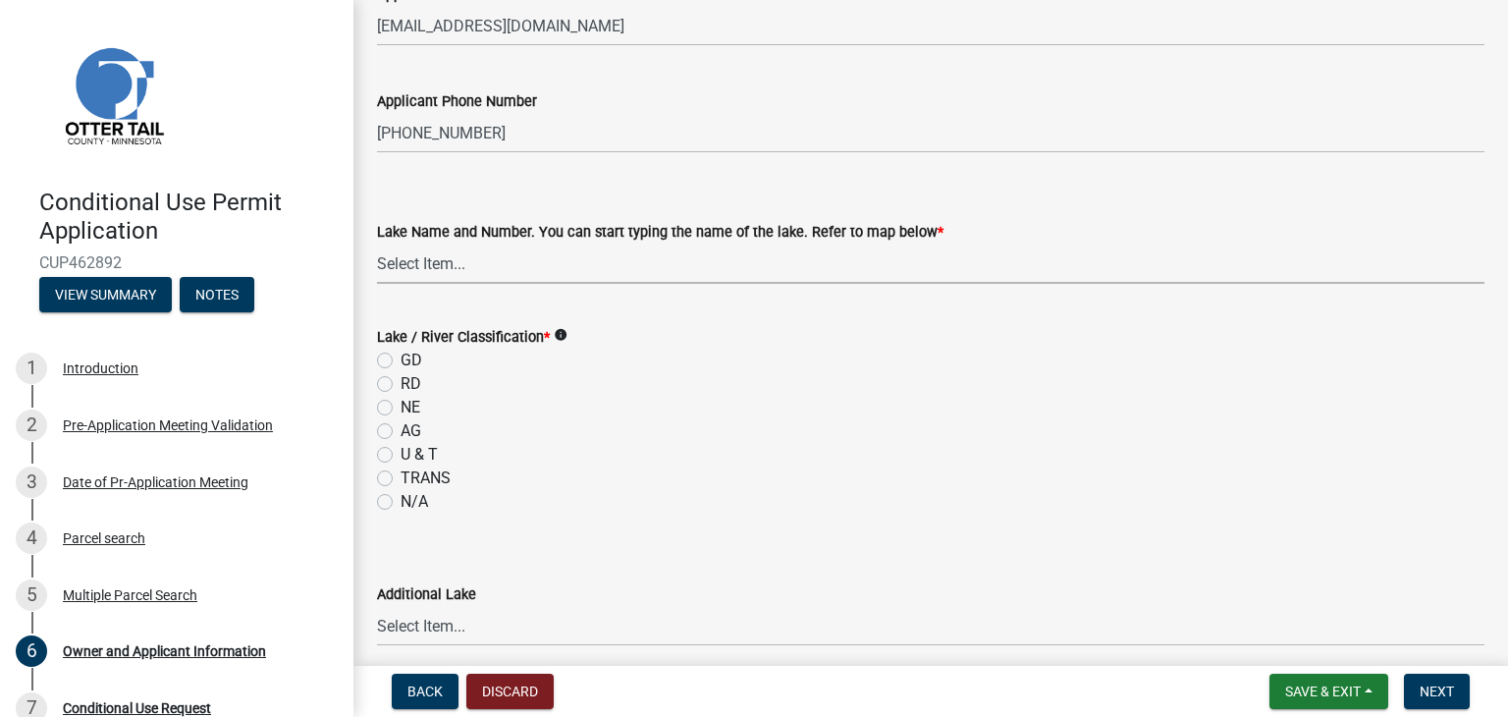
click at [1127, 217] on form "Lake Name and Number. You can start typing the name of the lake. Refer to map b…" at bounding box center [930, 239] width 1107 height 87
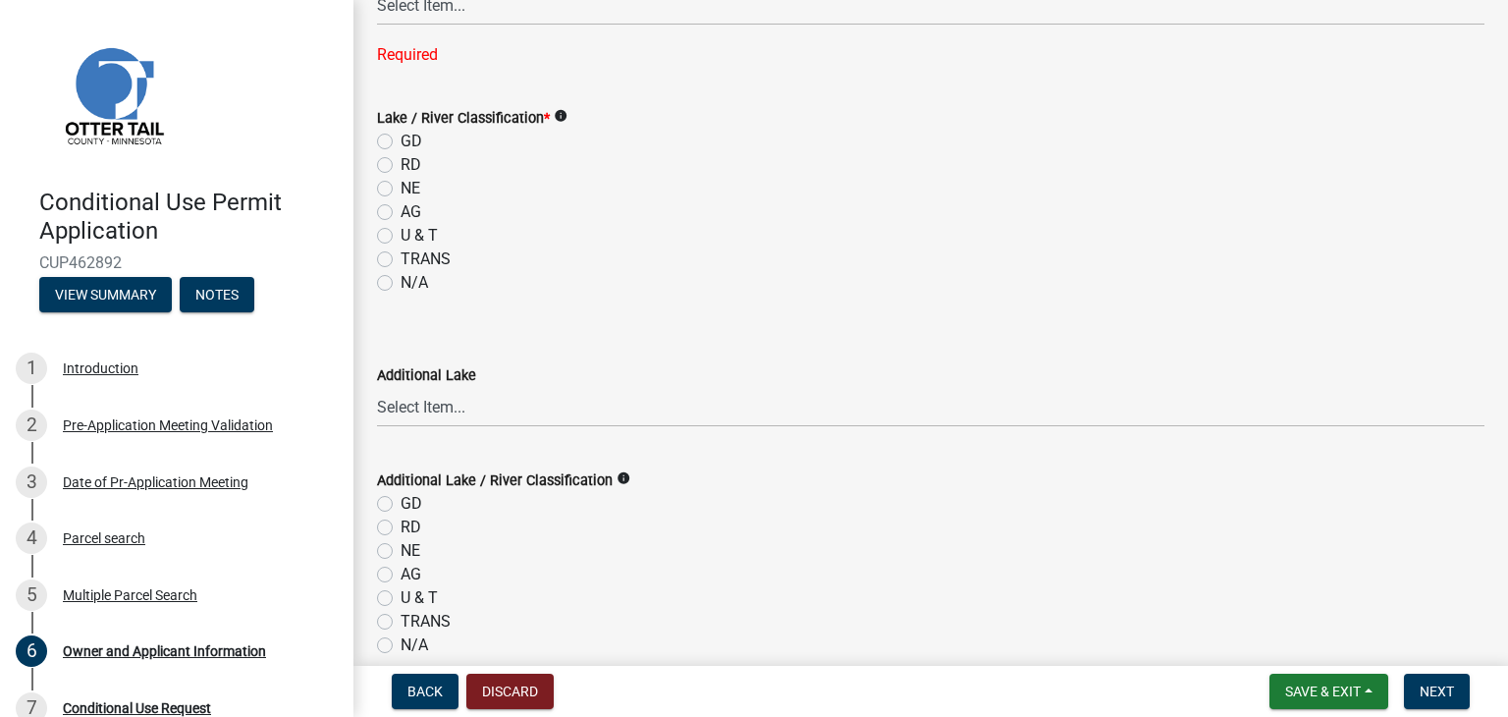
scroll to position [958, 0]
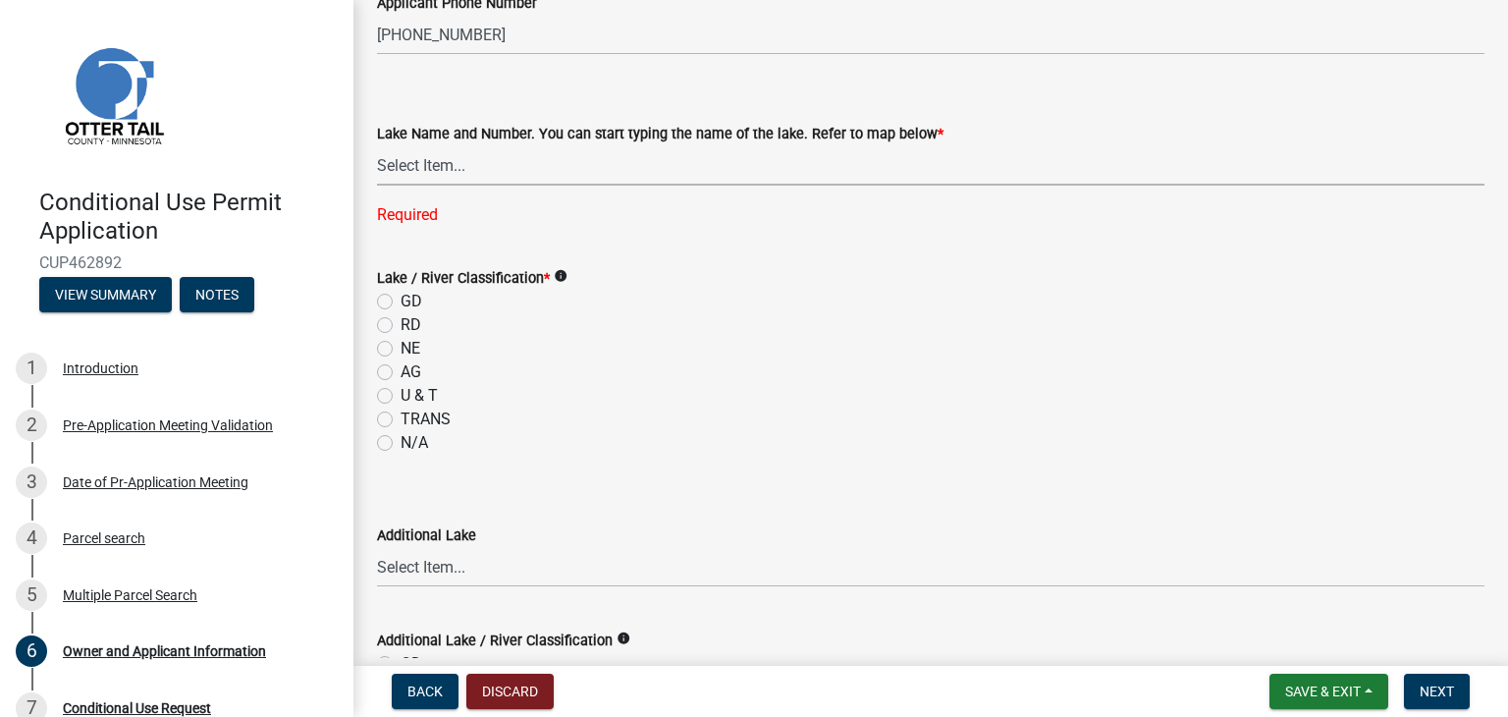
click at [448, 169] on select "Select Item... None [PERSON_NAME] 56-031 [PERSON_NAME] 56-118 [PERSON_NAME] 56-…" at bounding box center [930, 165] width 1107 height 40
click at [377, 145] on select "Select Item... None [PERSON_NAME] 56-031 [PERSON_NAME] 56-118 [PERSON_NAME] 56-…" at bounding box center [930, 165] width 1107 height 40
select select "8eb33e25-b777-401d-8aef-48673f52e970"
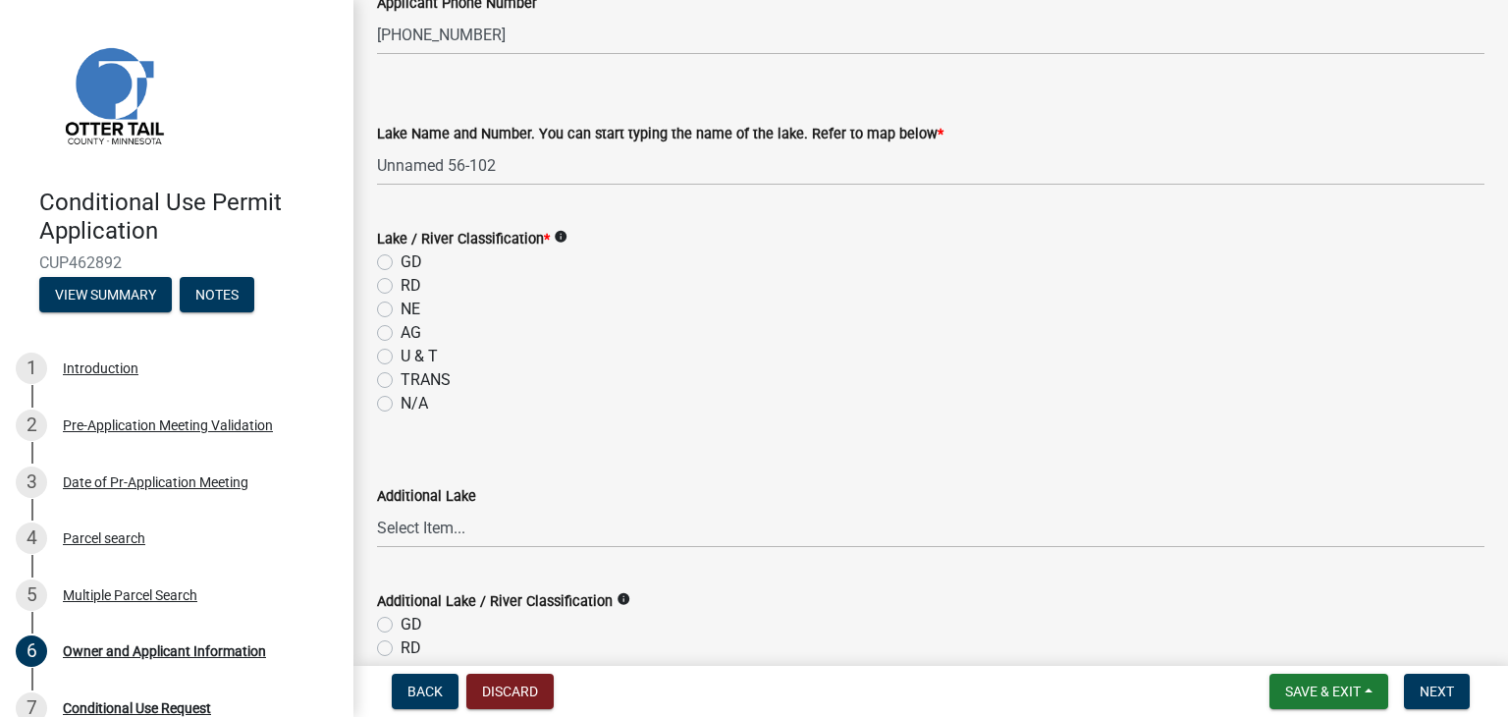
click at [563, 237] on icon "info" at bounding box center [561, 237] width 14 height 14
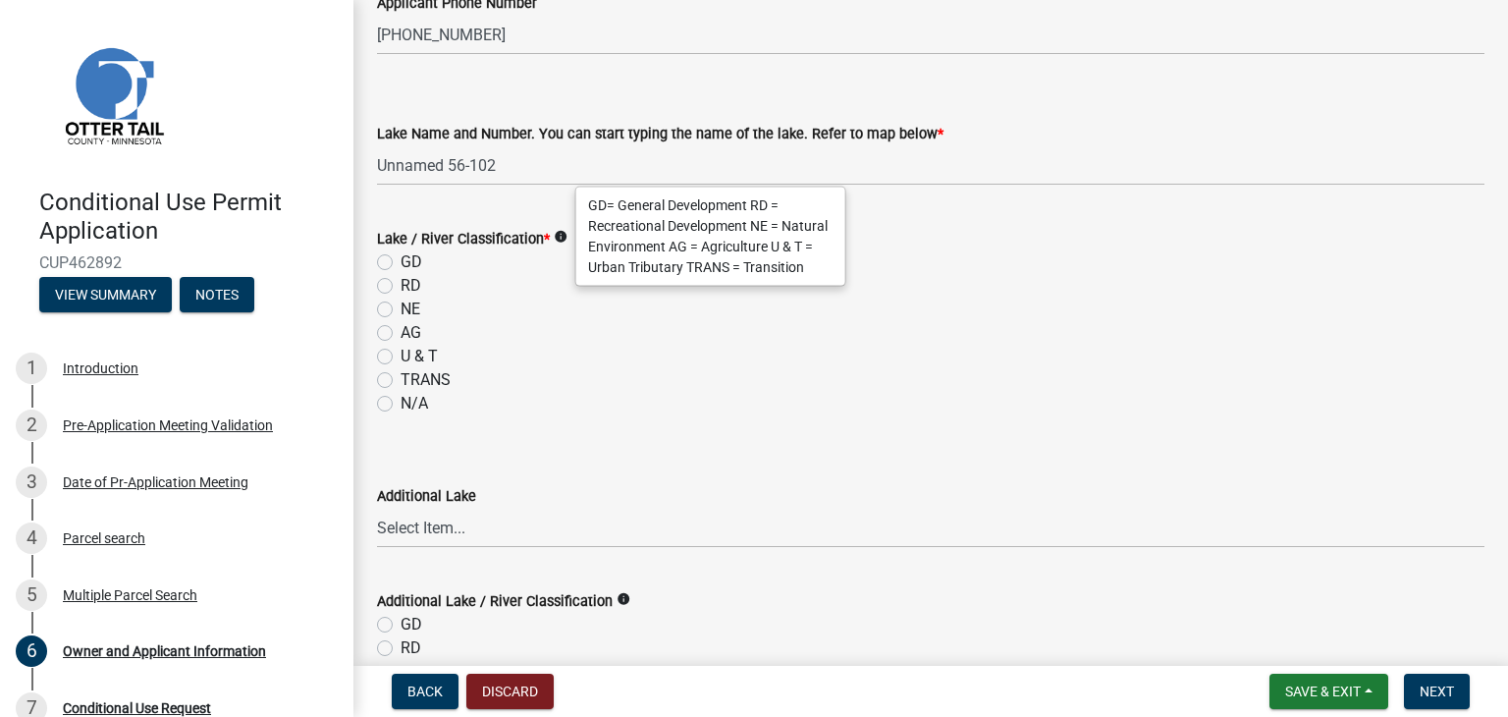
click at [400, 307] on label "NE" at bounding box center [410, 309] width 20 height 24
click at [400, 307] on input "NE" at bounding box center [406, 303] width 13 height 13
radio input "true"
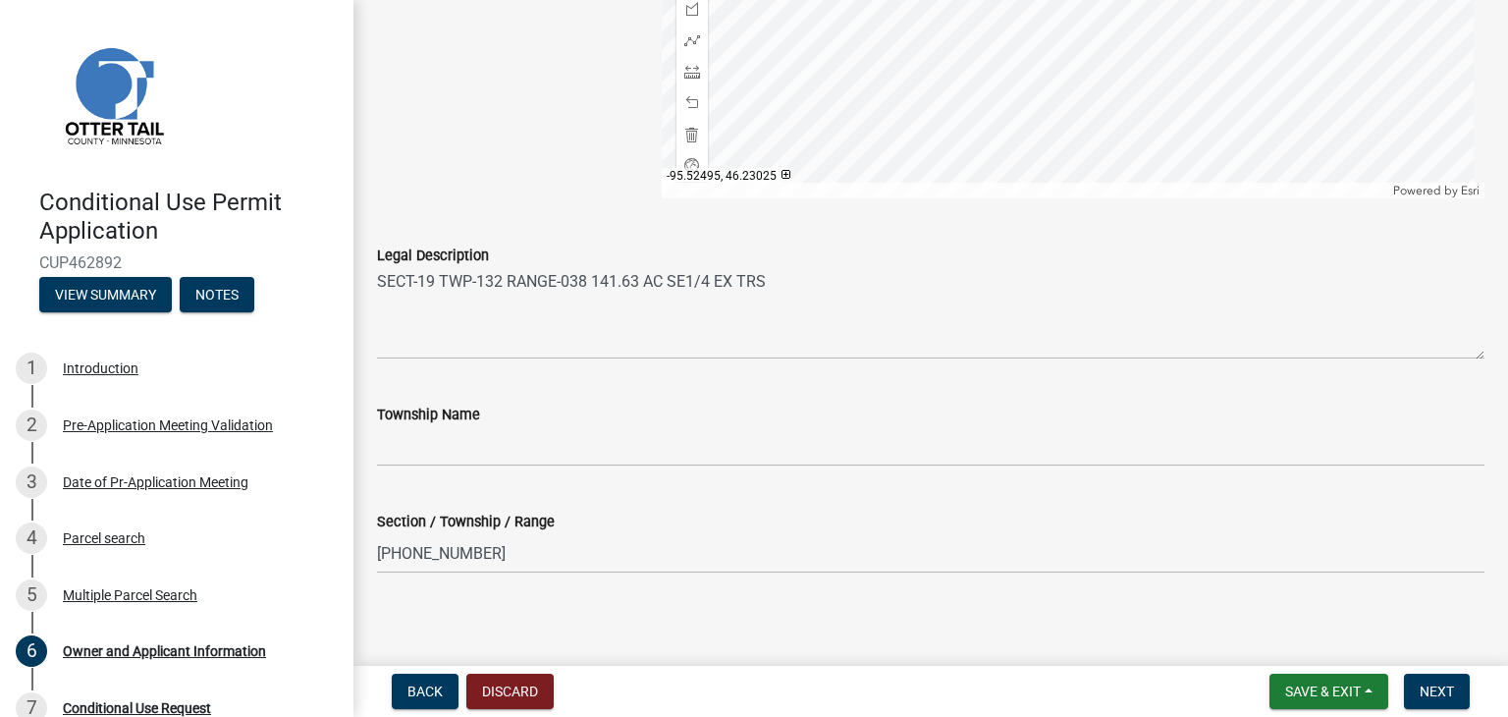
scroll to position [2100, 0]
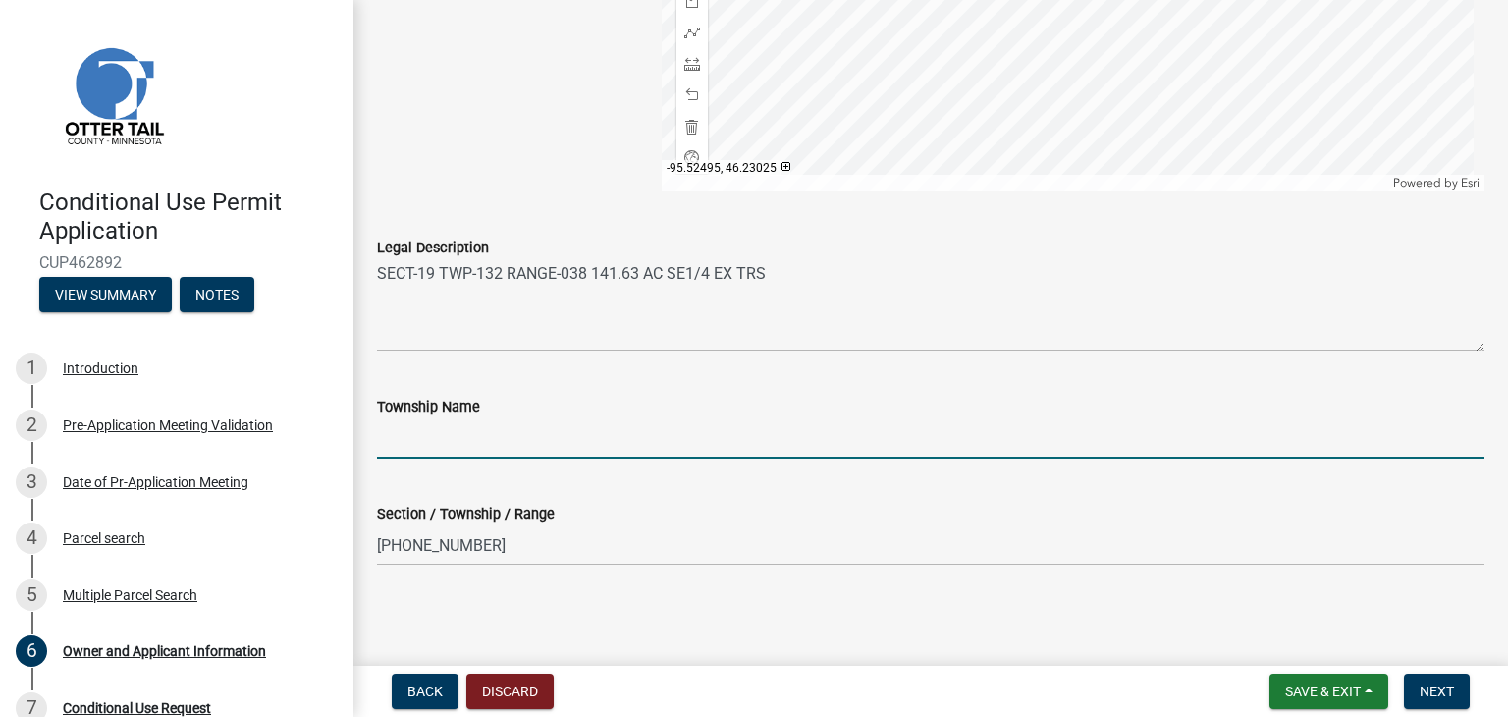
click at [389, 438] on input "Township Name" at bounding box center [930, 438] width 1107 height 40
click at [653, 493] on div "Section / Township / Range [PHONE_NUMBER]" at bounding box center [930, 519] width 1107 height 91
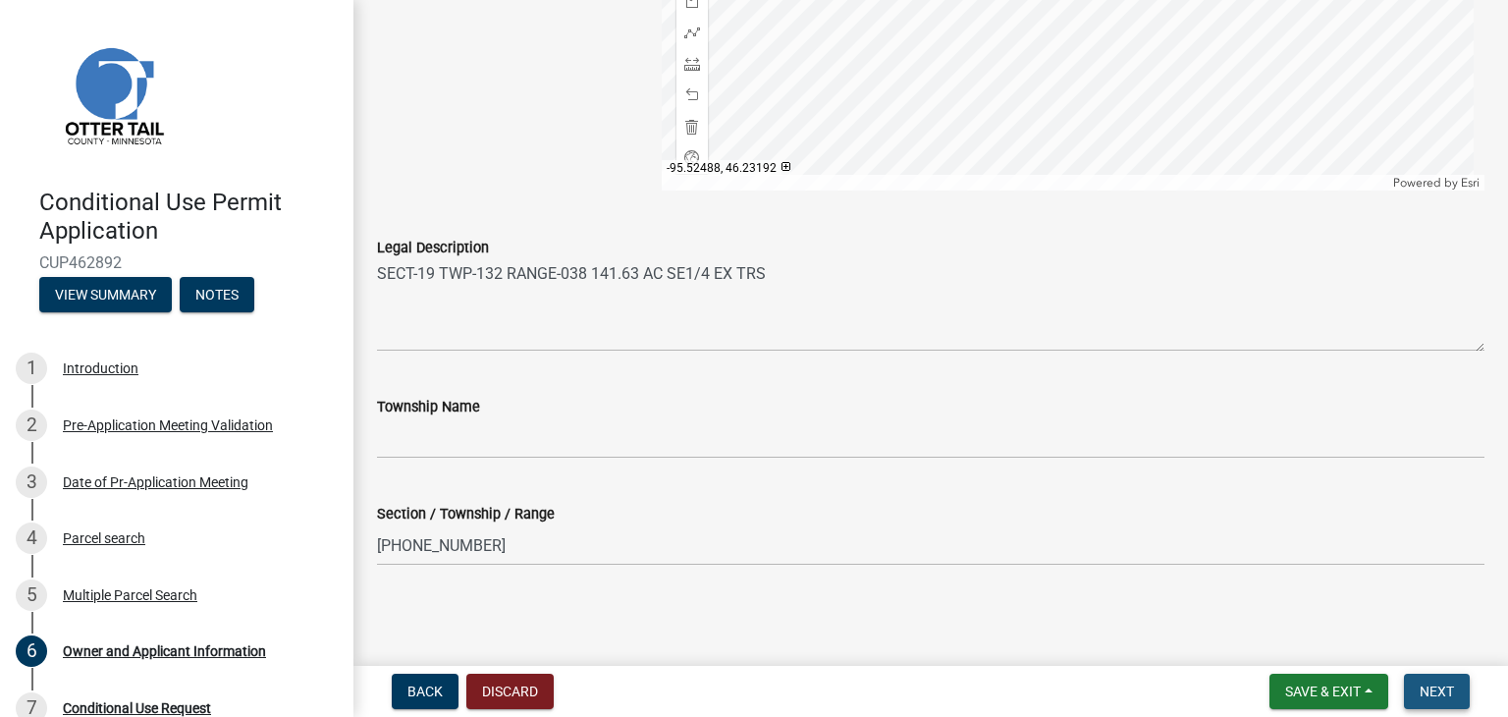
click at [1444, 688] on span "Next" at bounding box center [1436, 691] width 34 height 16
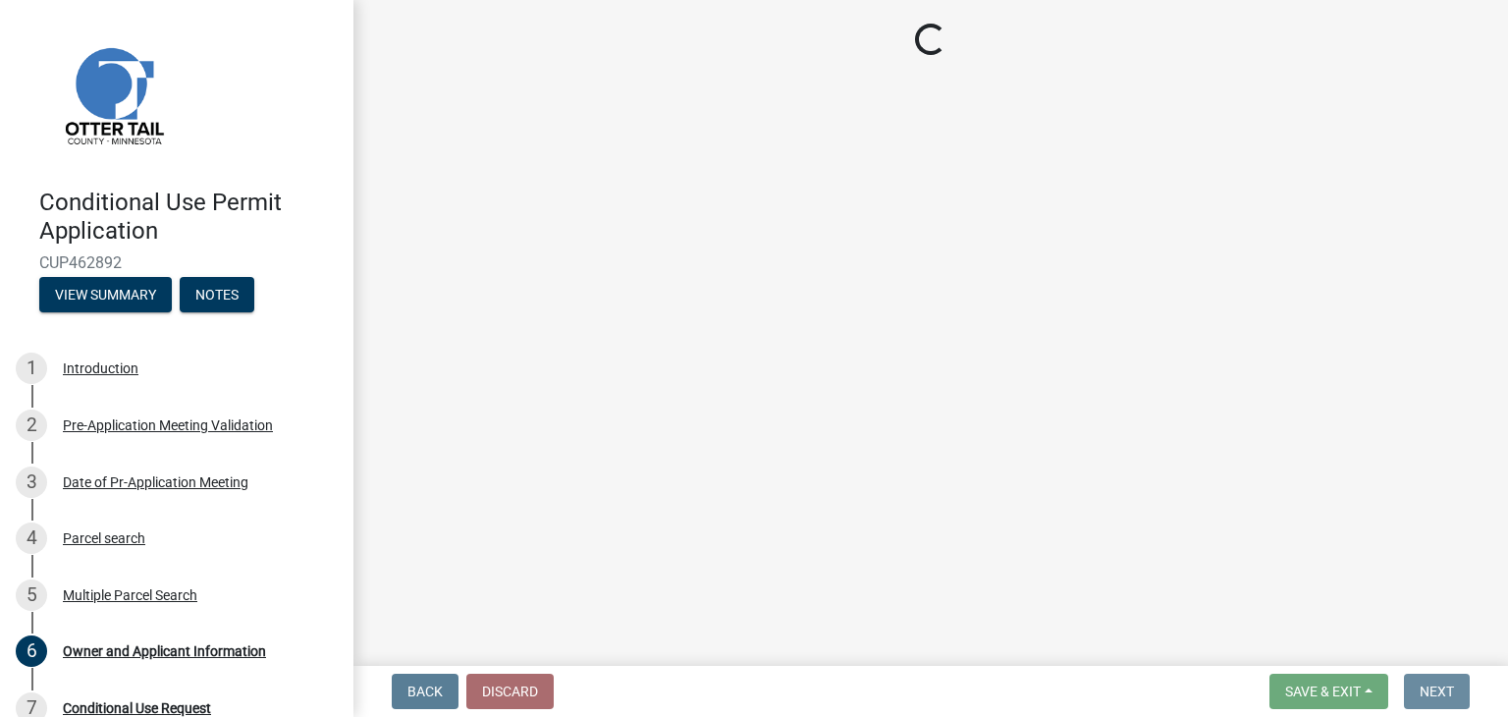
scroll to position [0, 0]
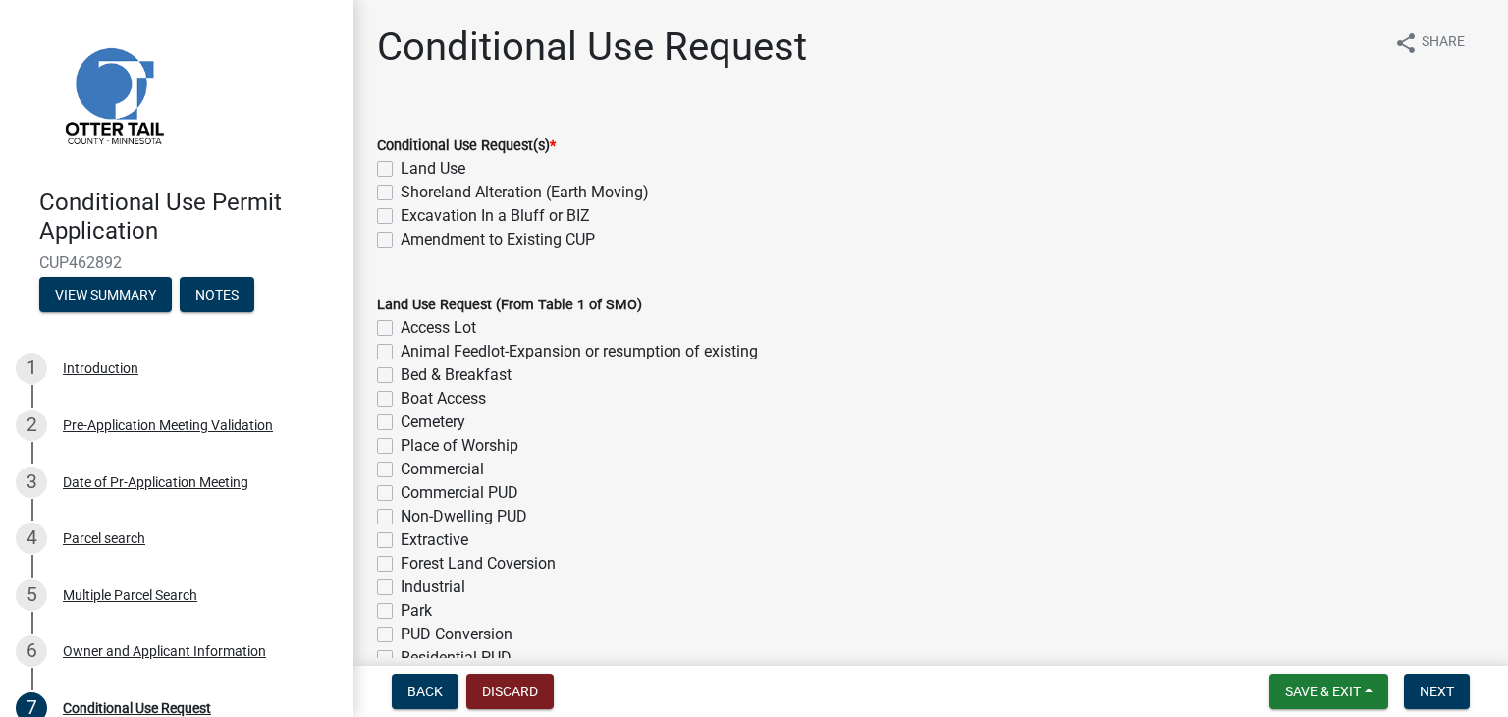
click at [400, 167] on label "Land Use" at bounding box center [432, 169] width 65 height 24
click at [400, 167] on input "Land Use" at bounding box center [406, 163] width 13 height 13
checkbox input "true"
checkbox input "false"
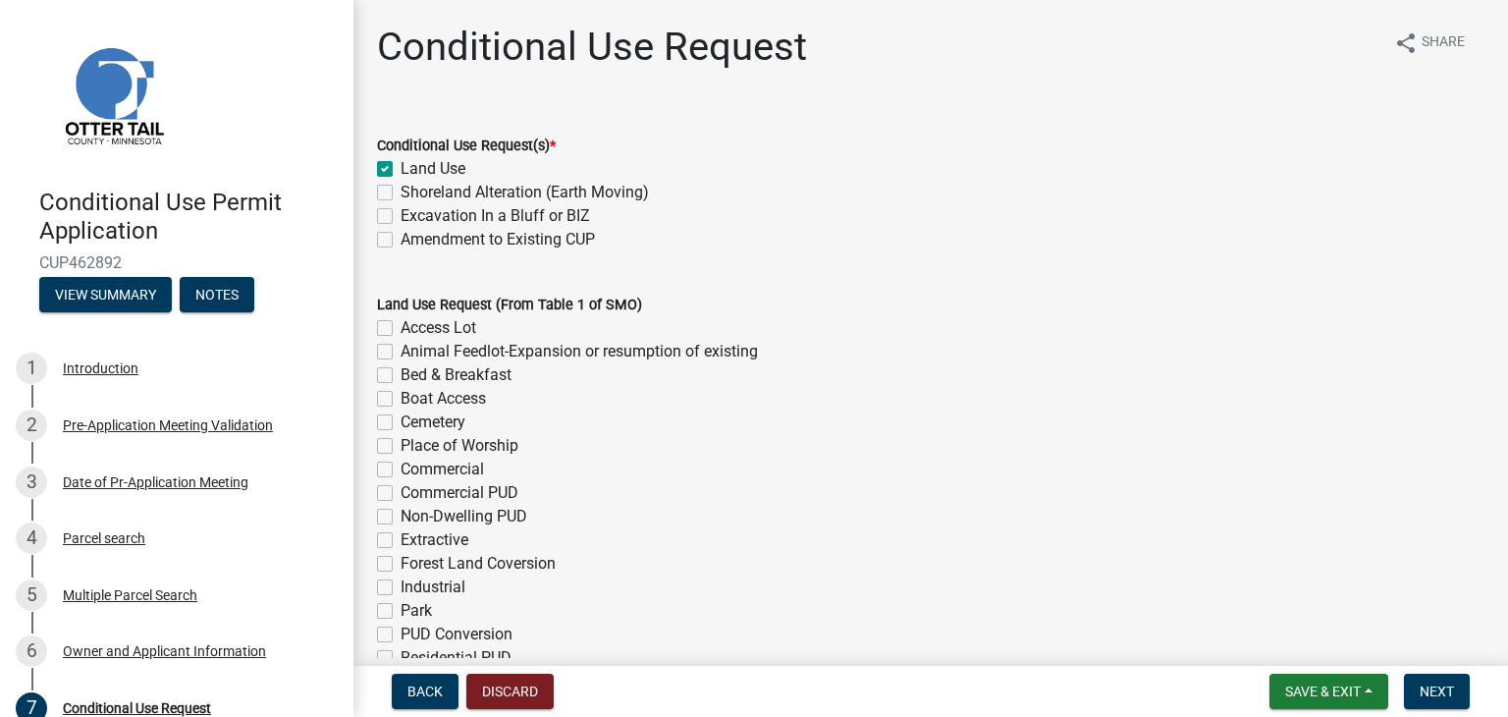
checkbox input "false"
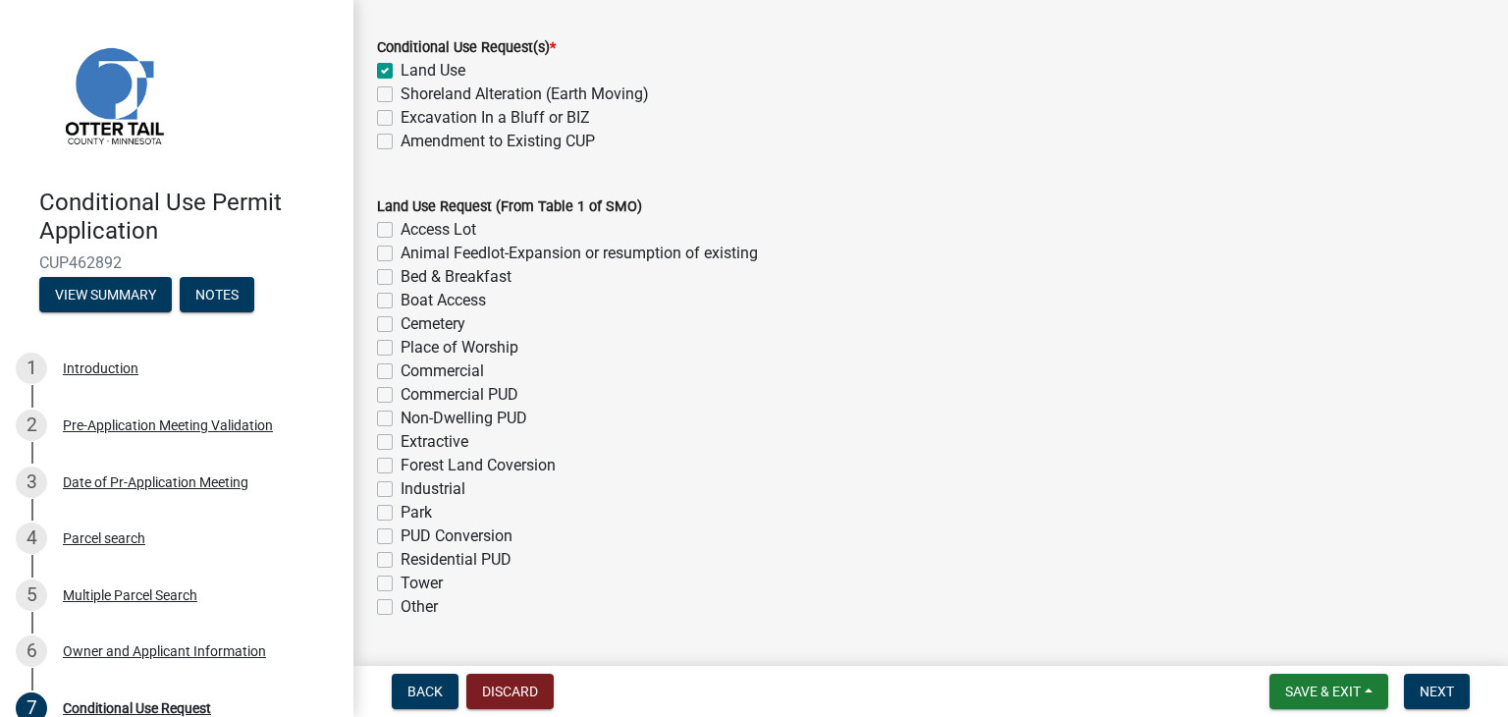
click at [400, 373] on label "Commercial" at bounding box center [441, 371] width 83 height 24
click at [400, 372] on input "Commercial" at bounding box center [406, 365] width 13 height 13
checkbox input "true"
checkbox input "false"
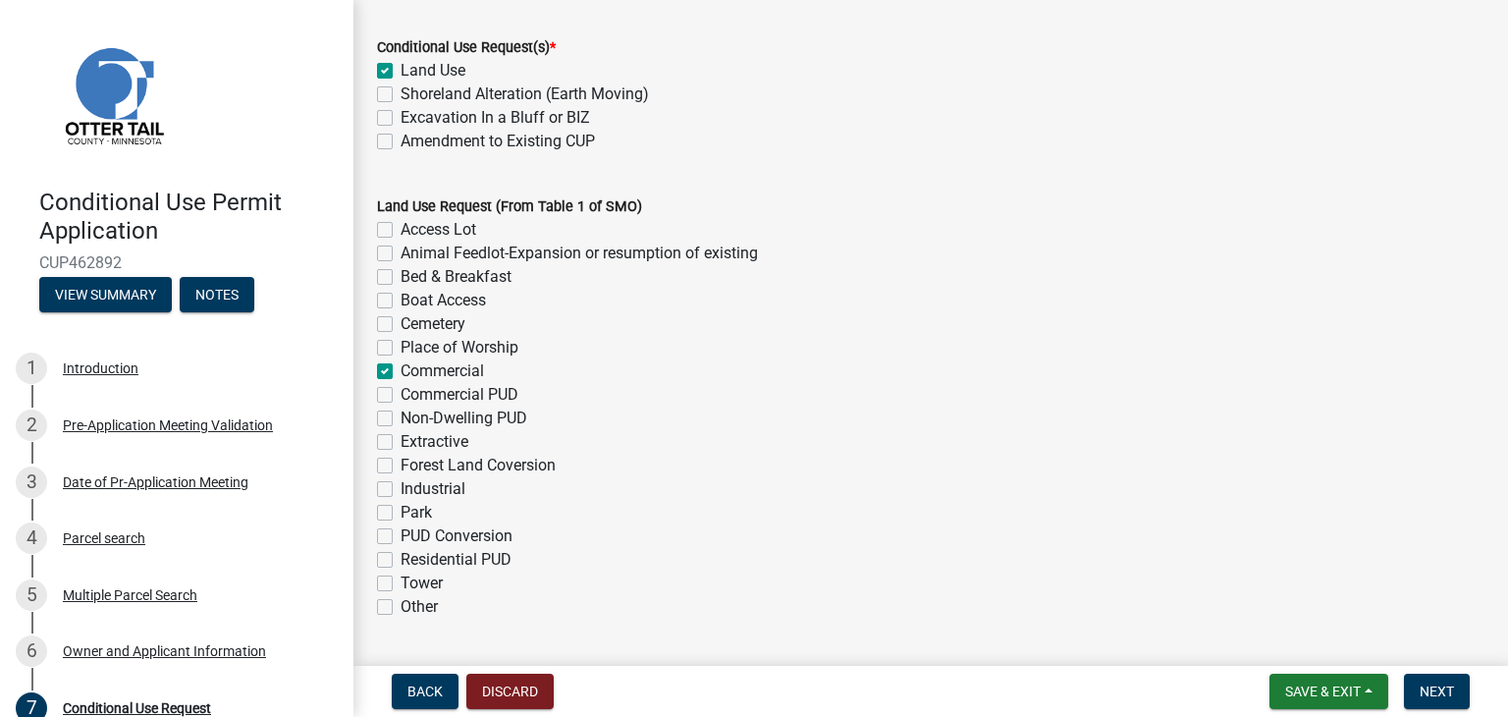
checkbox input "false"
checkbox input "true"
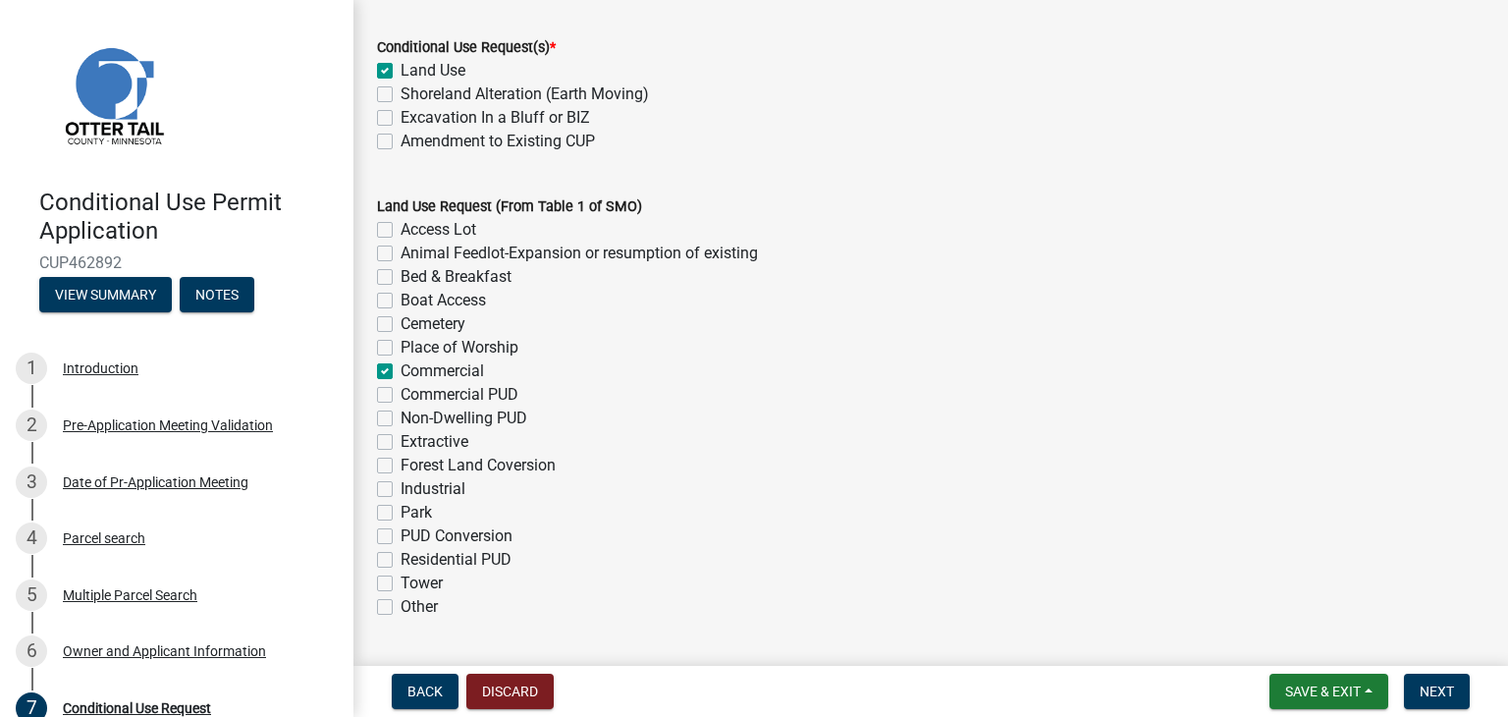
checkbox input "false"
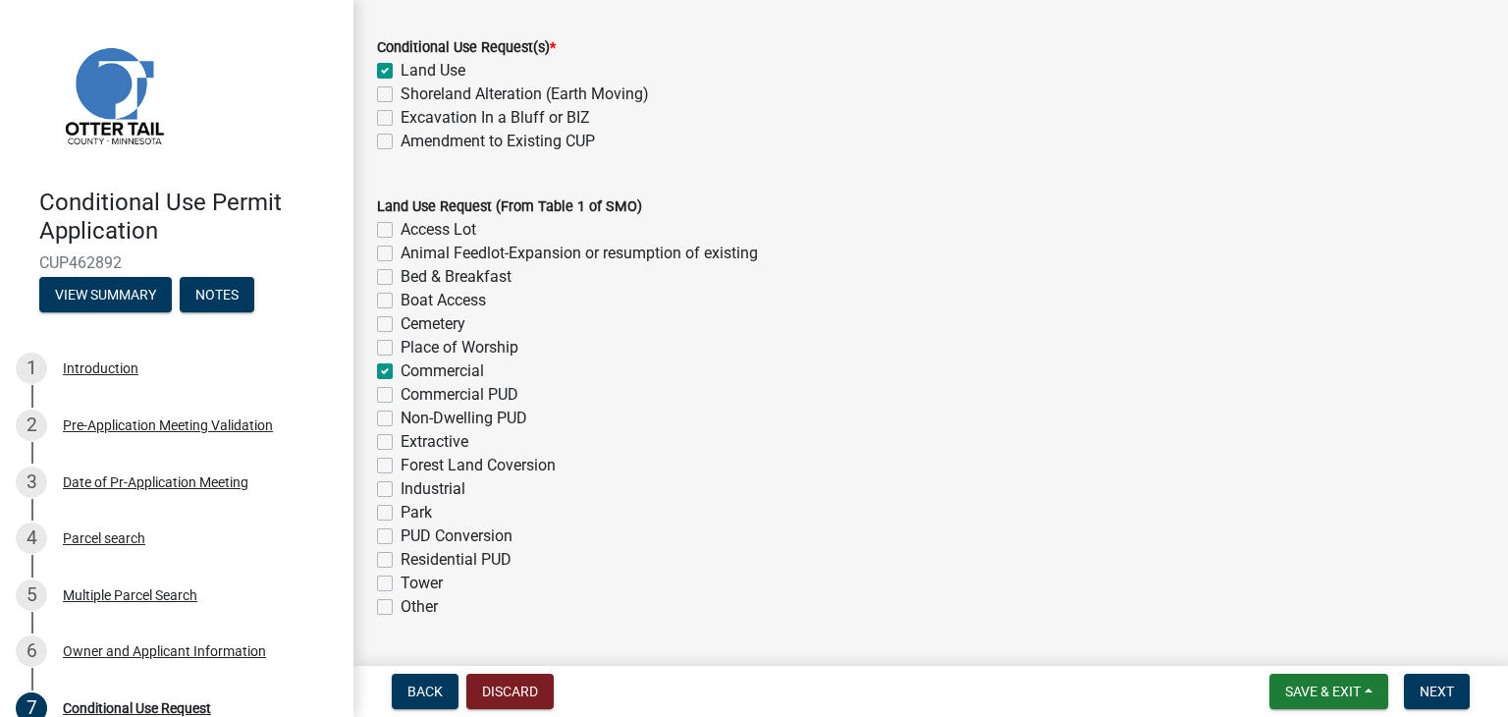
checkbox input "false"
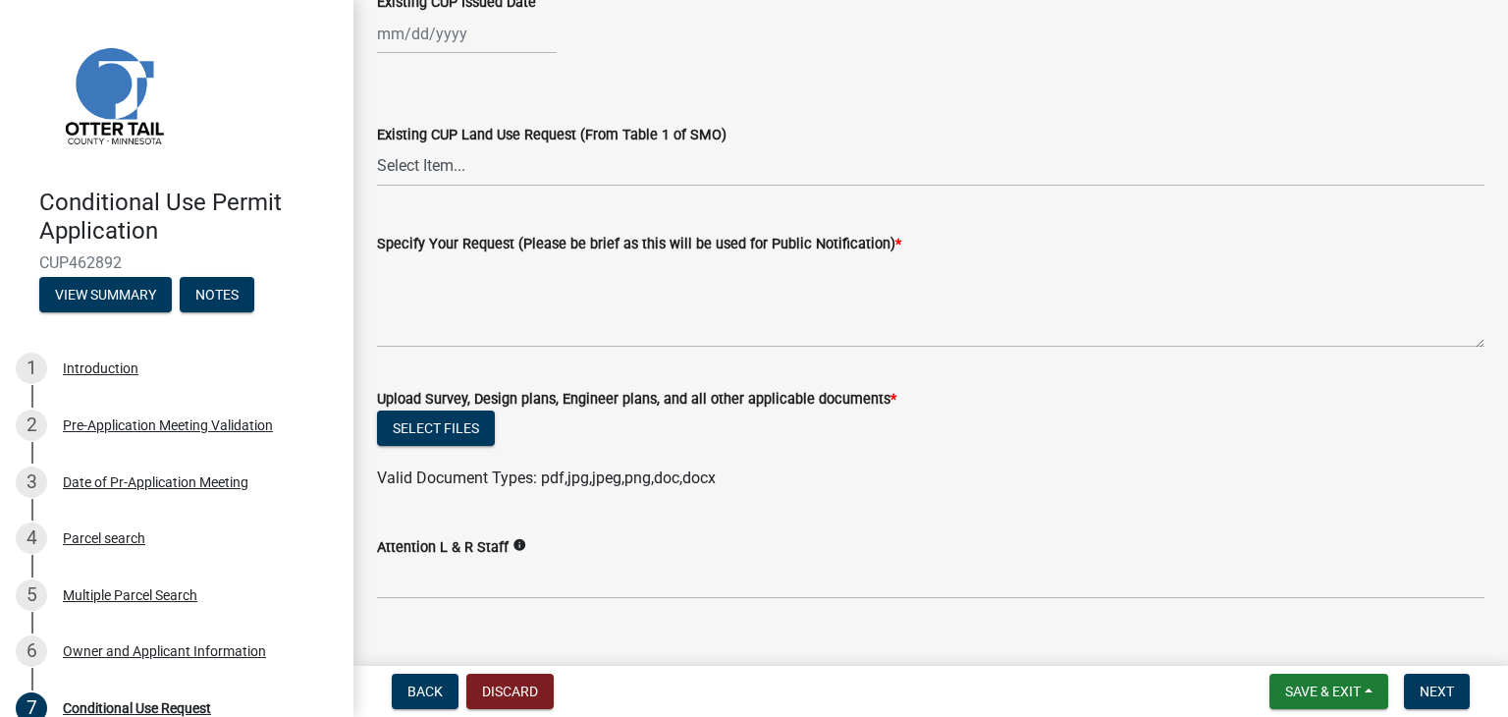
scroll to position [1276, 0]
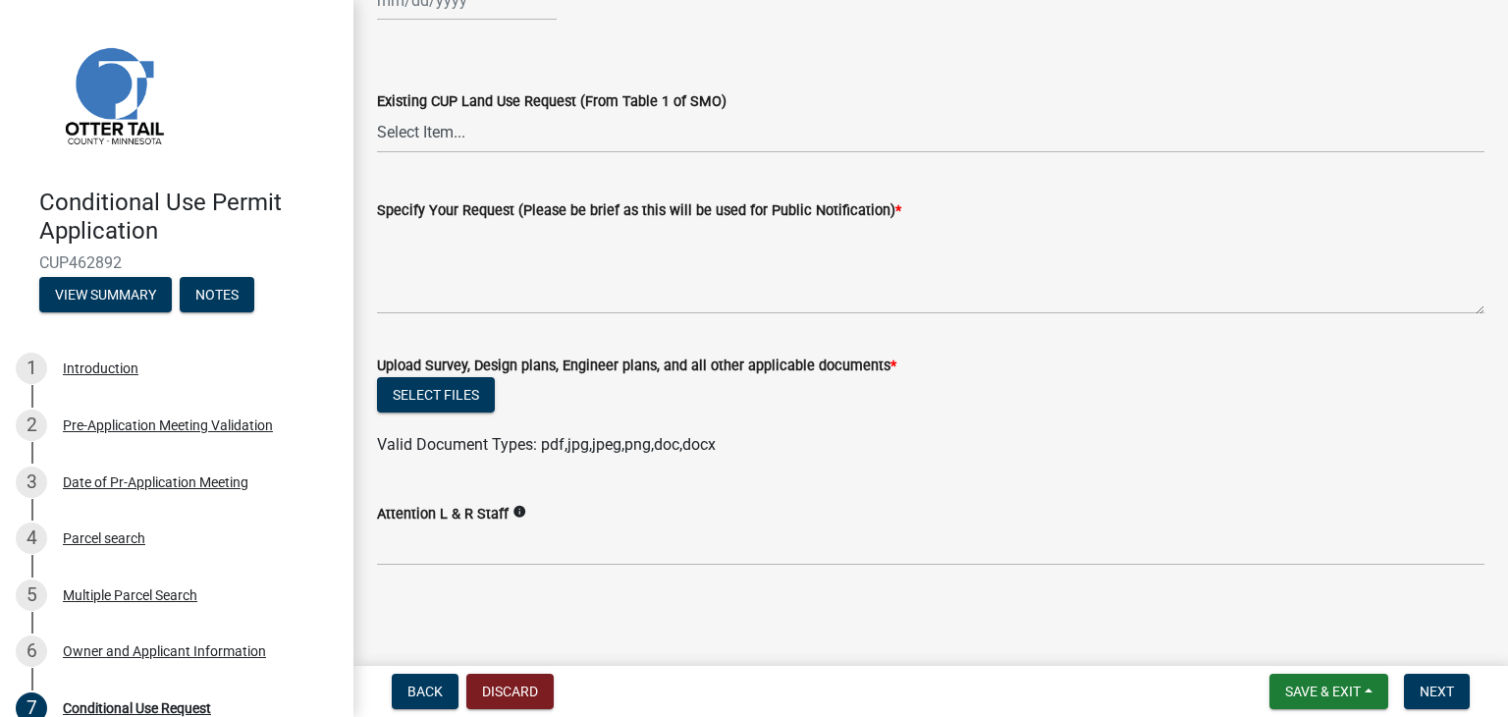
click at [517, 511] on icon "info" at bounding box center [519, 512] width 14 height 14
click at [853, 513] on div "Attention L & R Staff info" at bounding box center [930, 514] width 1107 height 24
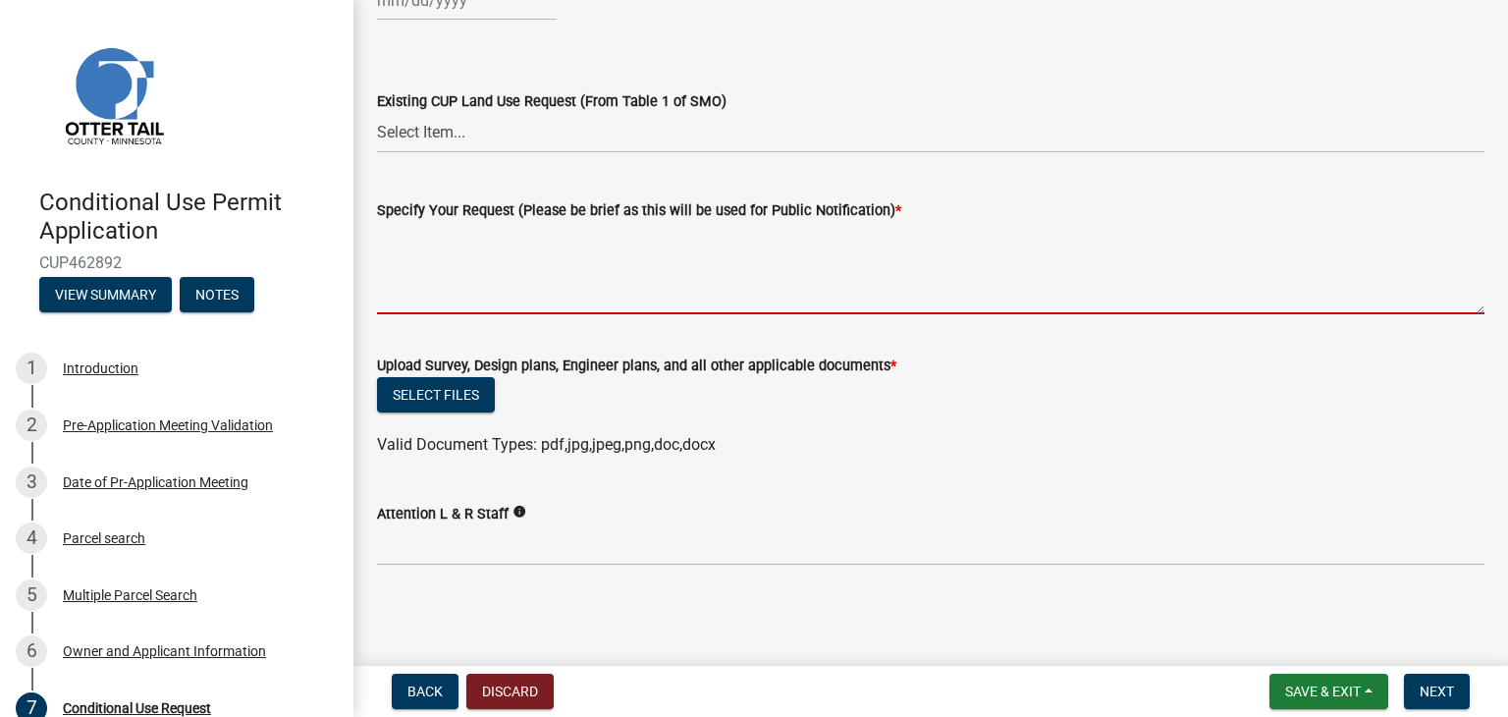
click at [409, 299] on textarea "Specify Your Request (Please be brief as this will be used for Public Notificat…" at bounding box center [930, 268] width 1107 height 92
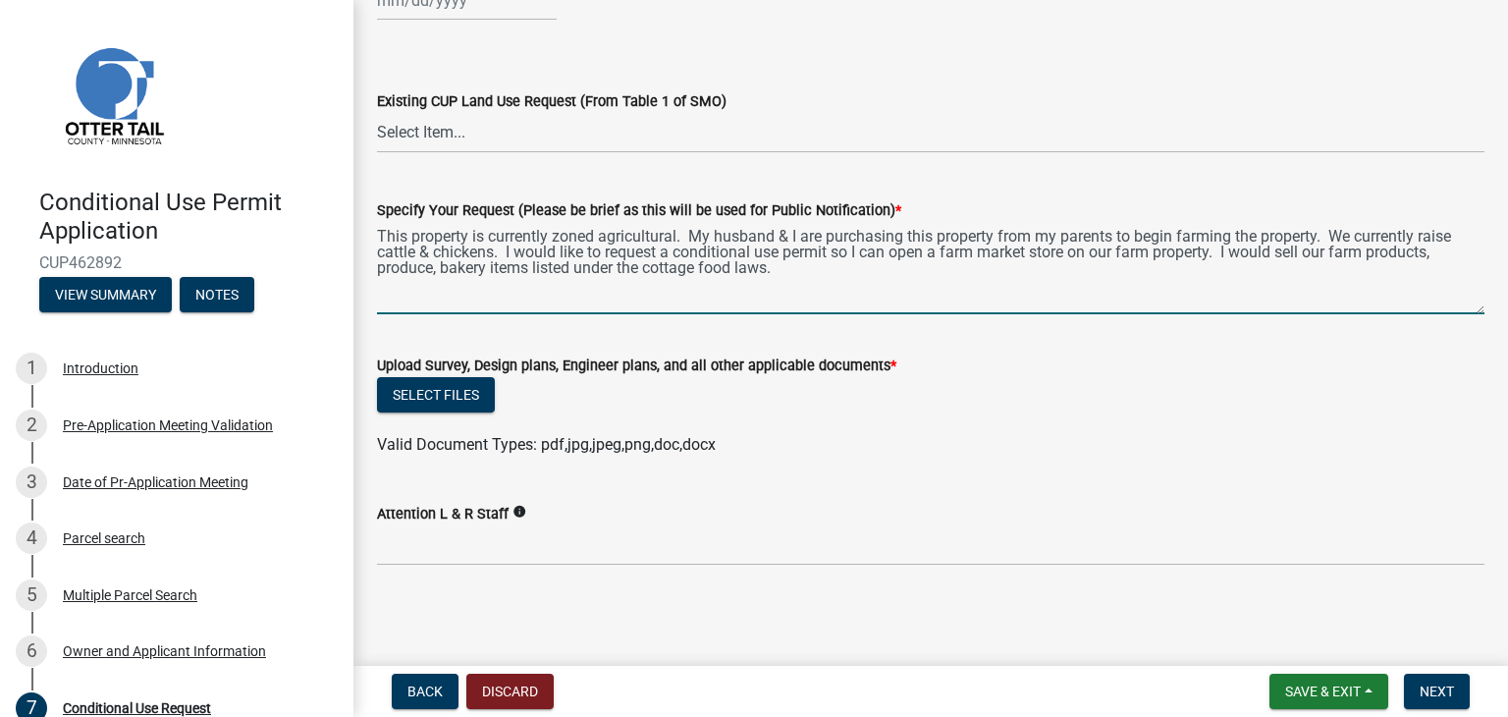
click at [1441, 252] on textarea "This property is currently zoned agricultural. My husband & I are purchasing th…" at bounding box center [930, 268] width 1107 height 92
click at [1029, 272] on textarea "This property is currently zoned agricultural. My husband & I are purchasing th…" at bounding box center [930, 268] width 1107 height 92
click at [441, 394] on button "Select files" at bounding box center [436, 394] width 118 height 35
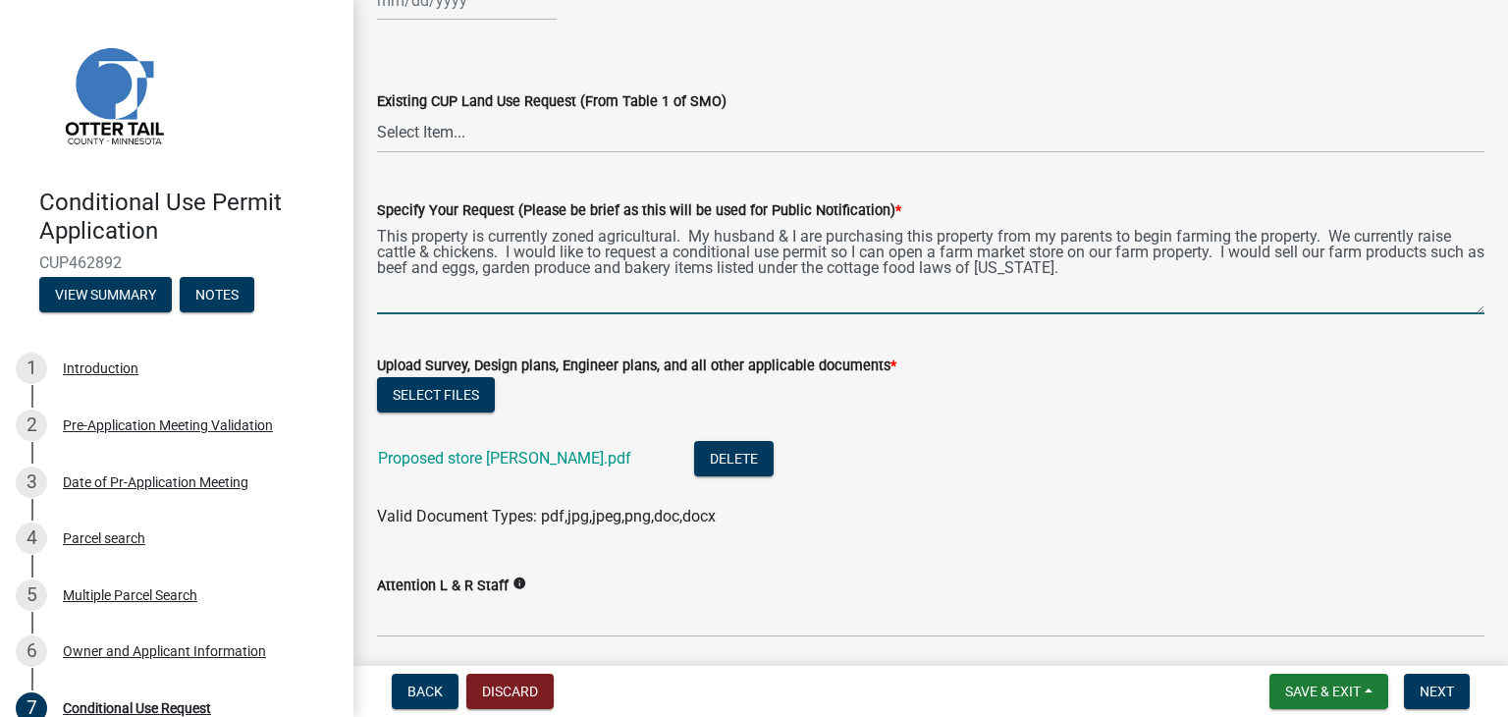
click at [1224, 255] on textarea "This property is currently zoned agricultural. My husband & I are purchasing th…" at bounding box center [930, 268] width 1107 height 92
click at [1252, 252] on textarea "This property is currently zoned agricultural. My husband & I are purchasing th…" at bounding box center [930, 268] width 1107 height 92
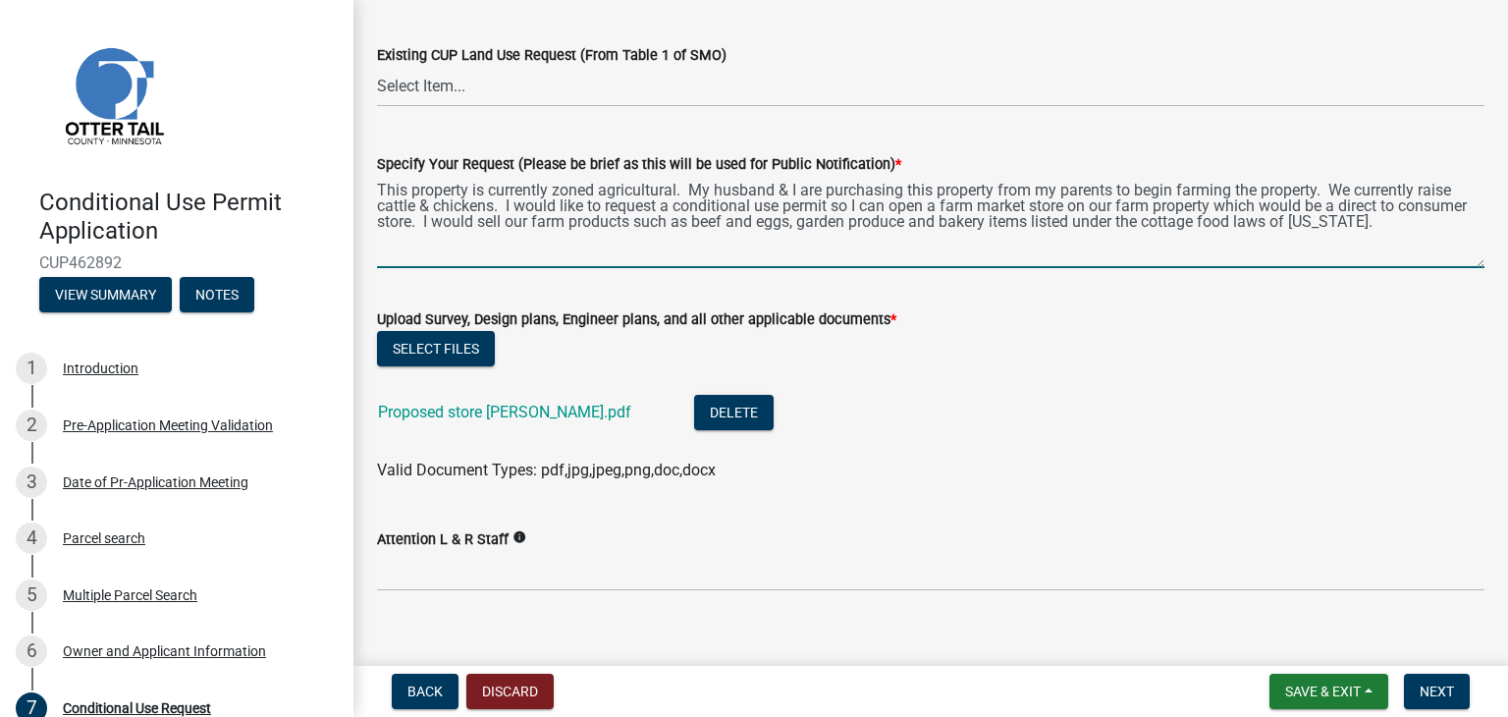
scroll to position [1348, 0]
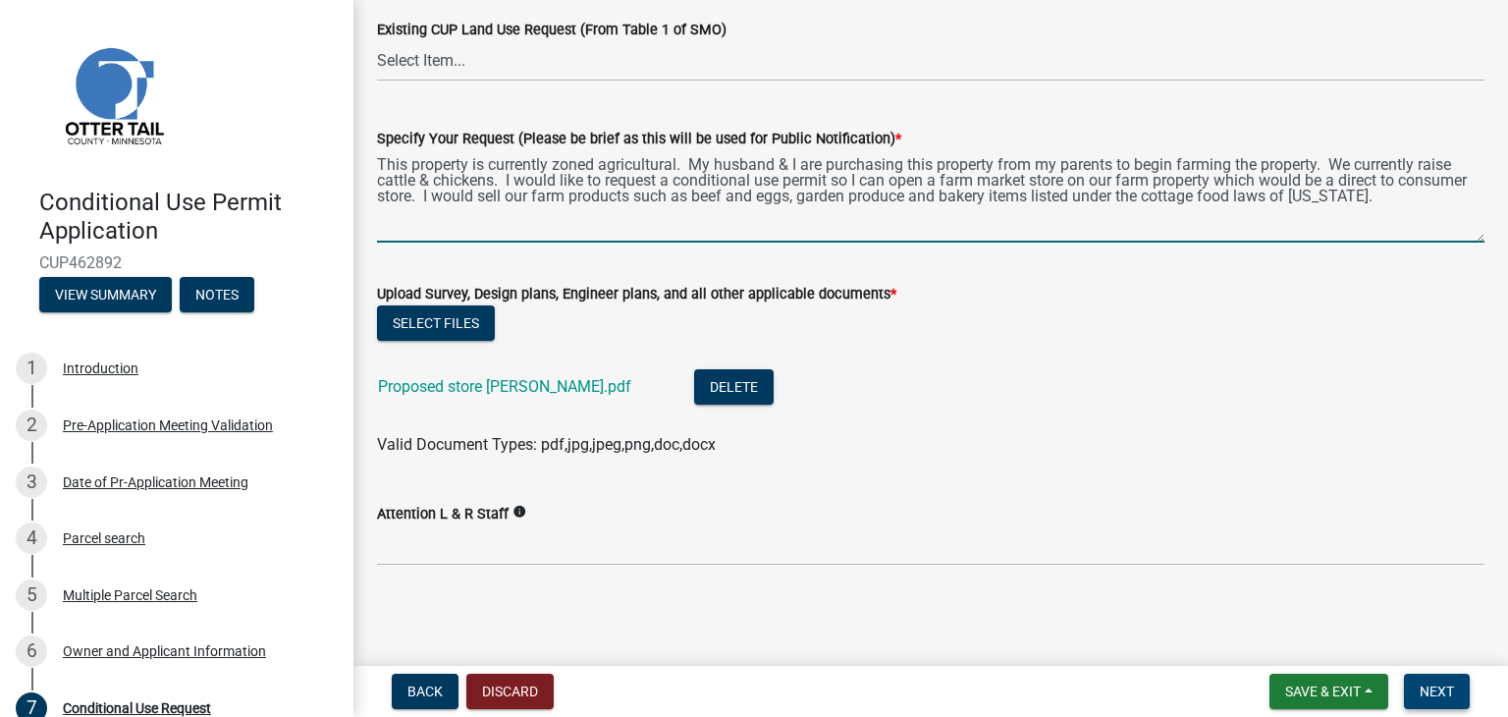
type textarea "This property is currently zoned agricultural. My husband & I are purchasing th…"
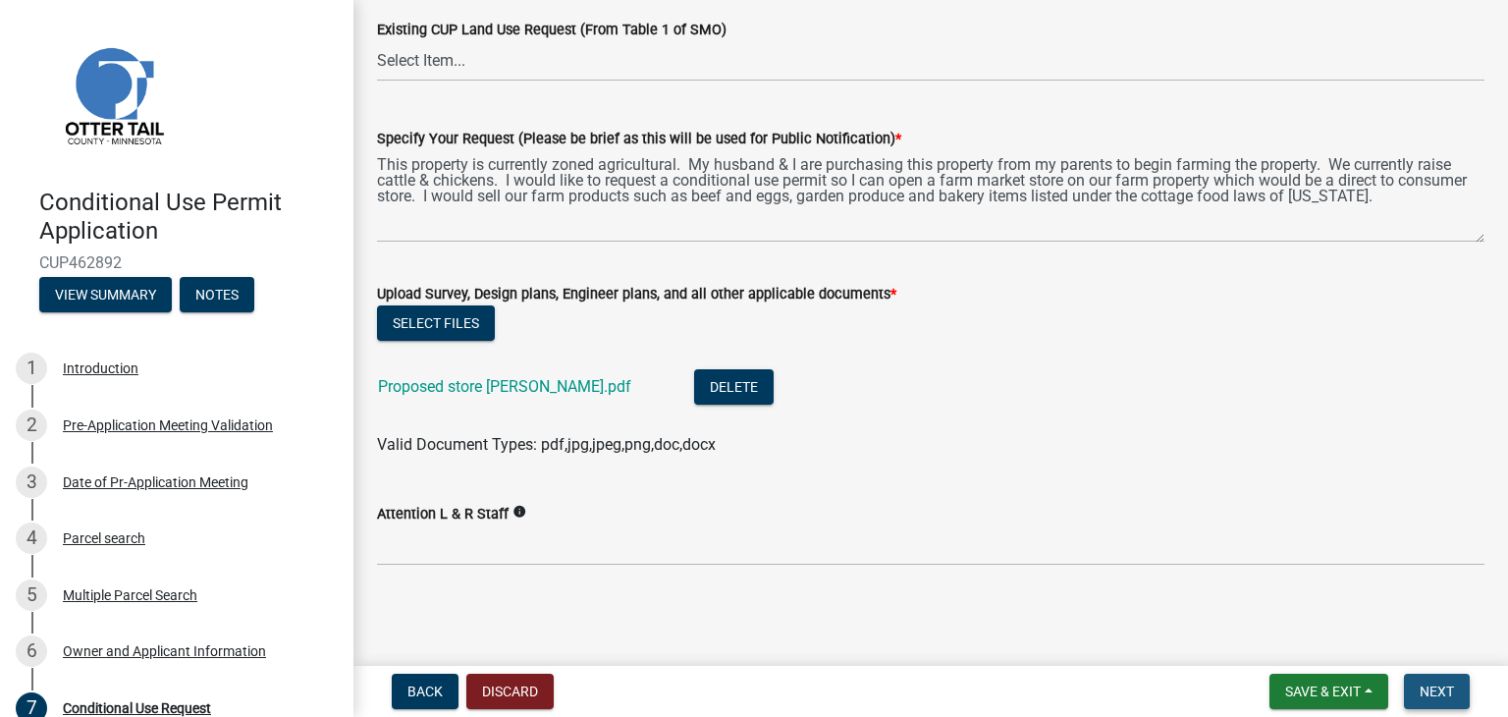
click at [1445, 684] on span "Next" at bounding box center [1436, 691] width 34 height 16
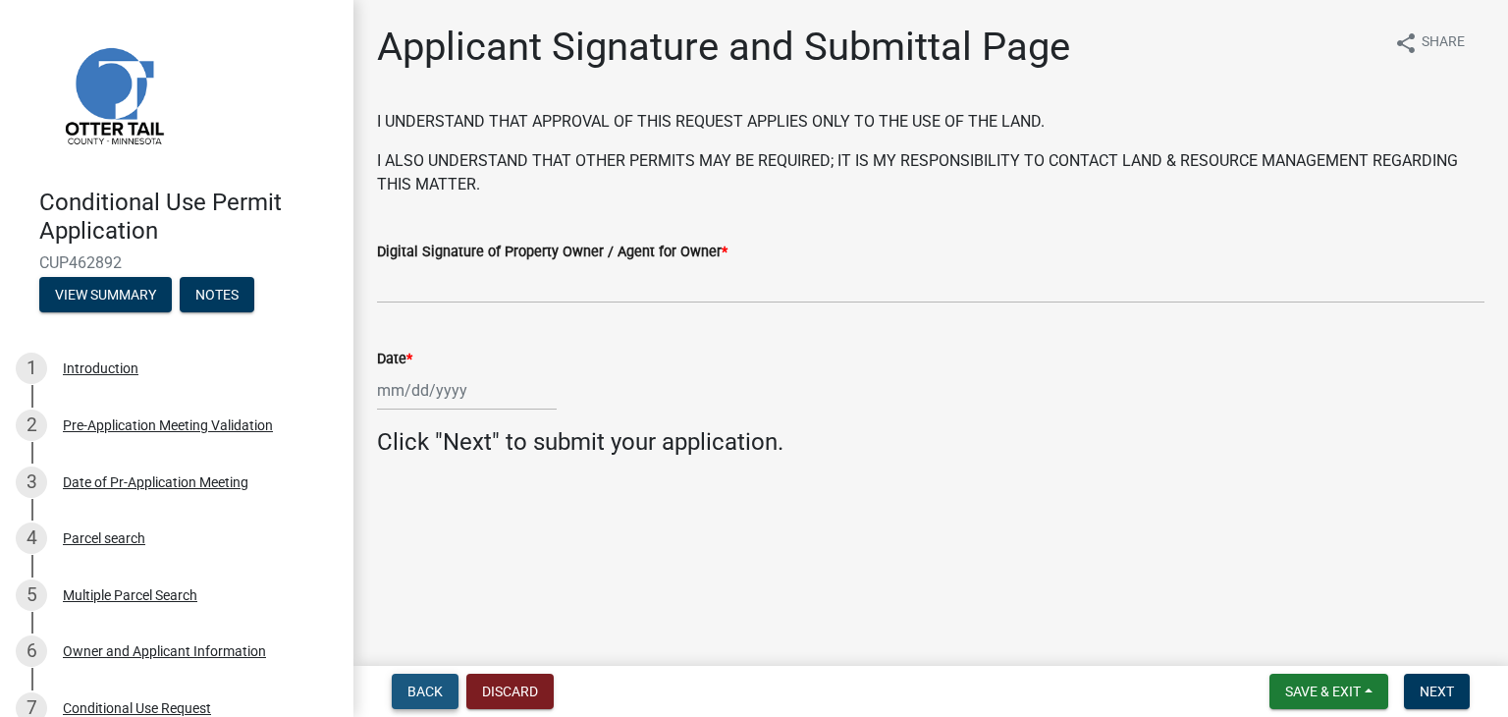
click at [418, 686] on span "Back" at bounding box center [424, 691] width 35 height 16
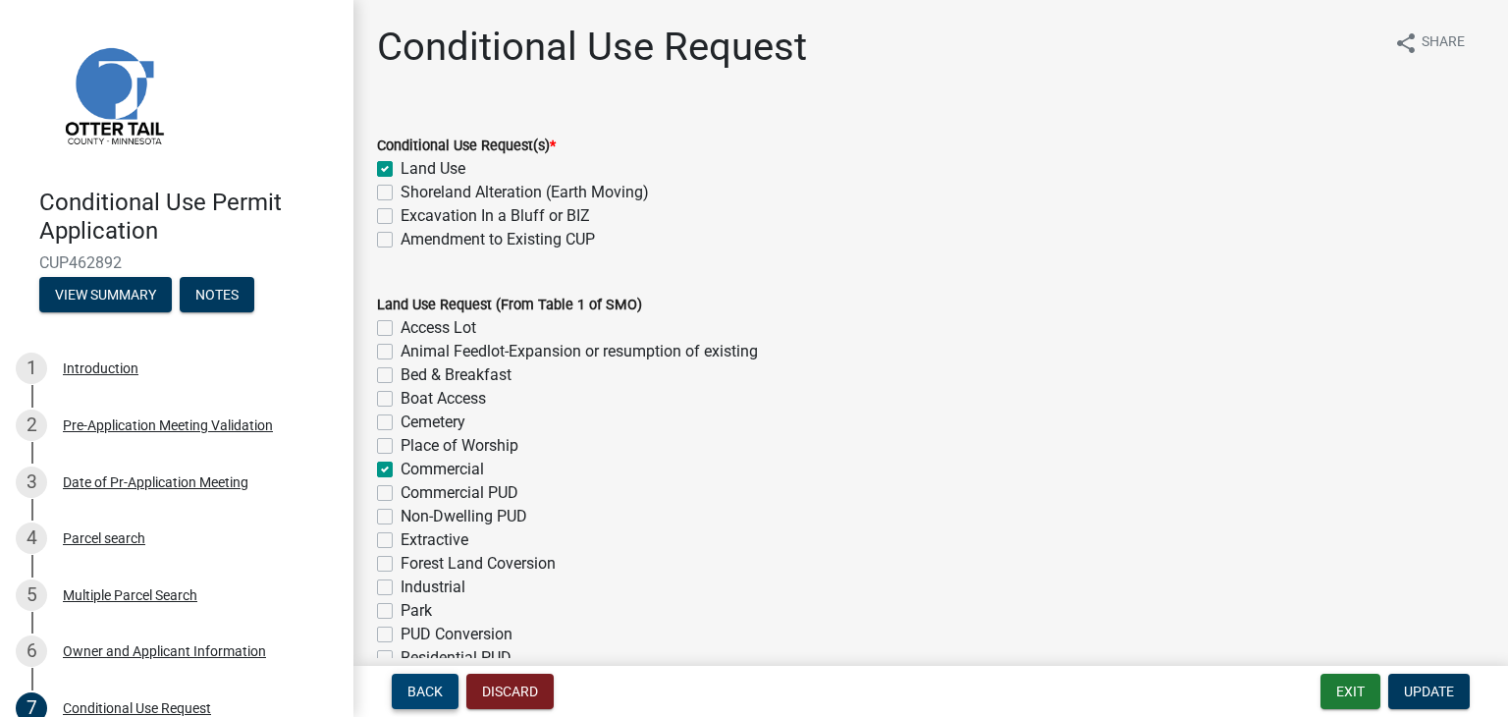
click at [418, 686] on span "Back" at bounding box center [424, 691] width 35 height 16
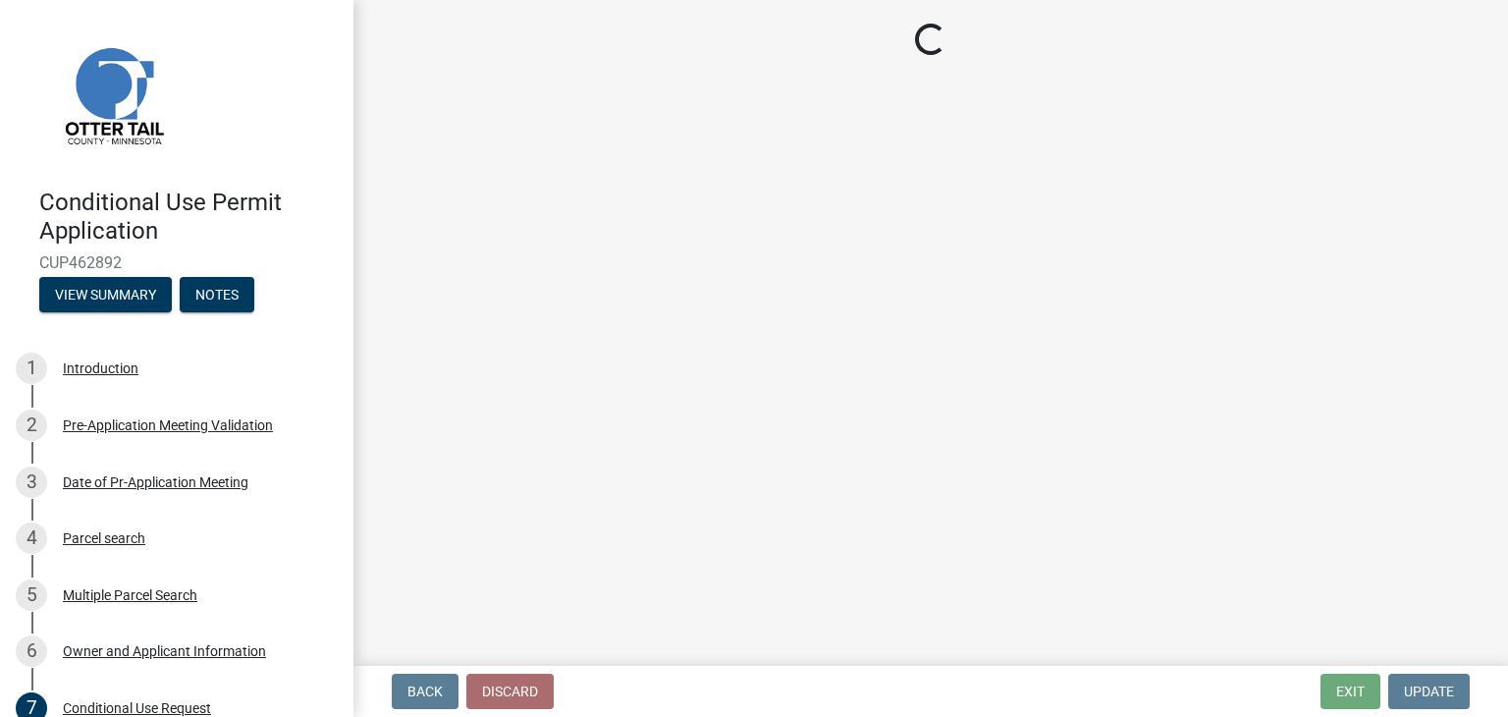
select select "8eb33e25-b777-401d-8aef-48673f52e970"
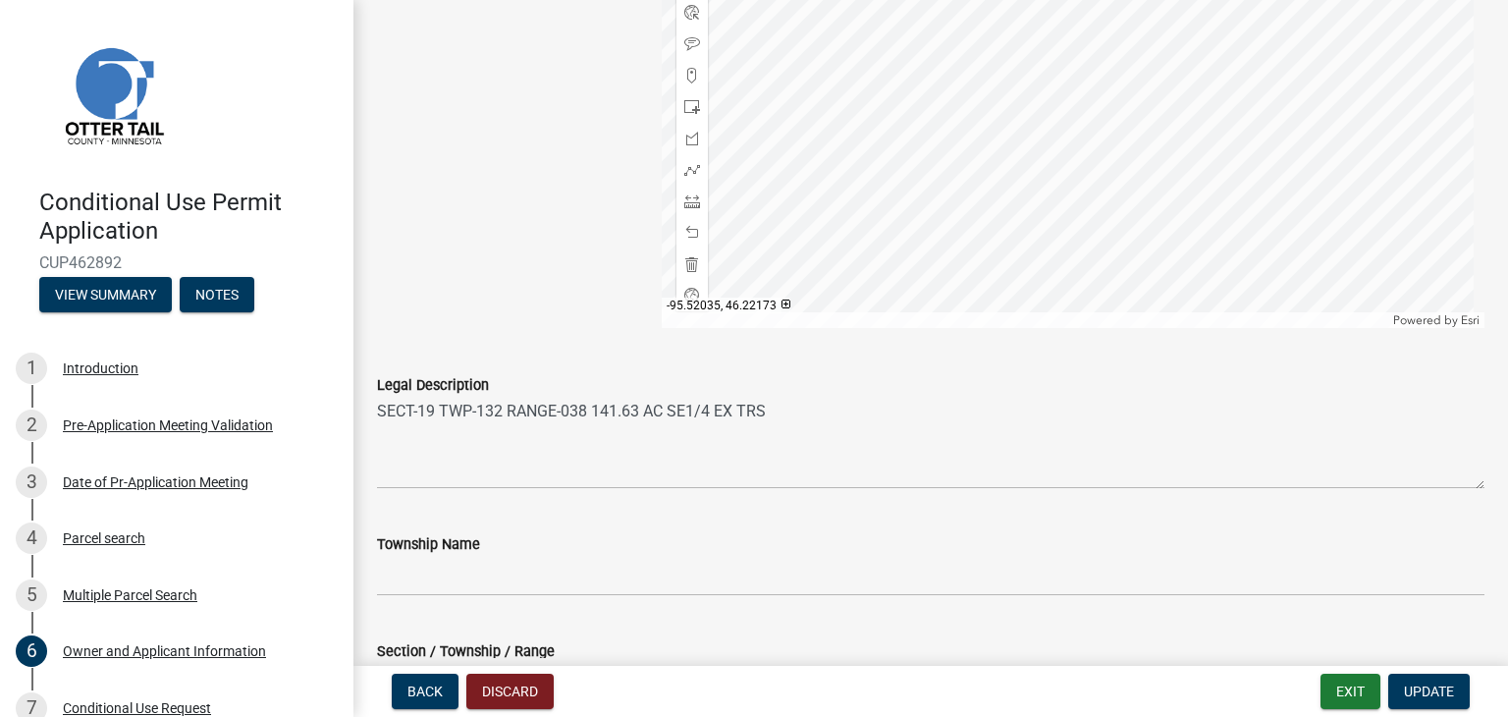
scroll to position [2100, 0]
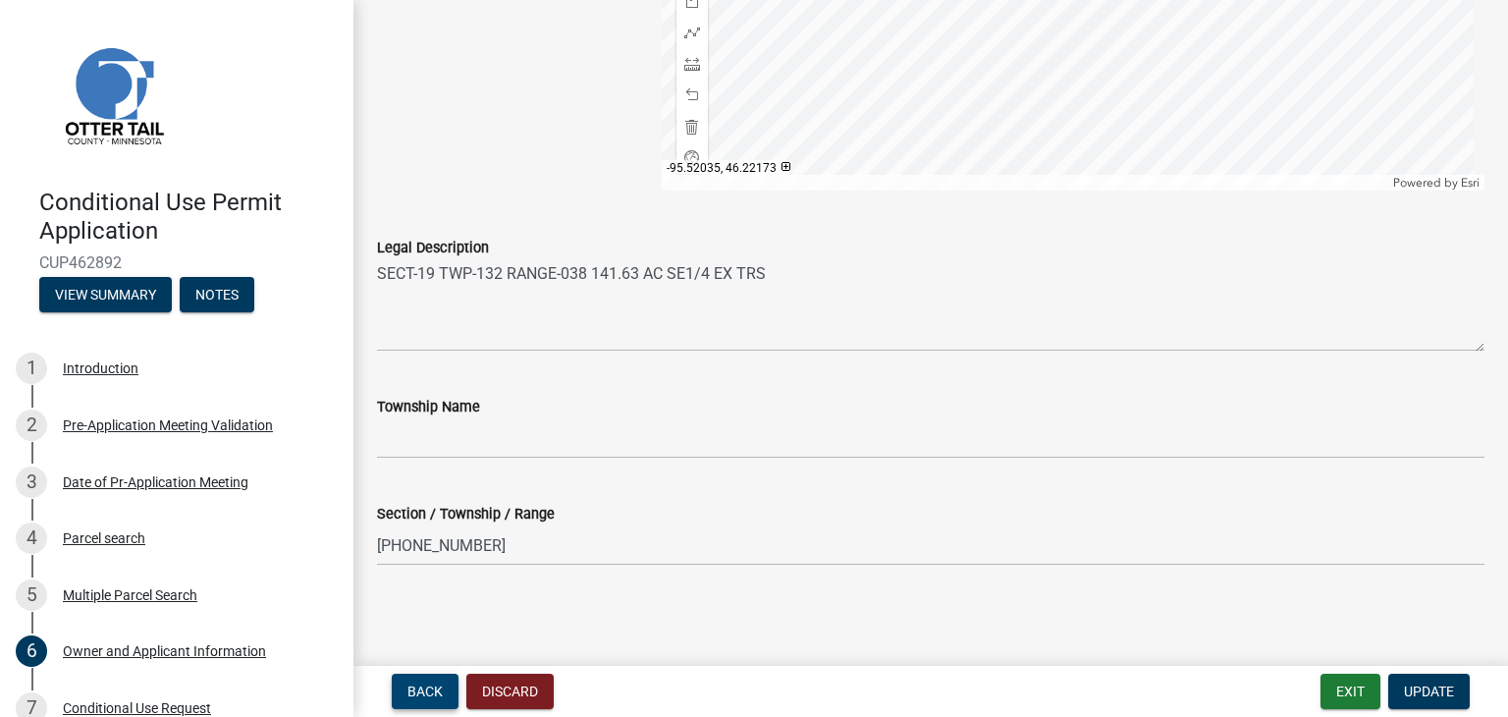
click at [420, 691] on span "Back" at bounding box center [424, 691] width 35 height 16
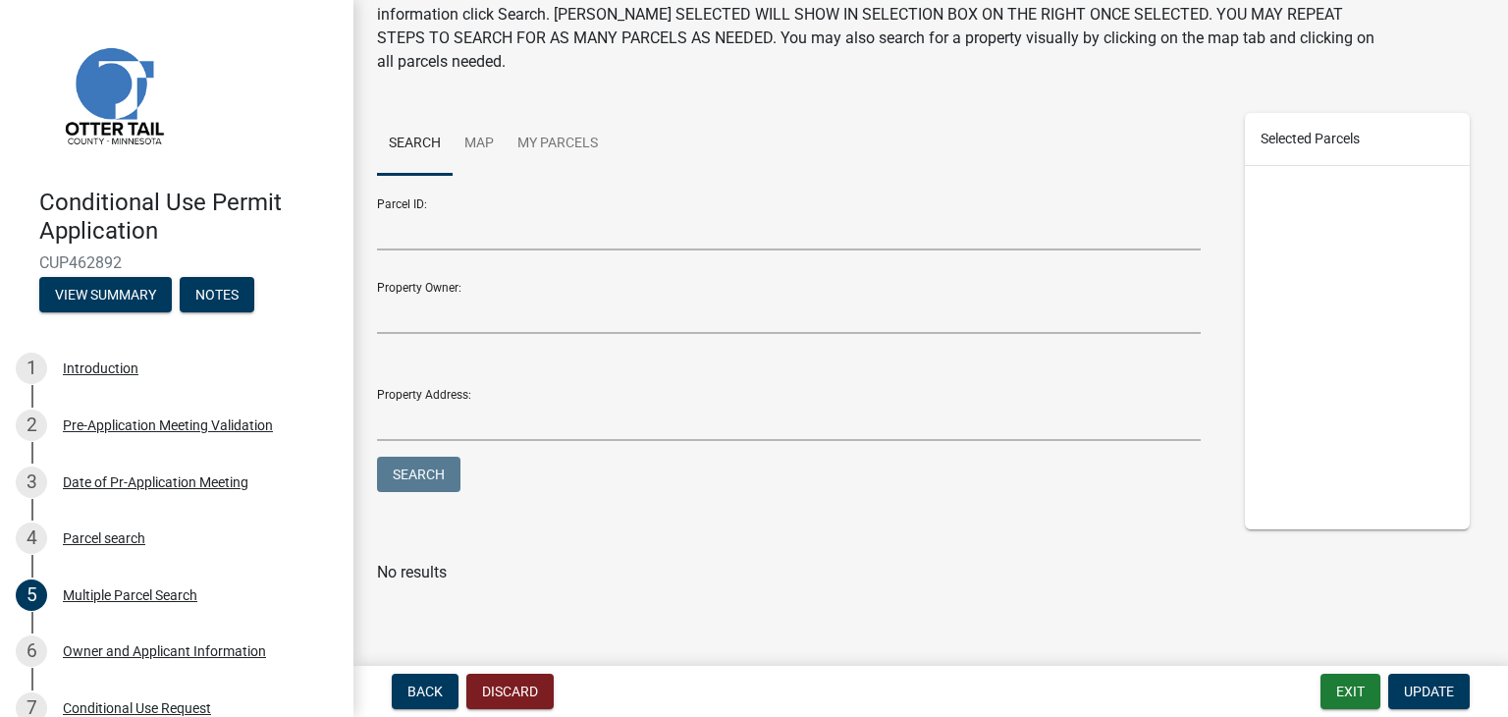
scroll to position [126, 0]
click at [1428, 686] on span "Update" at bounding box center [1429, 691] width 50 height 16
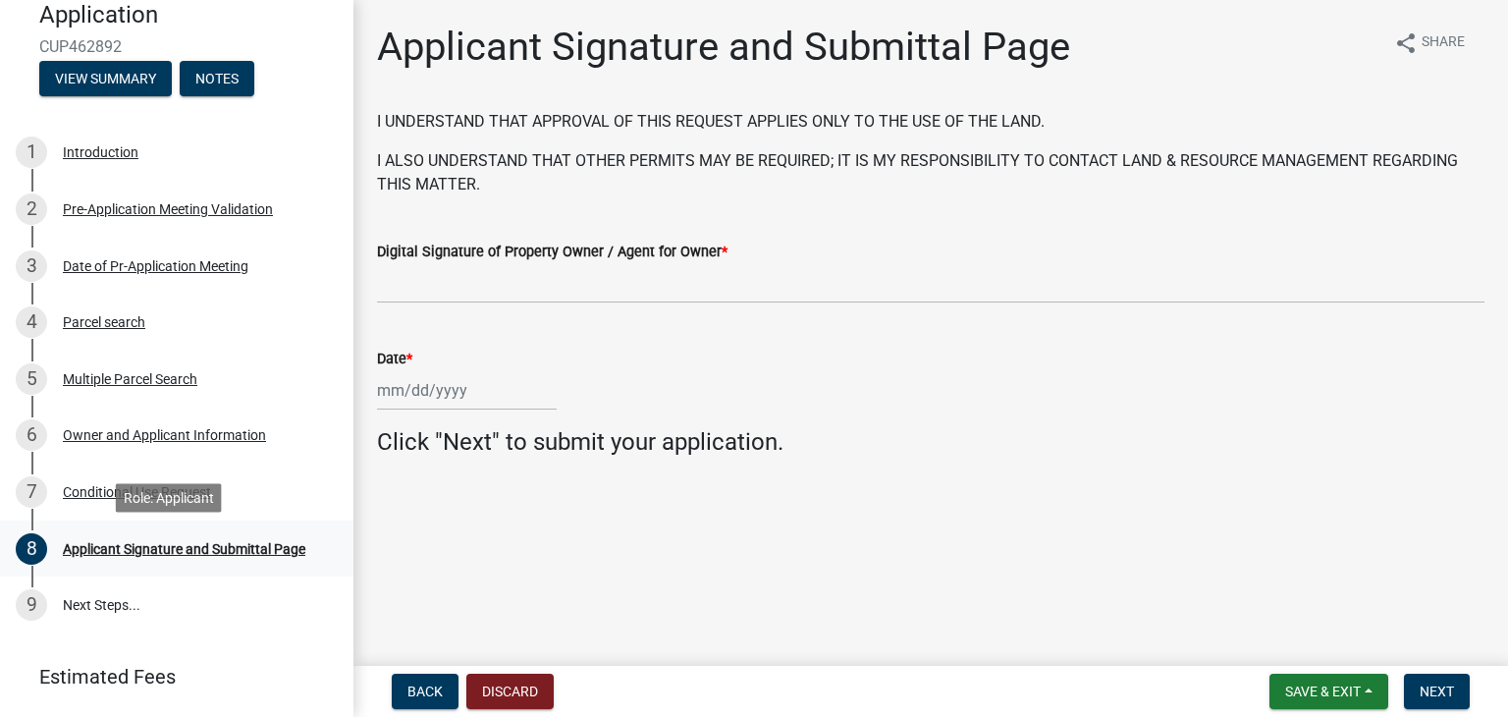
scroll to position [271, 0]
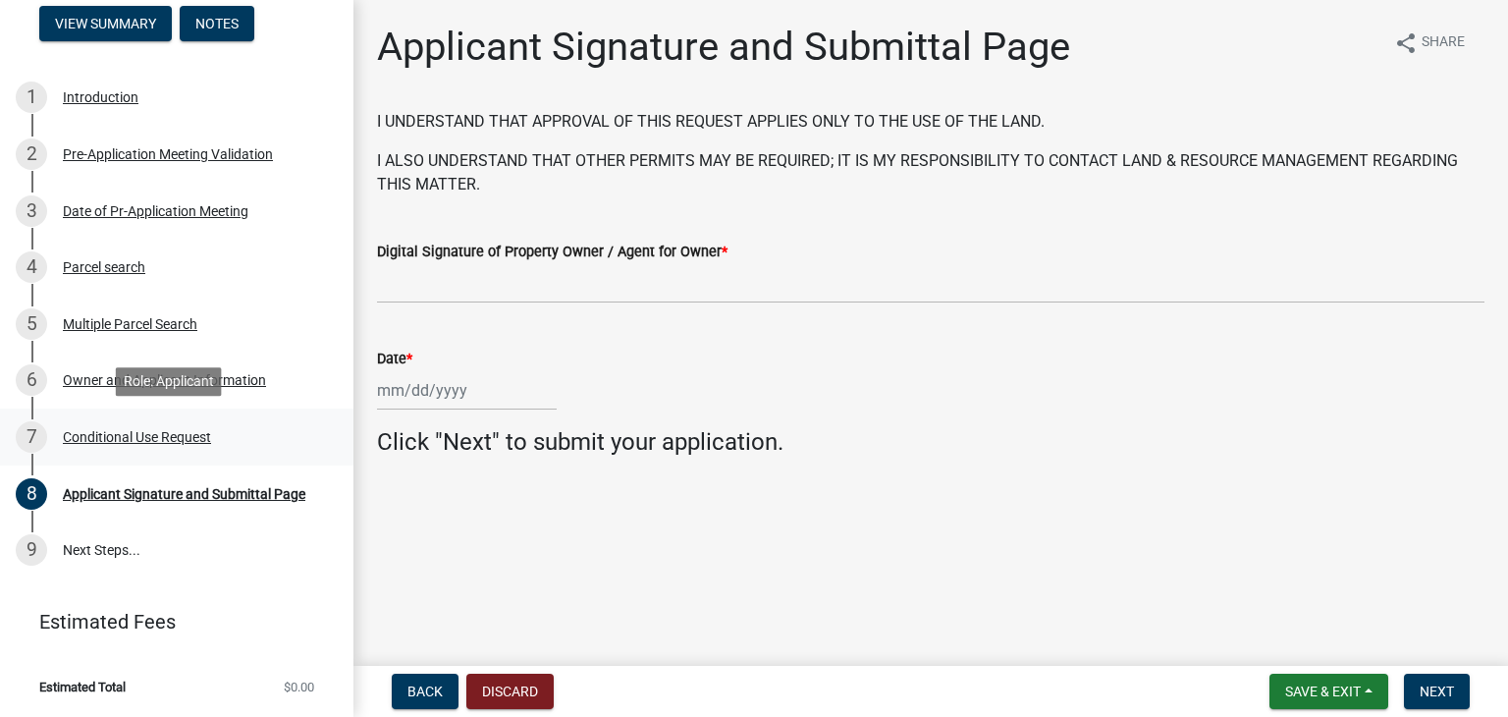
click at [113, 434] on div "Conditional Use Request" at bounding box center [137, 437] width 148 height 14
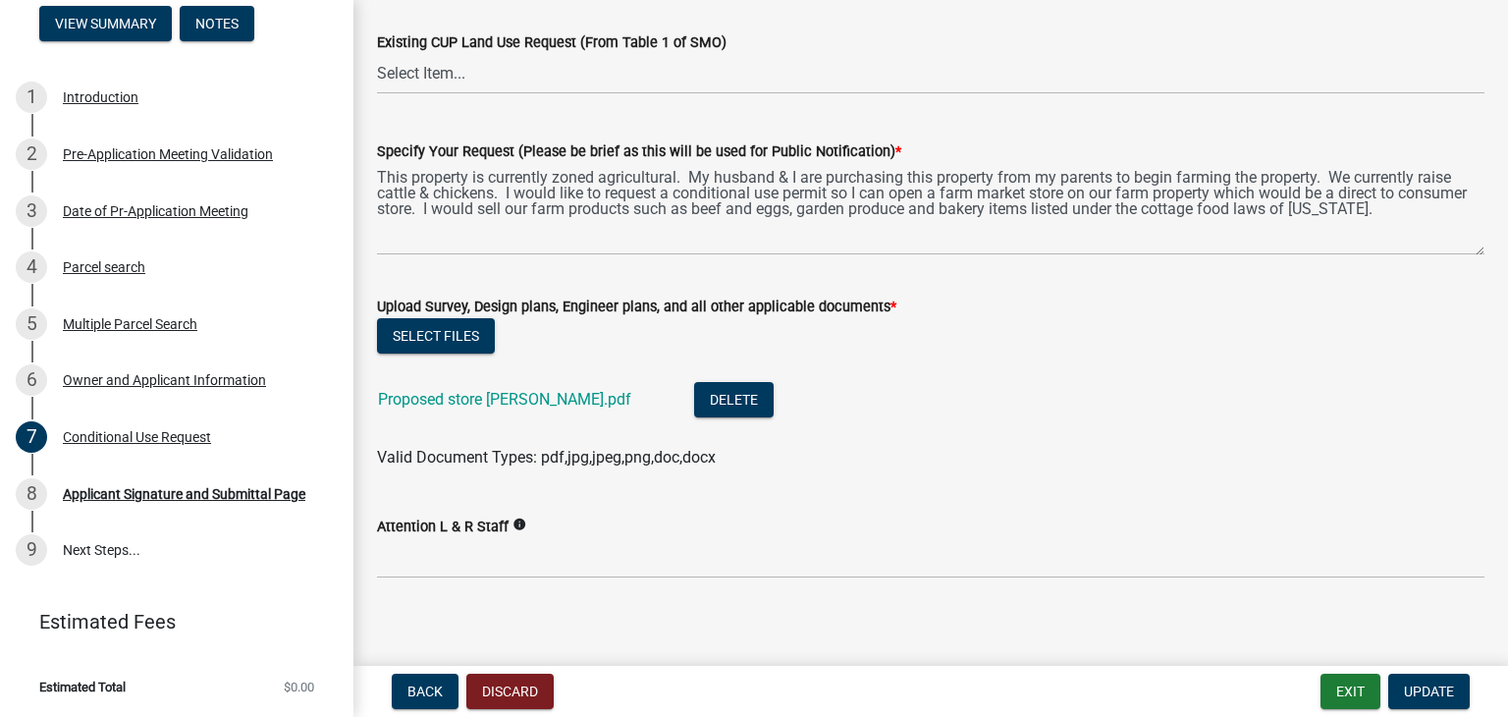
scroll to position [1348, 0]
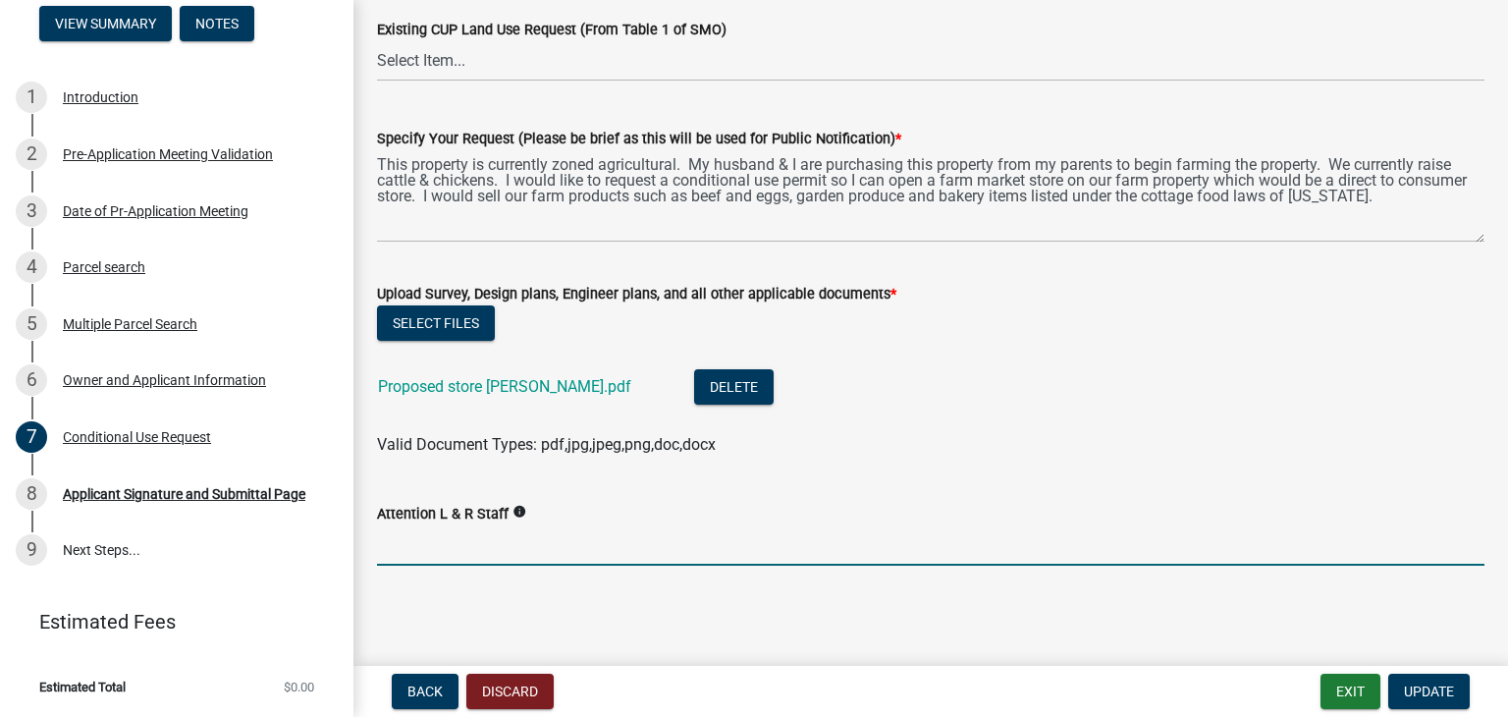
click at [452, 547] on input "Attention L & R Staff" at bounding box center [930, 545] width 1107 height 40
click at [612, 540] on input "I've been working with [PERSON_NAME]" at bounding box center [930, 545] width 1107 height 40
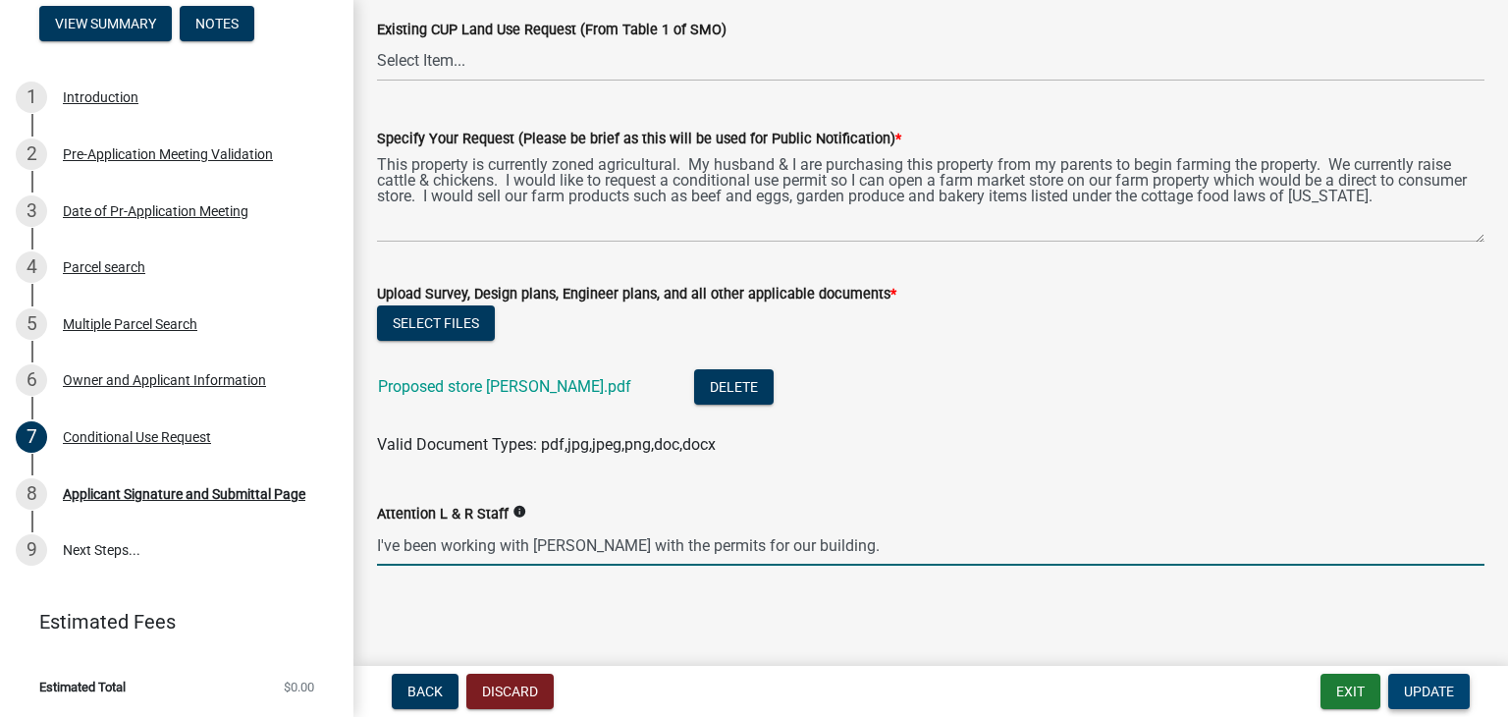
type input "I've been working with [PERSON_NAME] with the permits for our building."
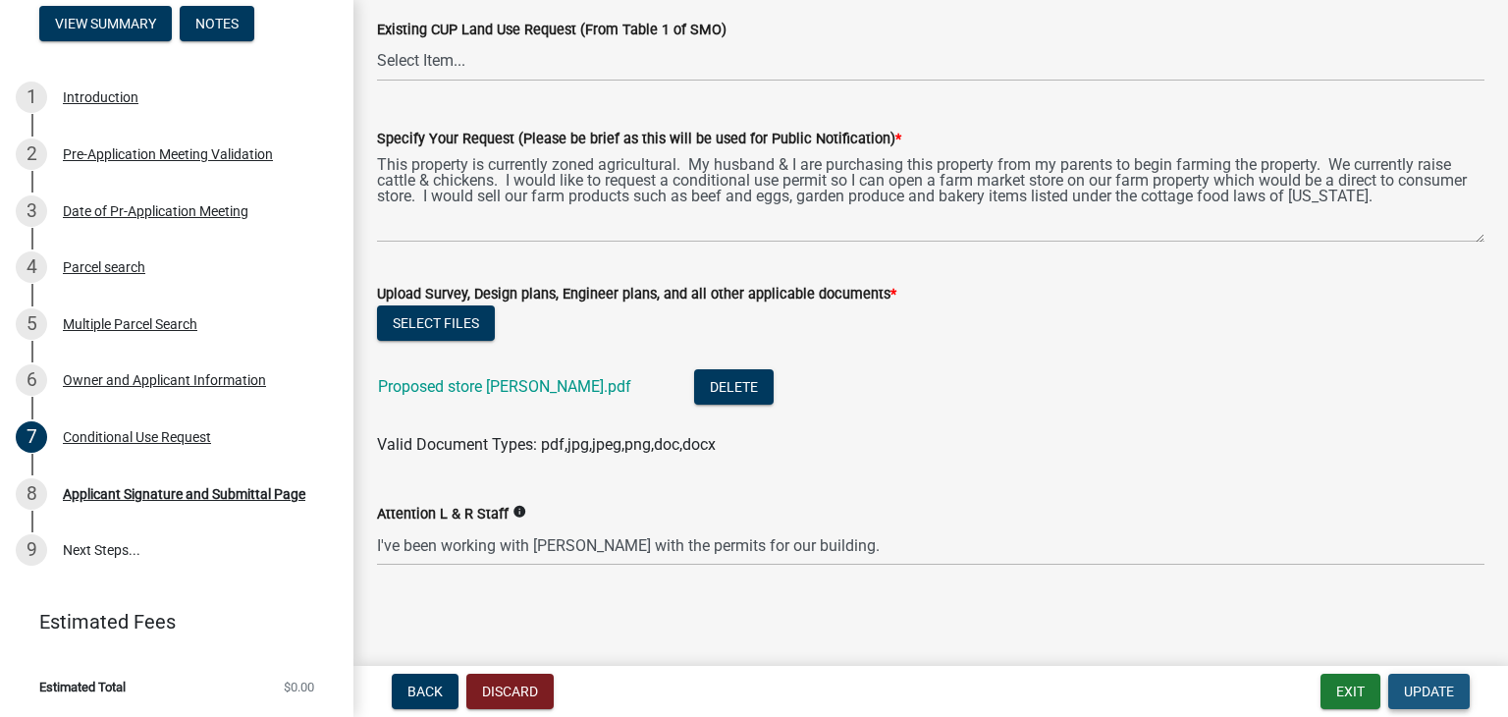
click at [1430, 688] on span "Update" at bounding box center [1429, 691] width 50 height 16
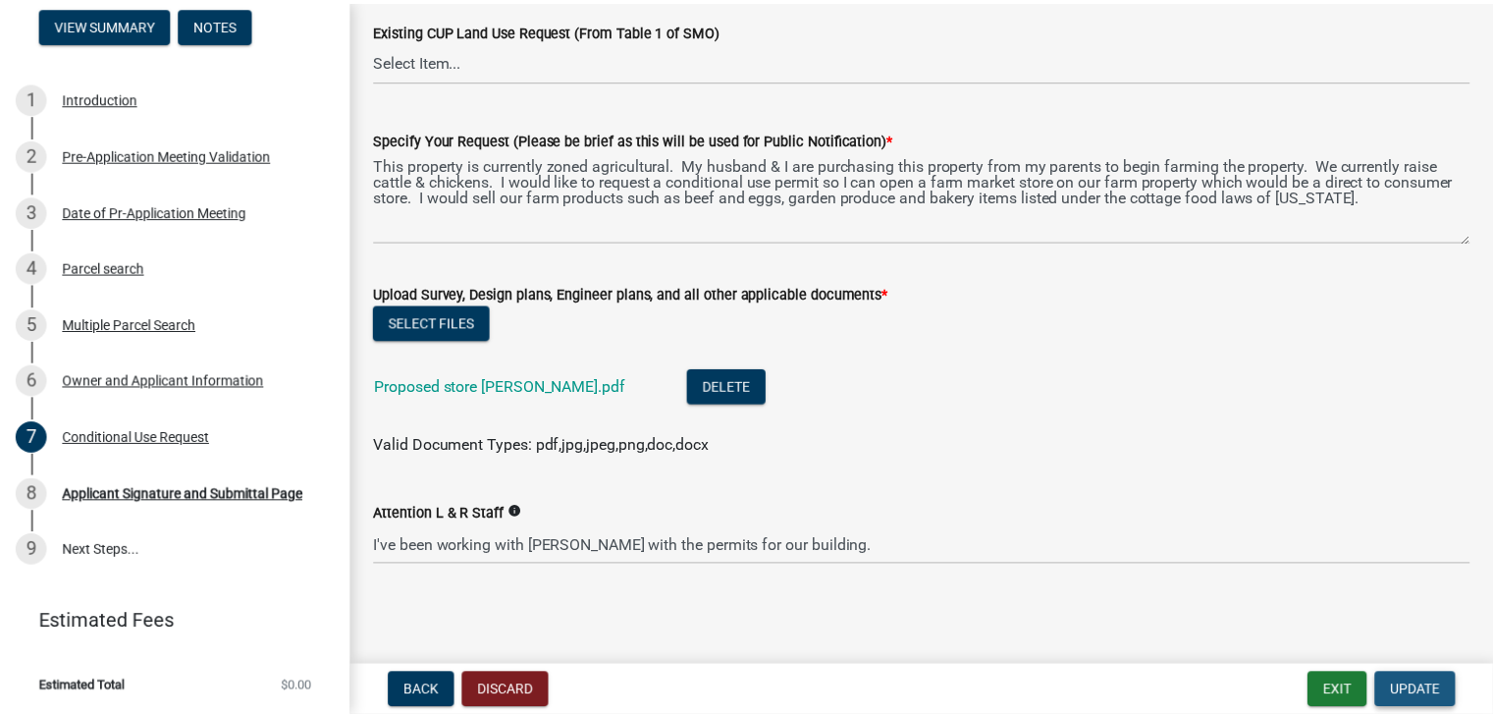
scroll to position [0, 0]
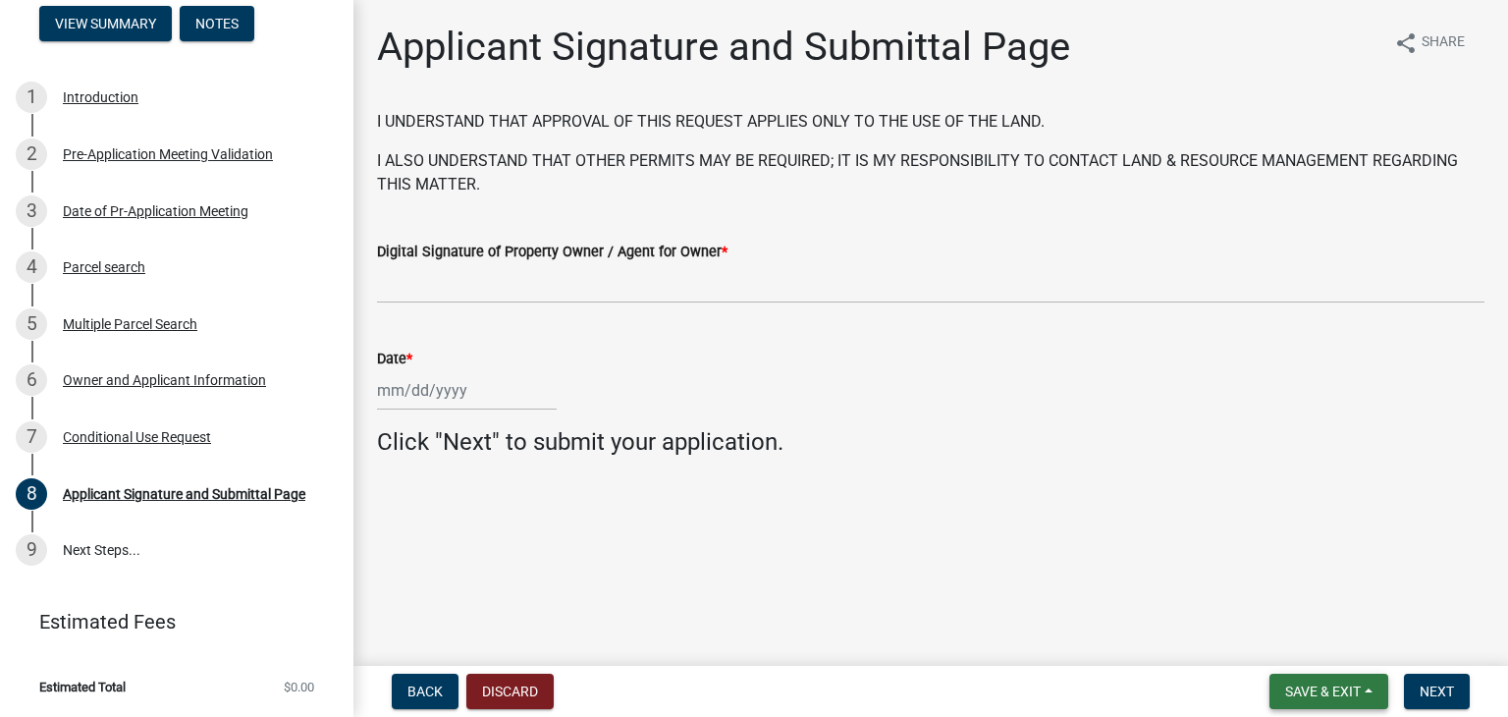
click at [1311, 688] on span "Save & Exit" at bounding box center [1323, 691] width 76 height 16
click at [1297, 645] on button "Save & Exit" at bounding box center [1309, 639] width 157 height 47
